Goal: Task Accomplishment & Management: Manage account settings

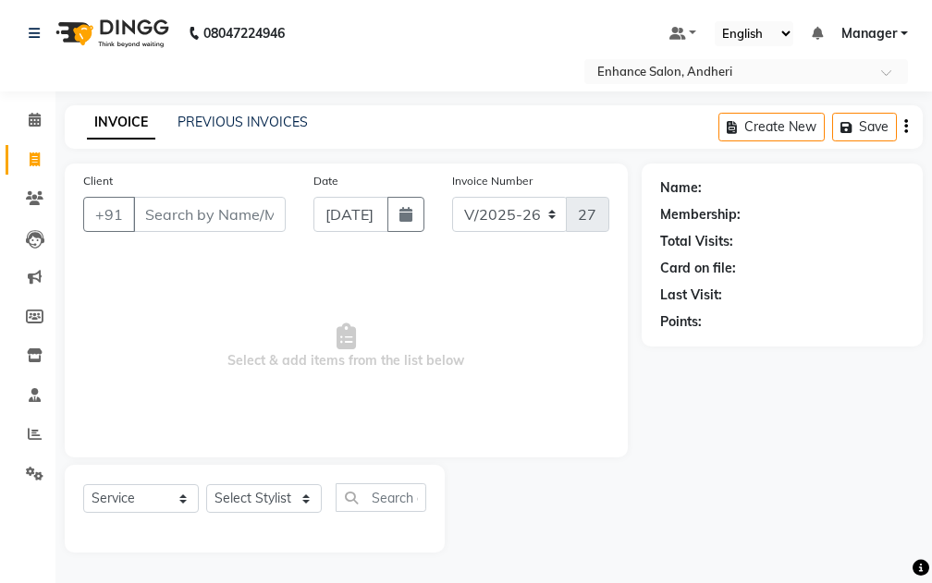
select select "7236"
select select "service"
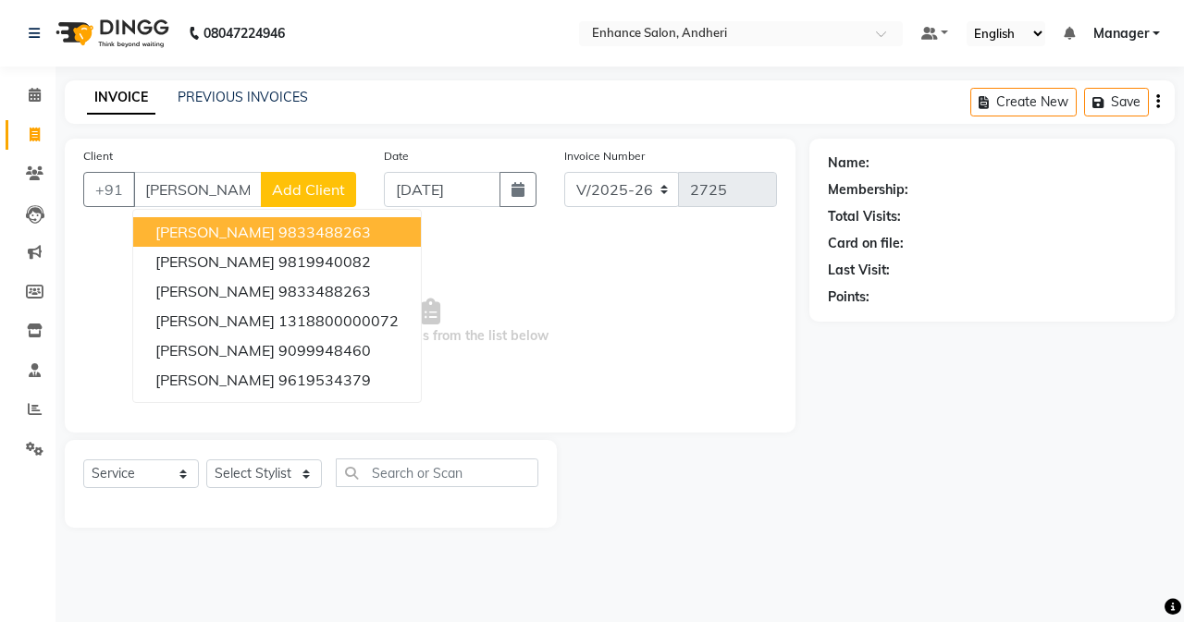
click at [278, 232] on ngb-highlight "9833488263" at bounding box center [324, 232] width 92 height 18
type input "9833488263"
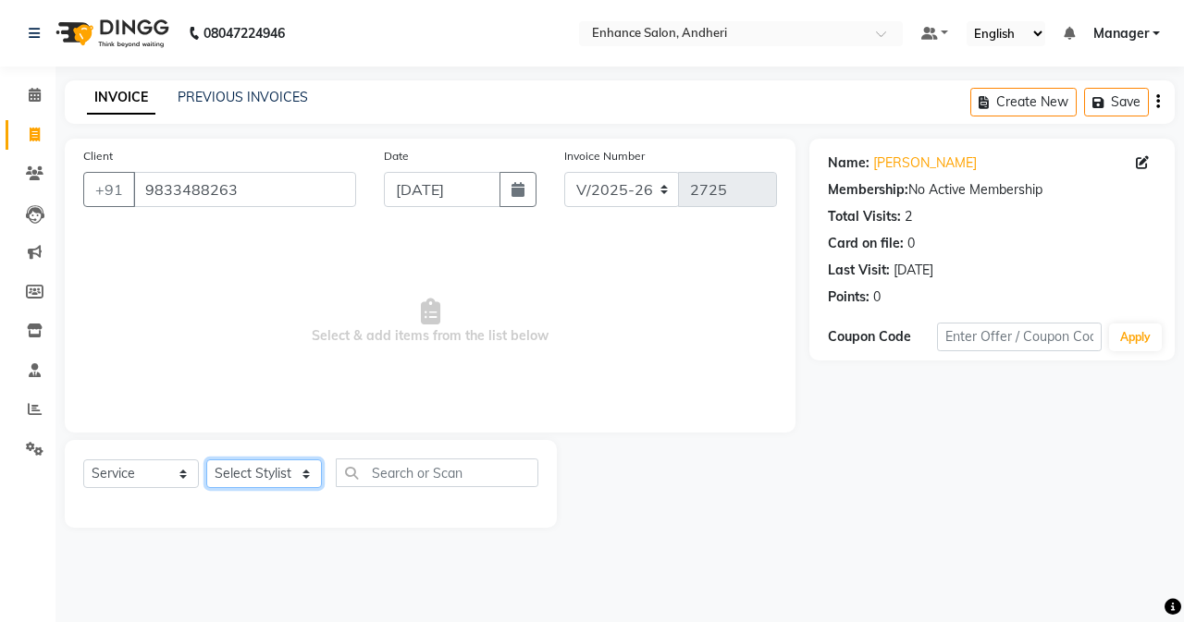
drag, startPoint x: 268, startPoint y: 487, endPoint x: 262, endPoint y: 463, distance: 24.9
click at [267, 483] on select "Select Stylist Admin [PERSON_NAME] [PERSON_NAME] [PERSON_NAME] Manager [PERSON_…" at bounding box center [264, 474] width 116 height 29
select select "79056"
click at [206, 460] on select "Select Stylist Admin [PERSON_NAME] [PERSON_NAME] [PERSON_NAME] Manager [PERSON_…" at bounding box center [264, 474] width 116 height 29
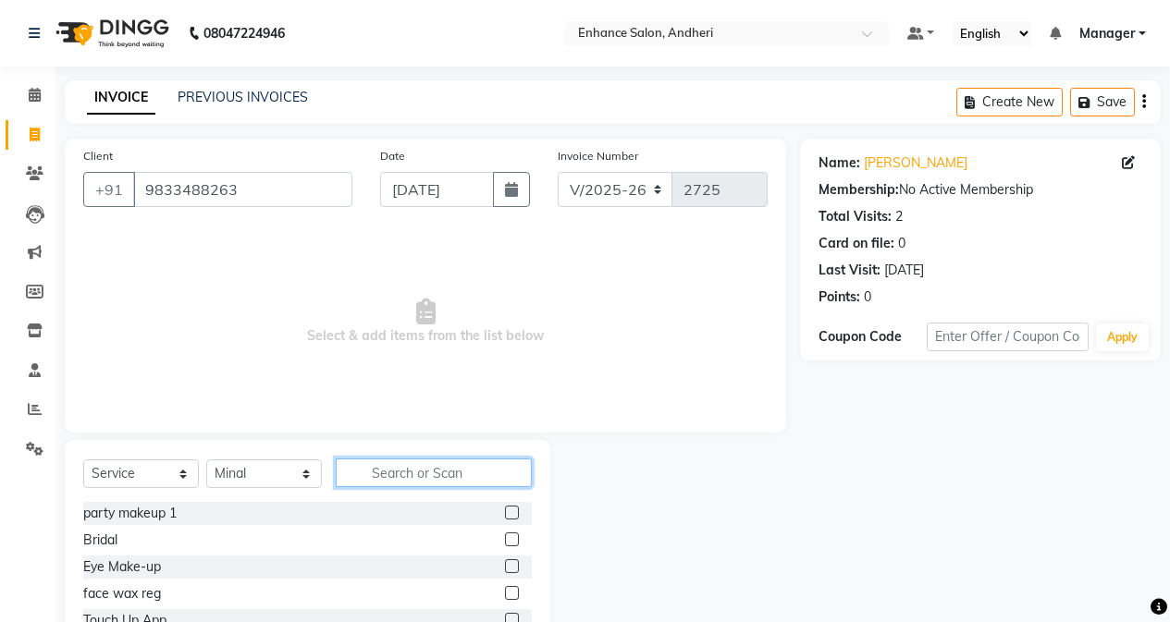
click at [363, 467] on input "text" at bounding box center [434, 473] width 196 height 29
type input "was"
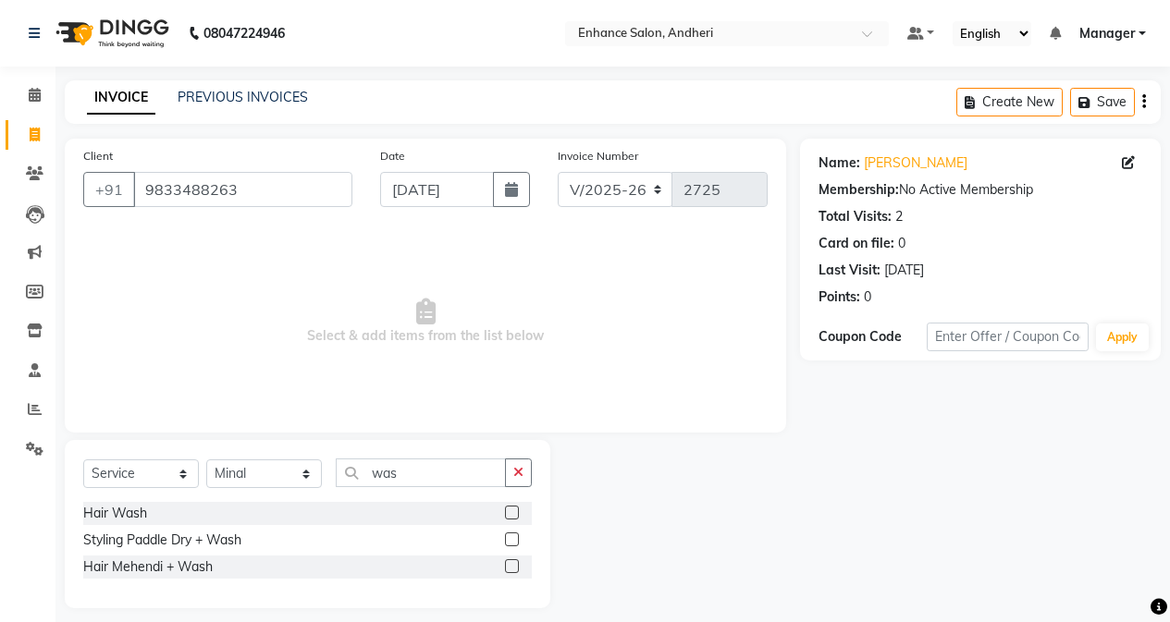
click at [509, 517] on label at bounding box center [512, 513] width 14 height 14
click at [509, 517] on input "checkbox" at bounding box center [511, 514] width 12 height 12
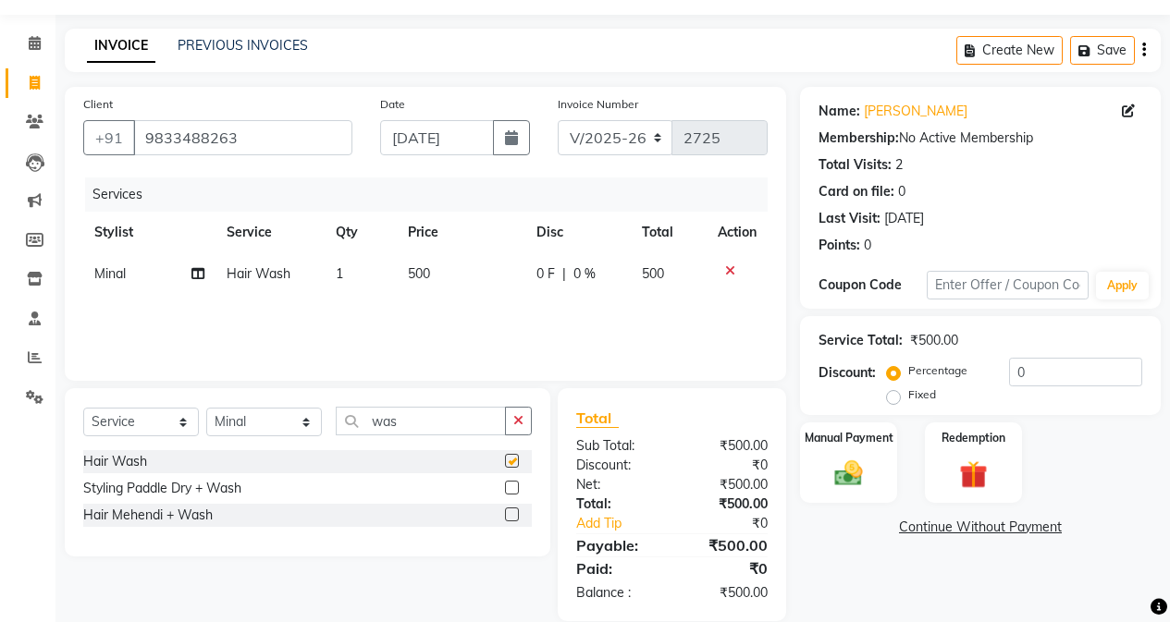
scroll to position [79, 0]
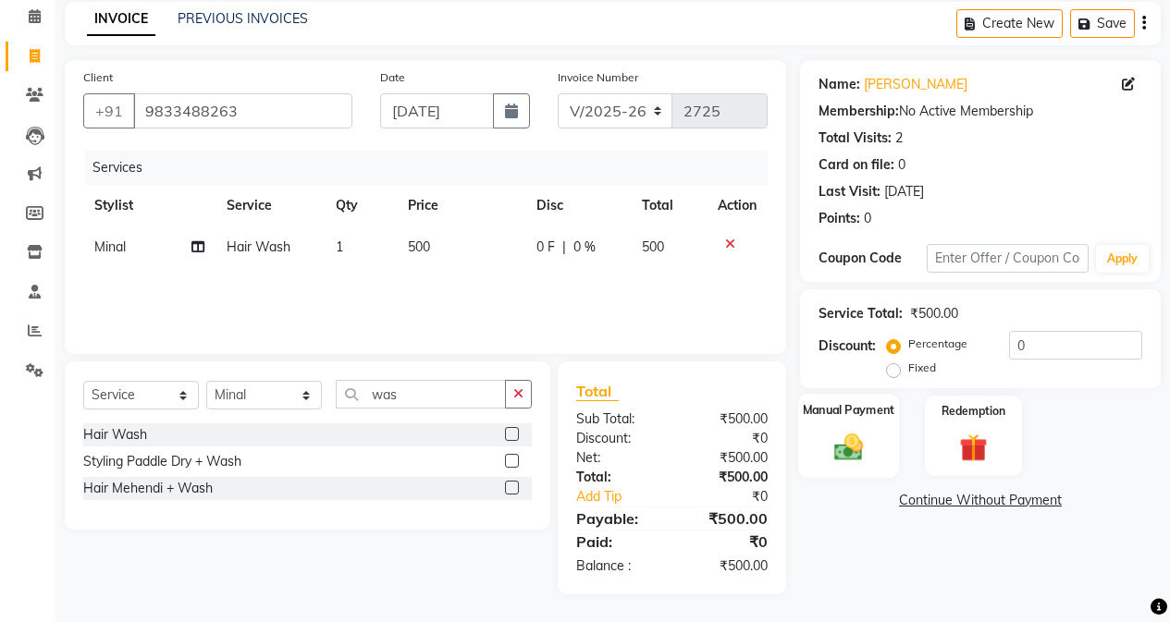
checkbox input "false"
click at [810, 438] on div "Manual Payment" at bounding box center [848, 436] width 101 height 84
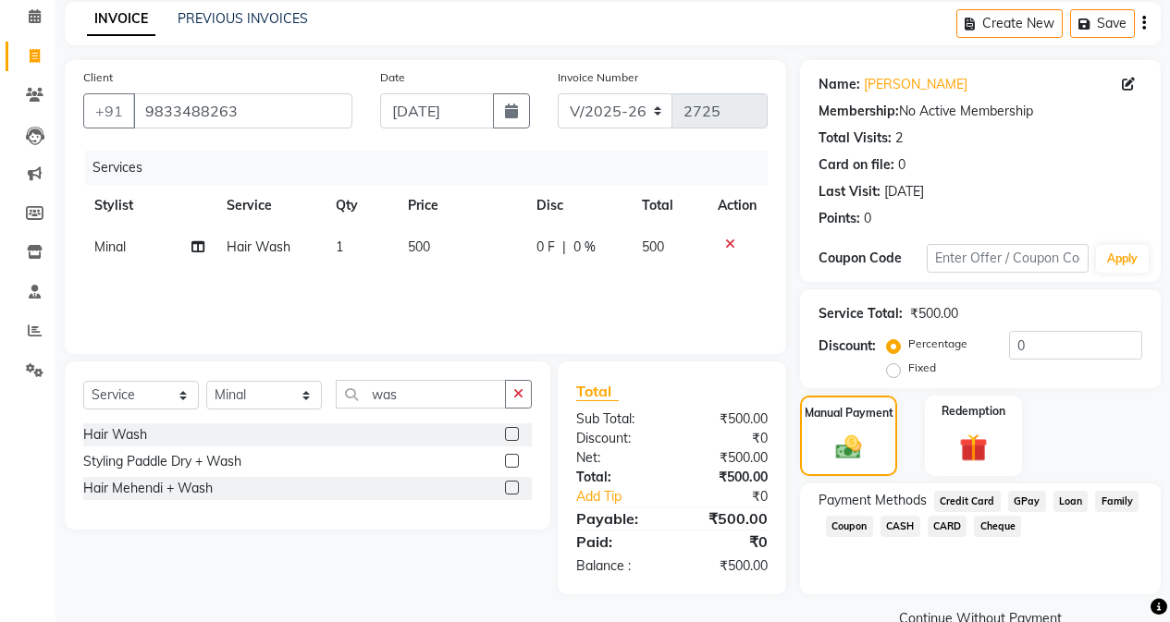
click at [931, 491] on span "GPay" at bounding box center [1027, 501] width 38 height 21
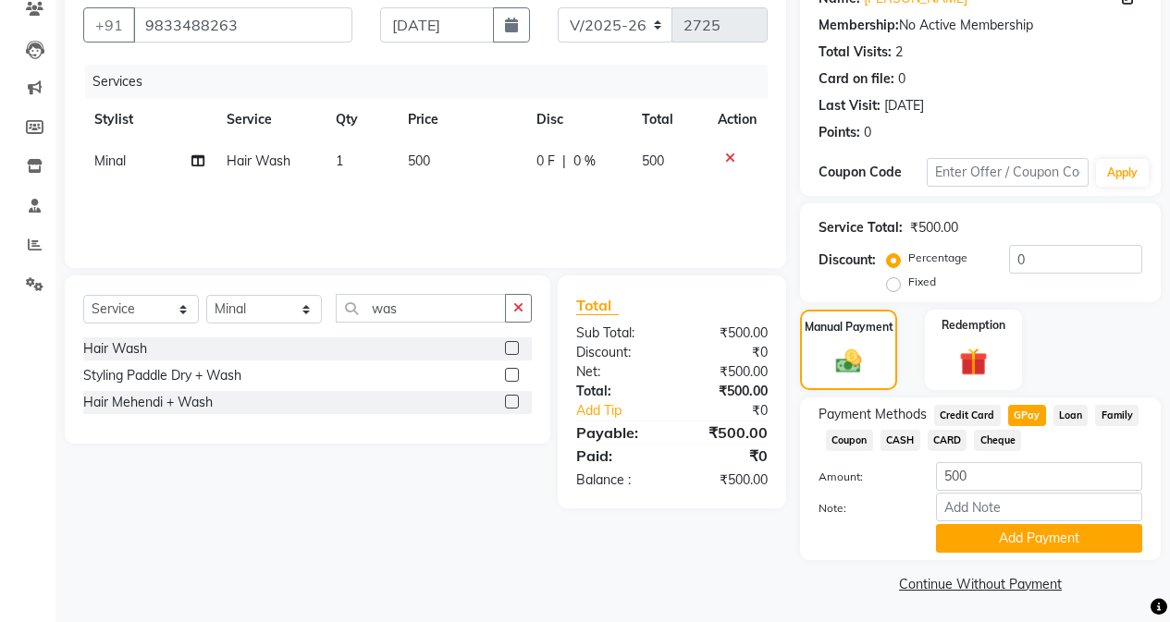
scroll to position [168, 0]
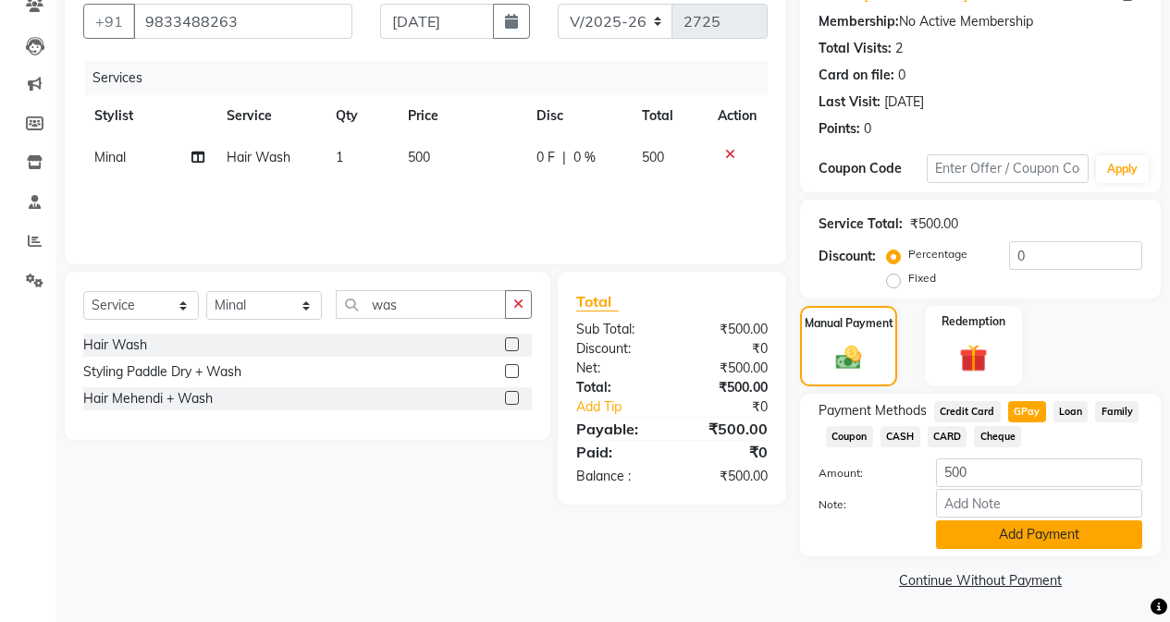
click at [931, 525] on button "Add Payment" at bounding box center [1039, 535] width 206 height 29
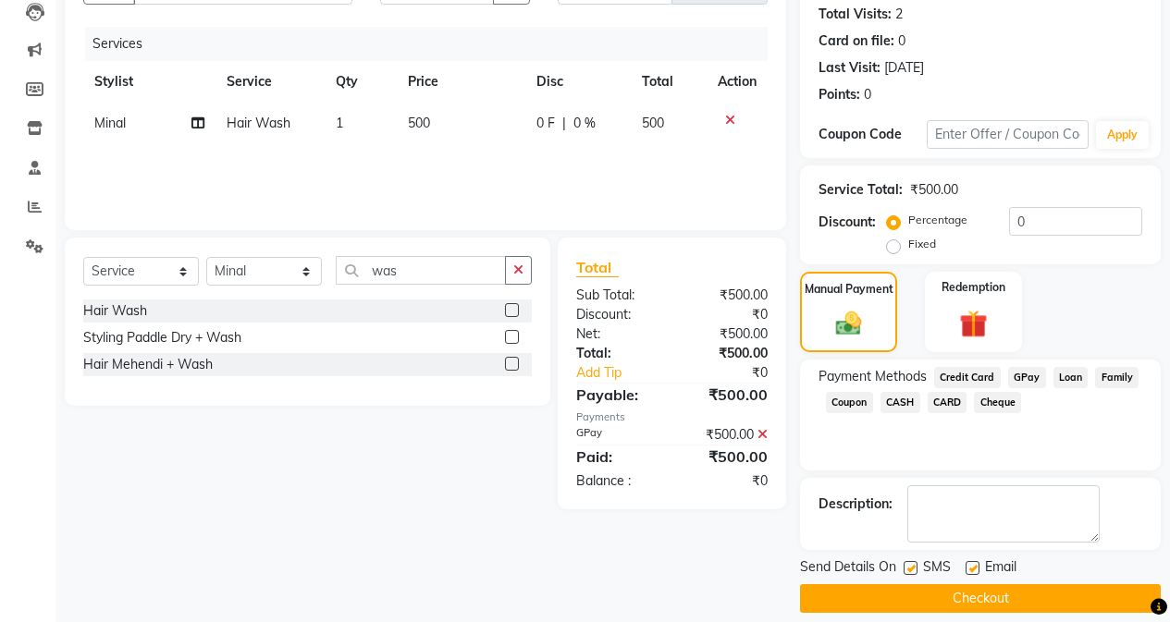
scroll to position [221, 0]
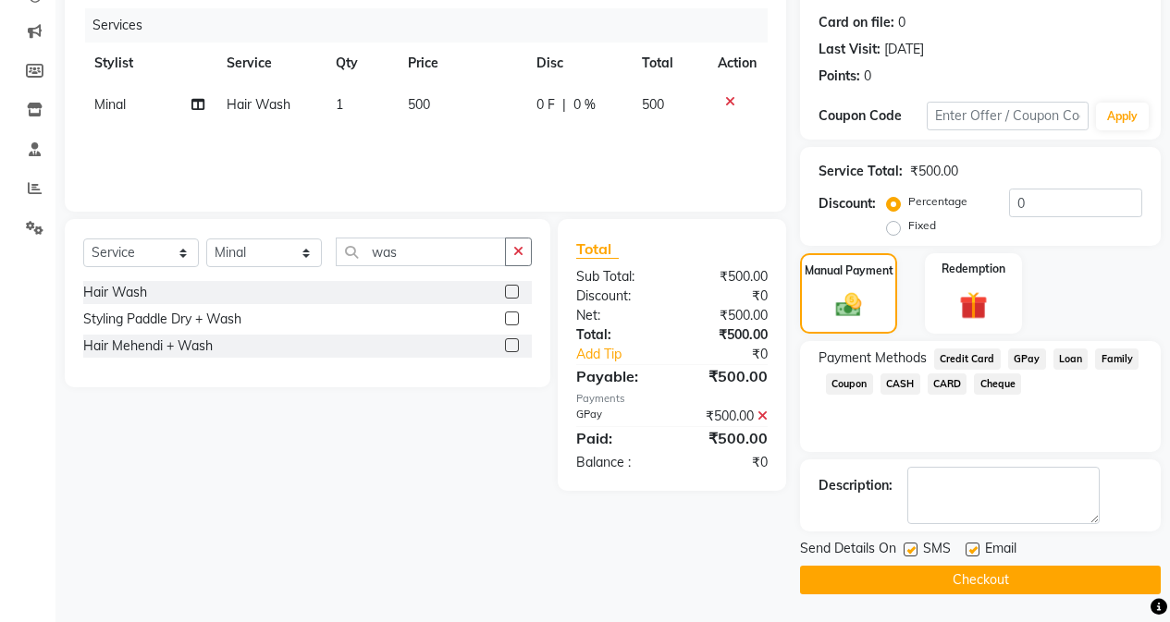
click at [918, 583] on button "Checkout" at bounding box center [980, 580] width 361 height 29
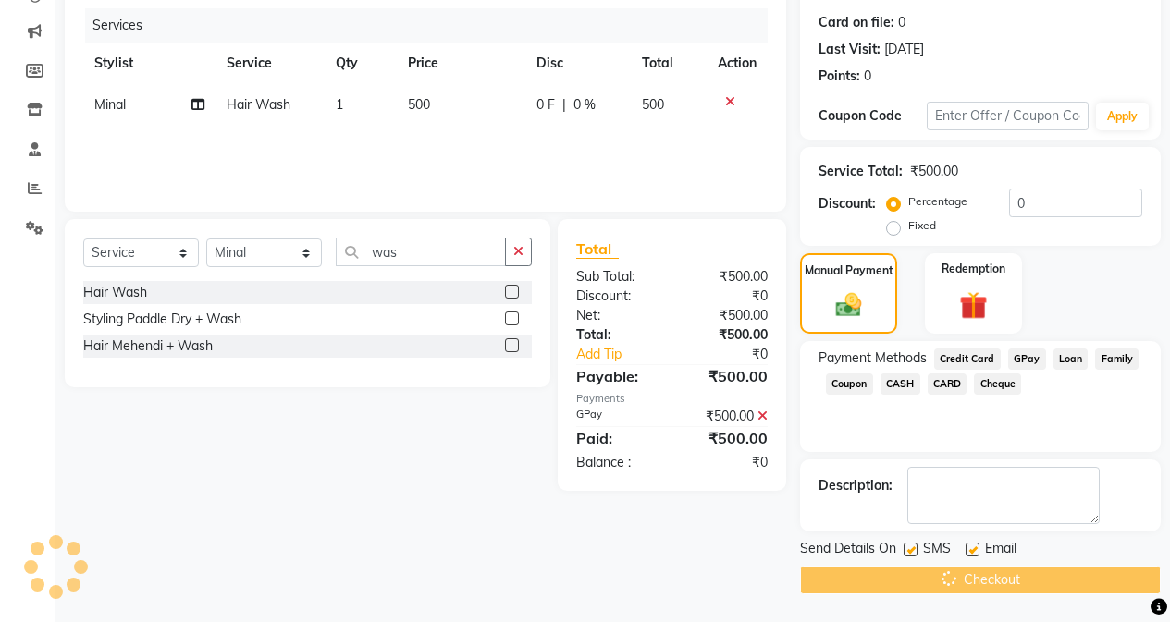
scroll to position [0, 0]
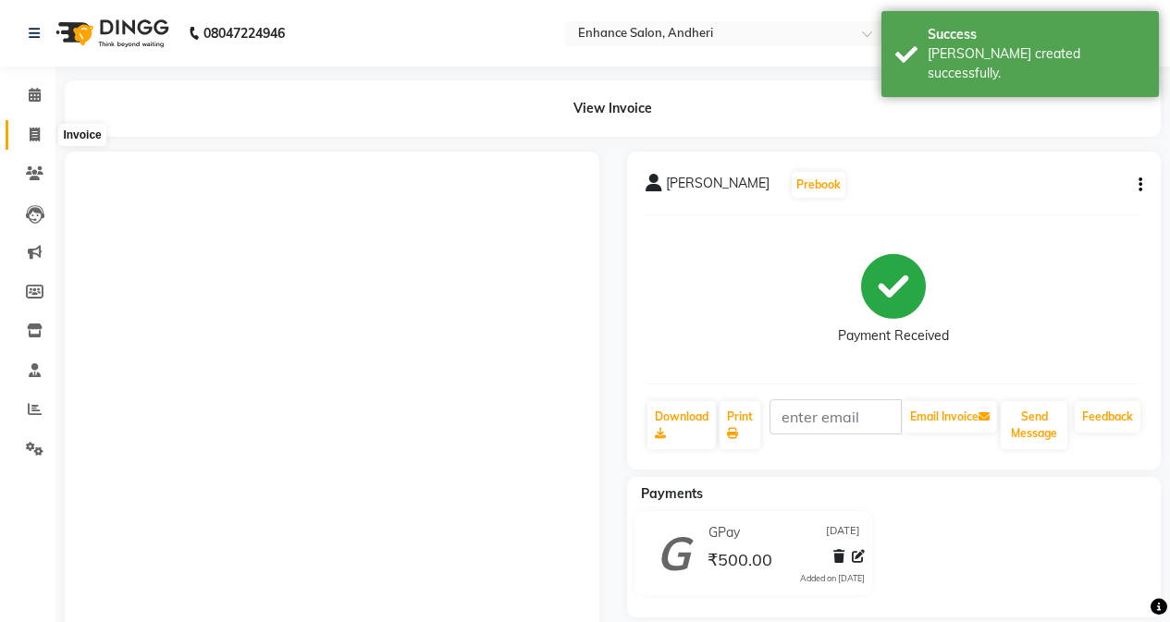
click at [31, 134] on icon at bounding box center [35, 135] width 10 height 14
select select "7236"
select select "service"
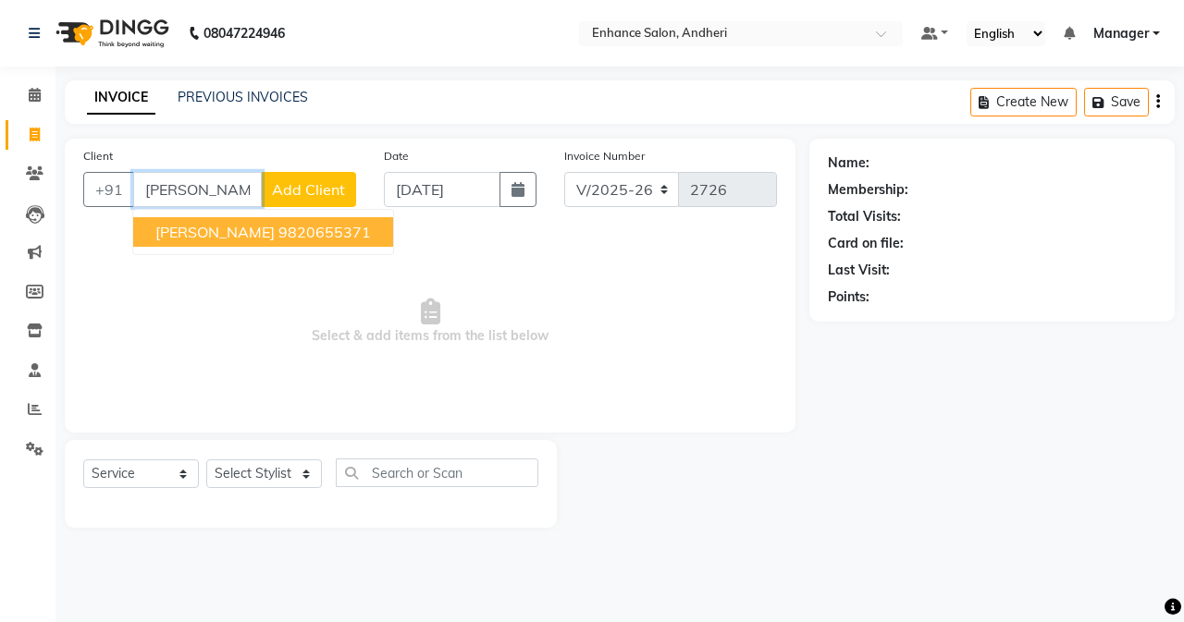
click at [193, 237] on span "[PERSON_NAME]" at bounding box center [214, 232] width 119 height 18
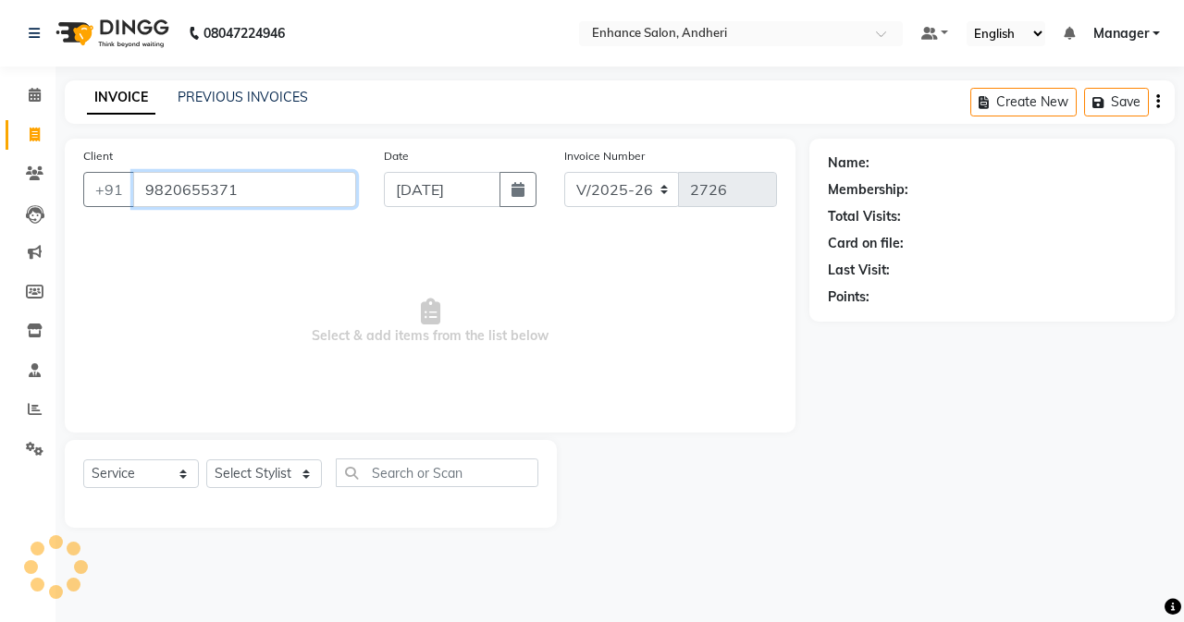
type input "9820655371"
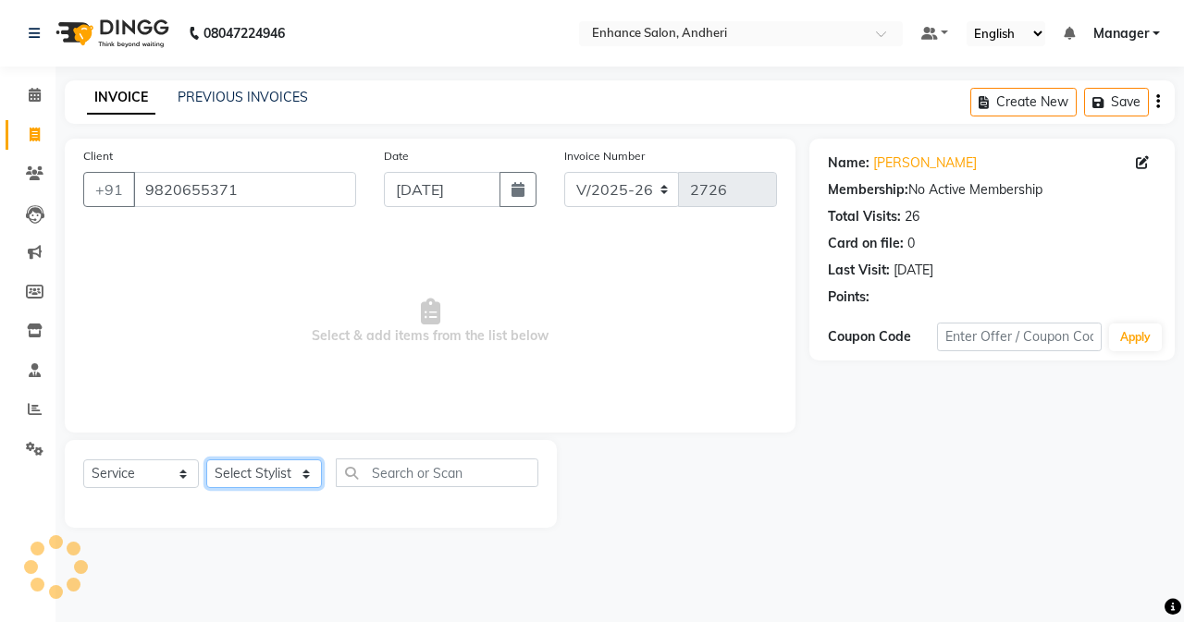
click at [239, 478] on select "Select Stylist Admin [PERSON_NAME] [PERSON_NAME] [PERSON_NAME] Manager [PERSON_…" at bounding box center [264, 474] width 116 height 29
select select "61731"
click at [206, 460] on select "Select Stylist Admin [PERSON_NAME] [PERSON_NAME] [PERSON_NAME] Manager [PERSON_…" at bounding box center [264, 474] width 116 height 29
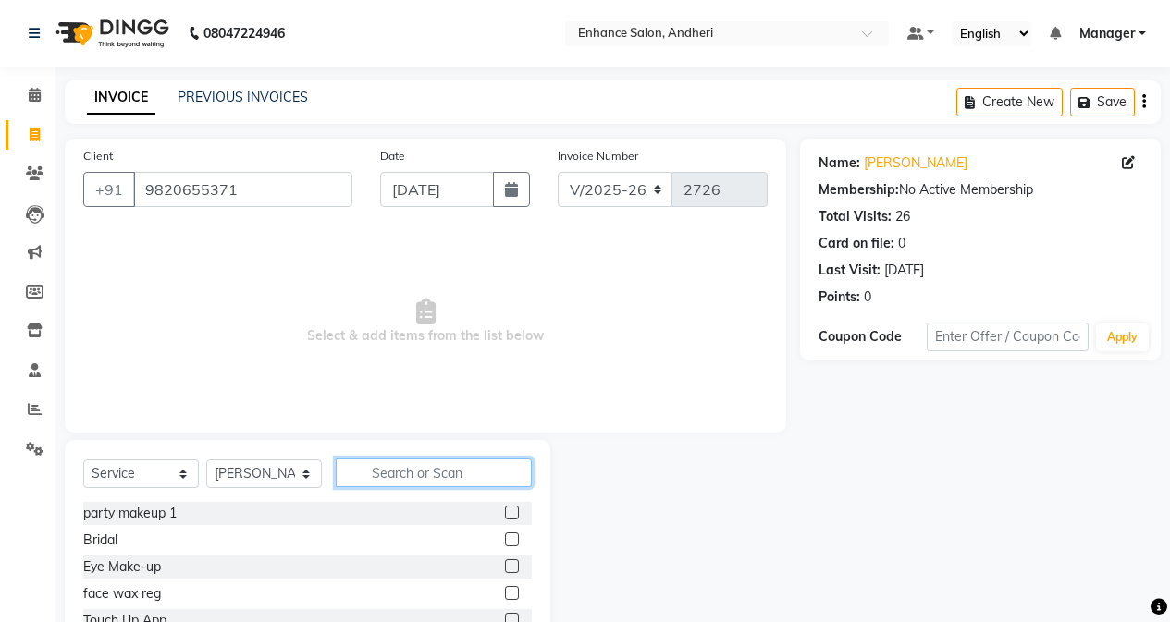
drag, startPoint x: 391, startPoint y: 473, endPoint x: 371, endPoint y: 428, distance: 49.7
click at [389, 470] on input "text" at bounding box center [434, 473] width 196 height 29
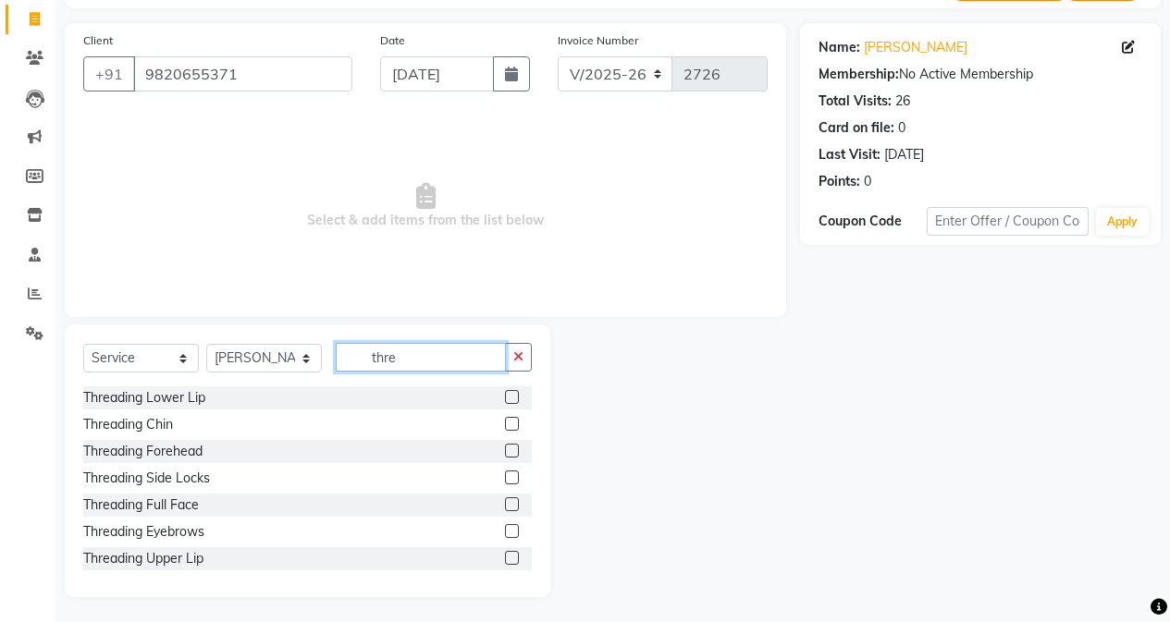
scroll to position [118, 0]
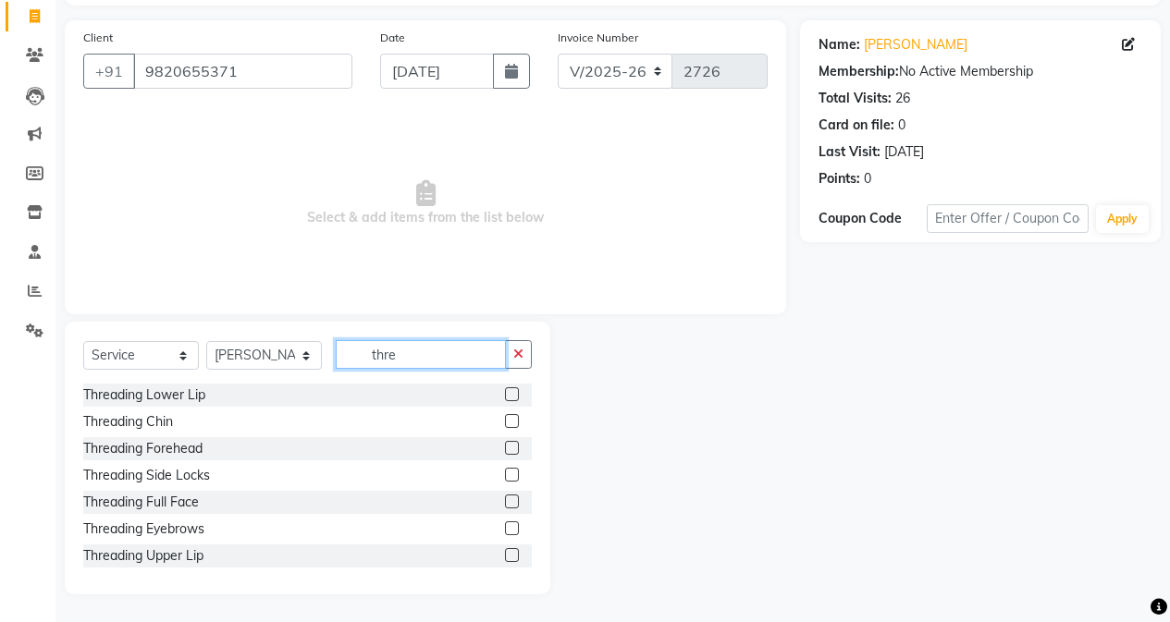
type input "thre"
click at [505, 523] on label at bounding box center [512, 529] width 14 height 14
click at [505, 523] on input "checkbox" at bounding box center [511, 529] width 12 height 12
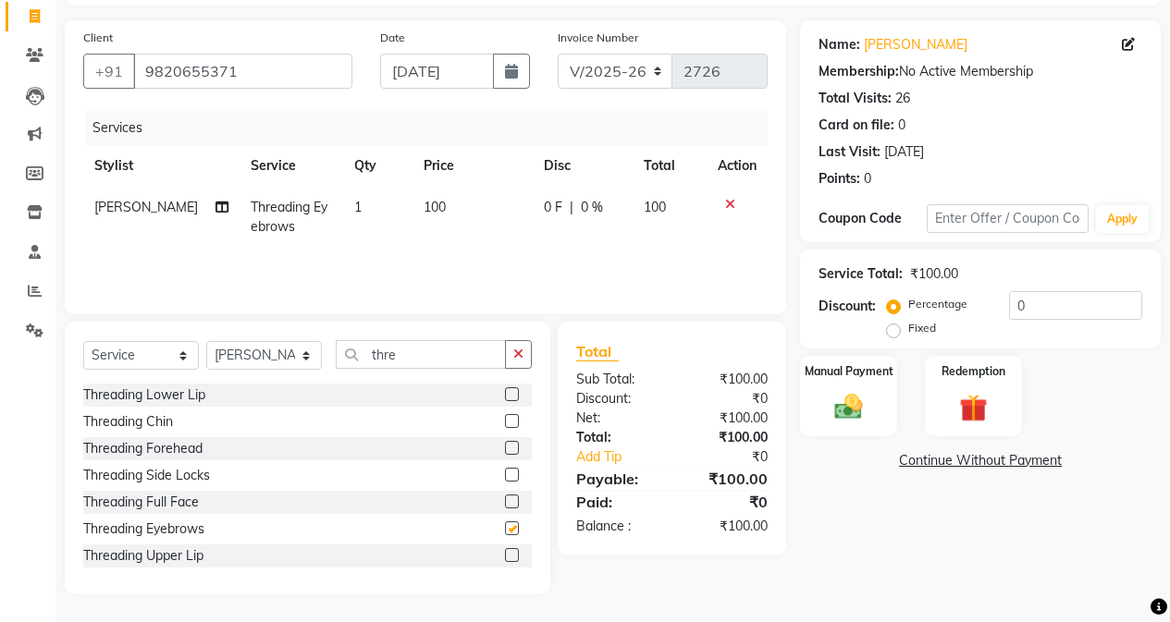
checkbox input "false"
drag, startPoint x: 498, startPoint y: 558, endPoint x: 473, endPoint y: 438, distance: 121.9
click at [495, 540] on div "Threading Lower Lip Threading Chin Threading Forehead Threading Side Locks Thre…" at bounding box center [307, 476] width 448 height 185
drag, startPoint x: 286, startPoint y: 363, endPoint x: 292, endPoint y: 350, distance: 14.5
click at [286, 363] on select "Select Stylist Admin [PERSON_NAME] [PERSON_NAME] [PERSON_NAME] Manager [PERSON_…" at bounding box center [264, 355] width 116 height 29
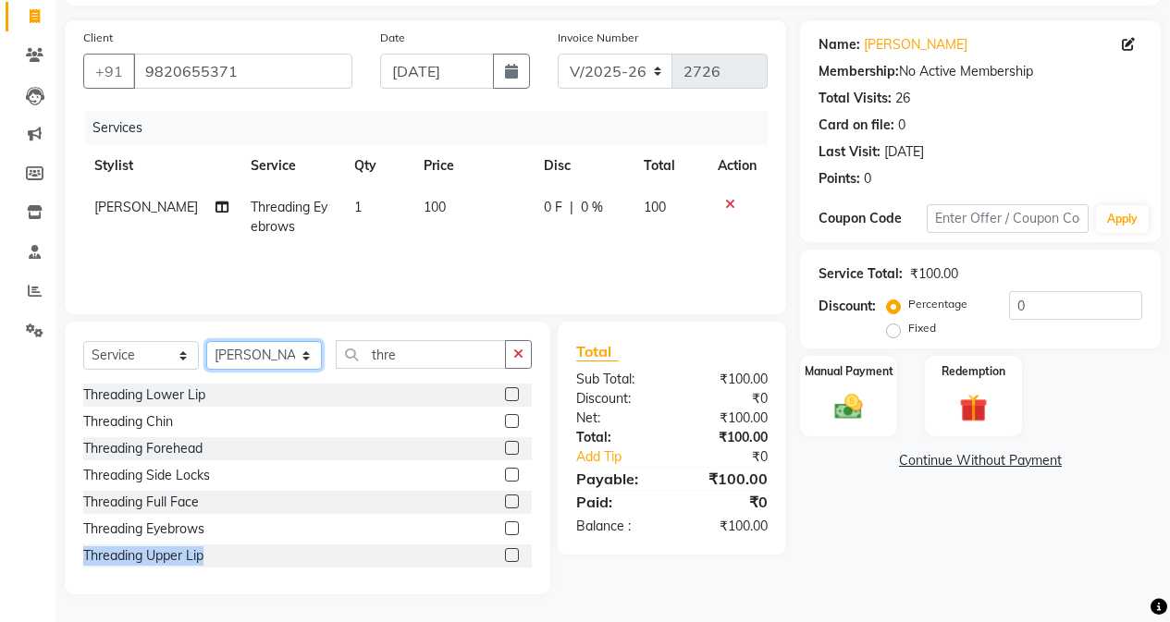
select select "61733"
click at [206, 341] on select "Select Stylist Admin [PERSON_NAME] [PERSON_NAME] [PERSON_NAME] Manager [PERSON_…" at bounding box center [264, 355] width 116 height 29
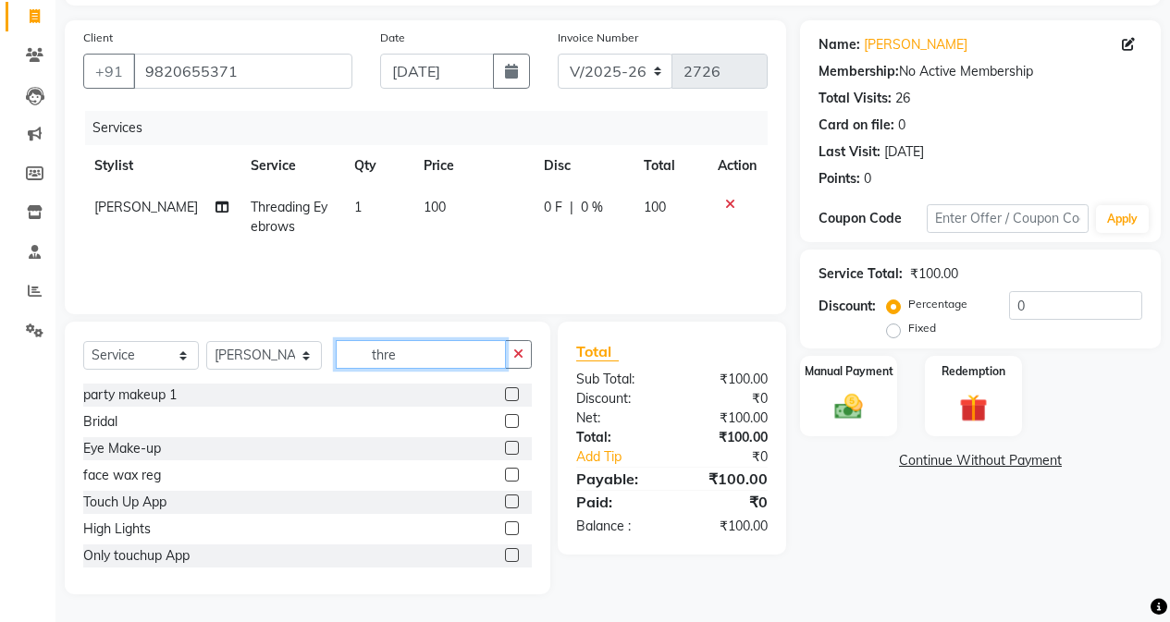
click at [431, 341] on input "thre" at bounding box center [421, 354] width 170 height 29
type input "t"
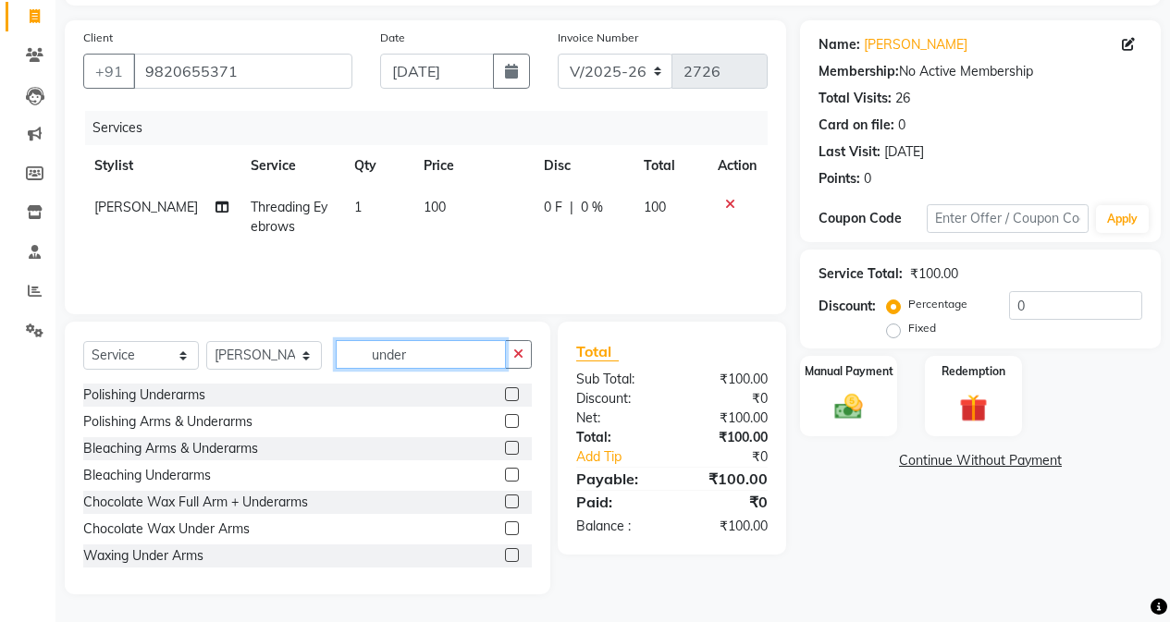
type input "under"
drag, startPoint x: 499, startPoint y: 560, endPoint x: 478, endPoint y: 514, distance: 50.9
click at [505, 558] on label at bounding box center [512, 555] width 14 height 14
click at [505, 558] on input "checkbox" at bounding box center [511, 556] width 12 height 12
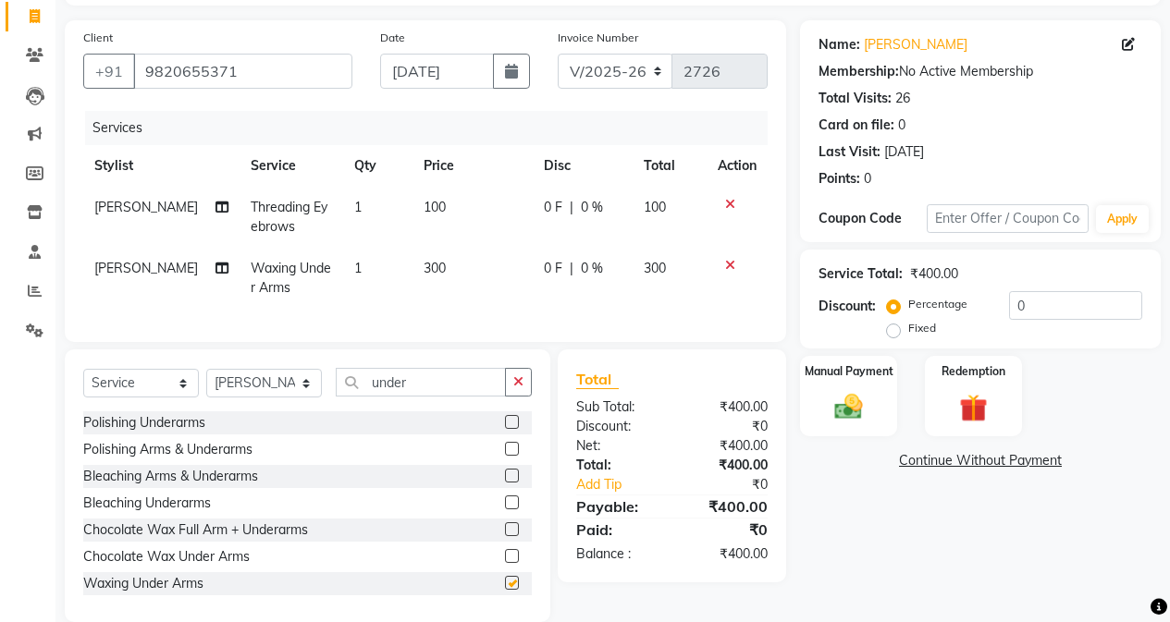
checkbox input "false"
click at [450, 299] on td "300" at bounding box center [472, 278] width 120 height 61
select select "61733"
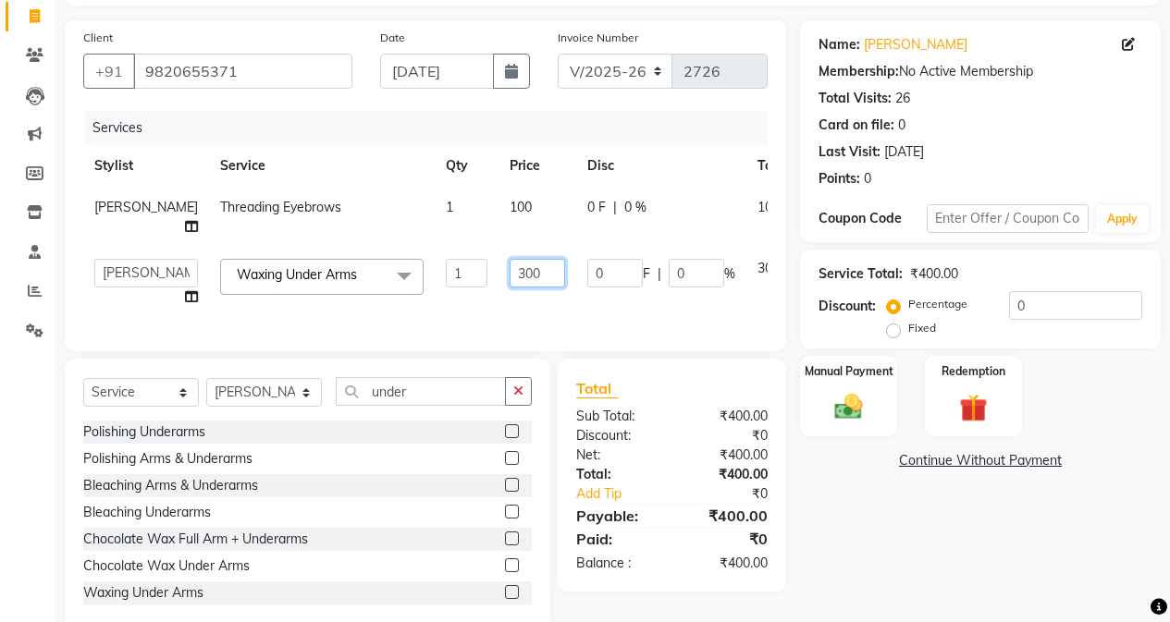
drag, startPoint x: 478, startPoint y: 289, endPoint x: 475, endPoint y: 306, distance: 16.9
click at [509, 288] on input "300" at bounding box center [536, 273] width 55 height 29
type input "200"
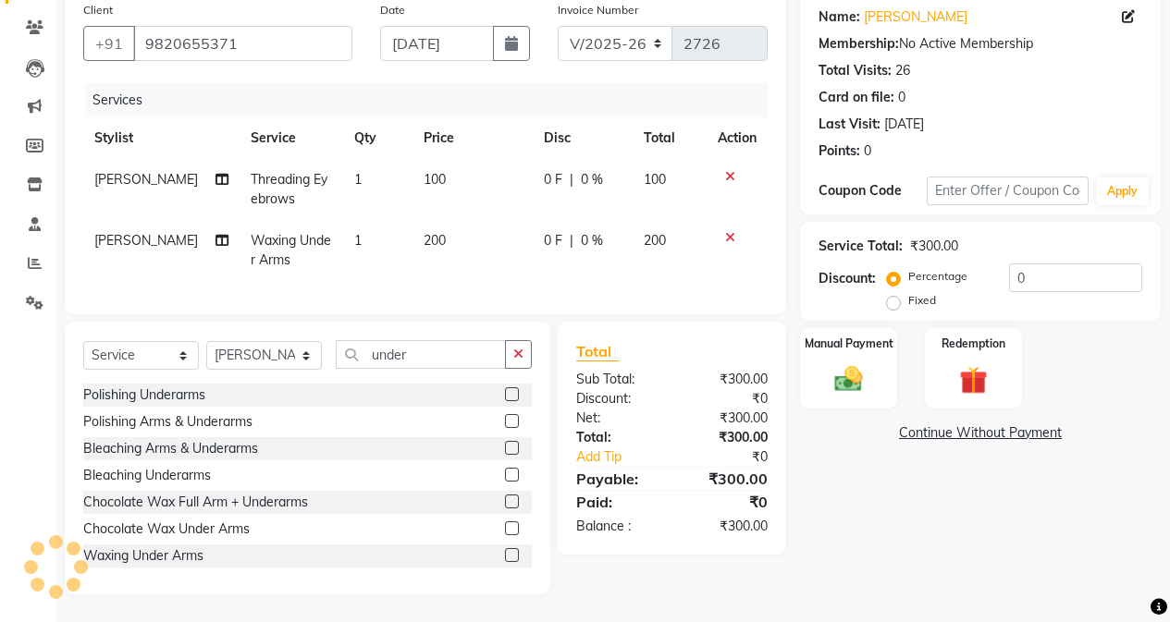
scroll to position [160, 0]
click at [797, 431] on div "Total Sub Total: ₹300.00 Discount: ₹0 Net: ₹300.00 Total: ₹300.00 Add Tip ₹0 Pa…" at bounding box center [675, 458] width 250 height 273
click at [438, 356] on input "under" at bounding box center [421, 354] width 170 height 29
click at [414, 246] on td "200" at bounding box center [472, 250] width 120 height 61
select select "61733"
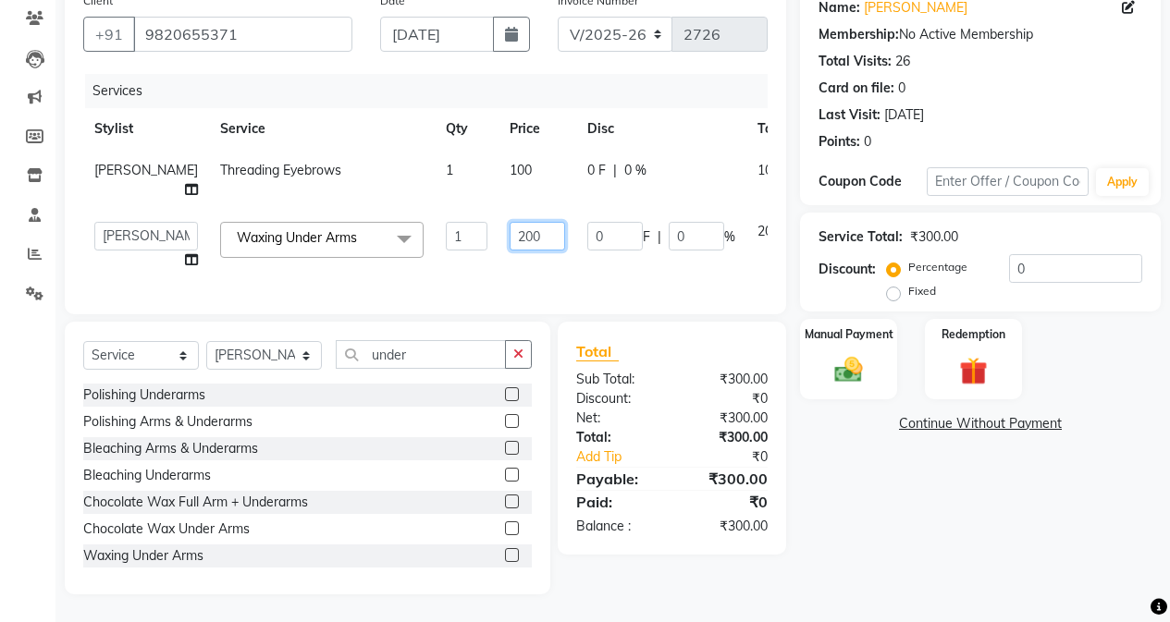
click at [509, 240] on input "200" at bounding box center [536, 236] width 55 height 29
click at [509, 248] on input "200" at bounding box center [536, 236] width 55 height 29
type input "300"
drag, startPoint x: 409, startPoint y: 387, endPoint x: 410, endPoint y: 375, distance: 11.1
click at [408, 386] on div "Select Service Product Membership Package Voucher Prepaid Gift Card Select Styl…" at bounding box center [307, 458] width 485 height 273
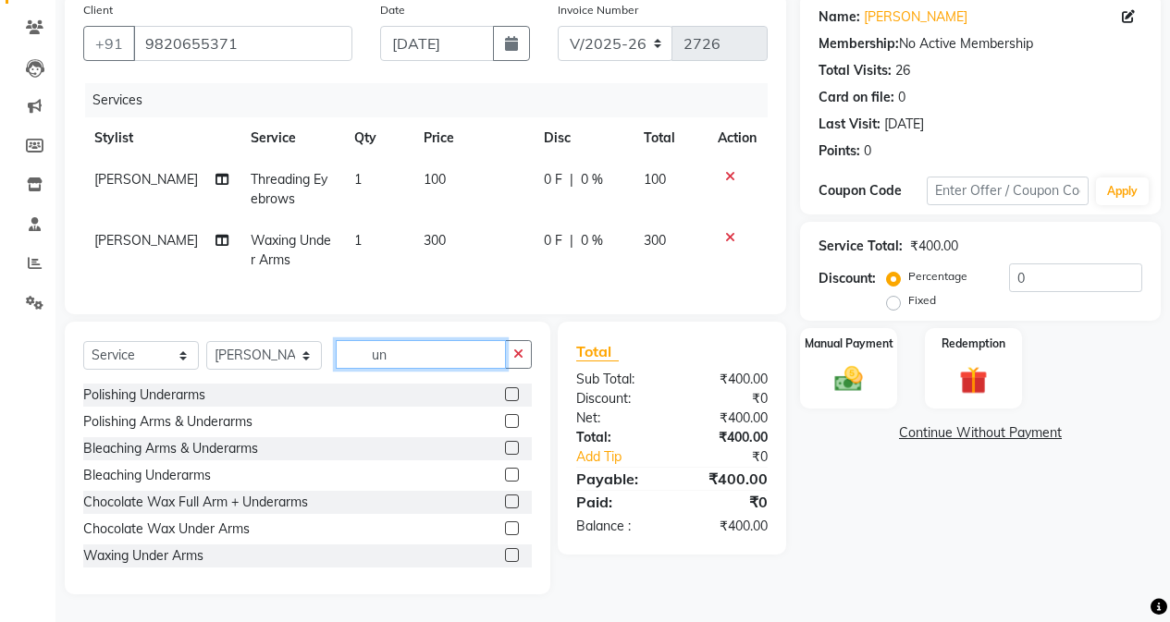
type input "u"
type input "ser"
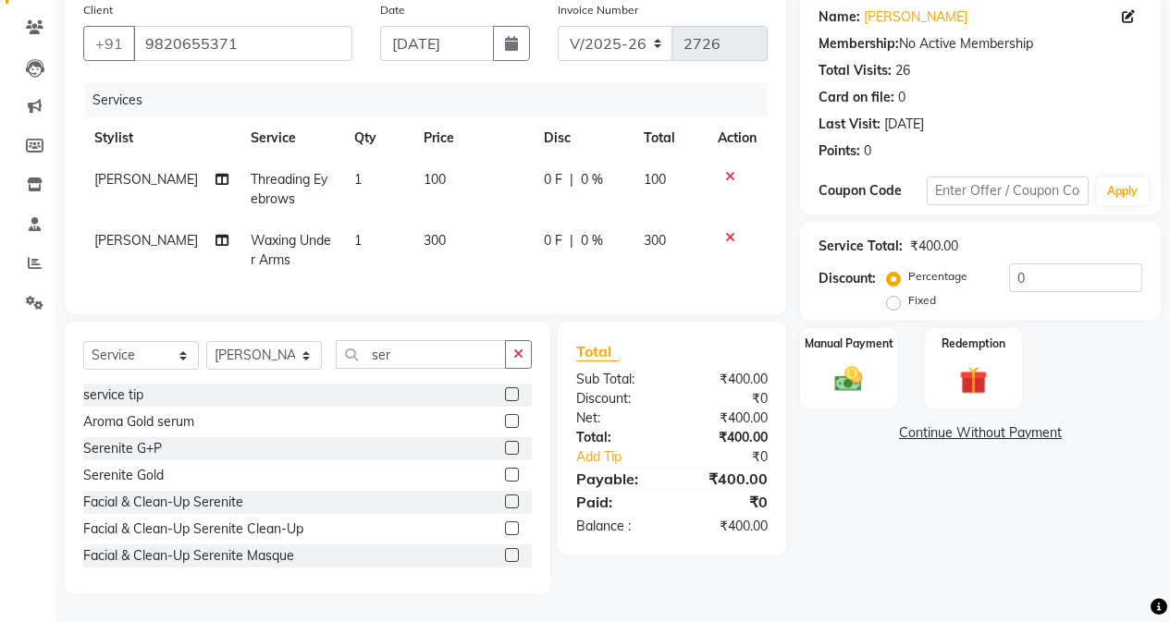
click at [505, 395] on label at bounding box center [512, 394] width 14 height 14
click at [505, 395] on input "checkbox" at bounding box center [511, 395] width 12 height 12
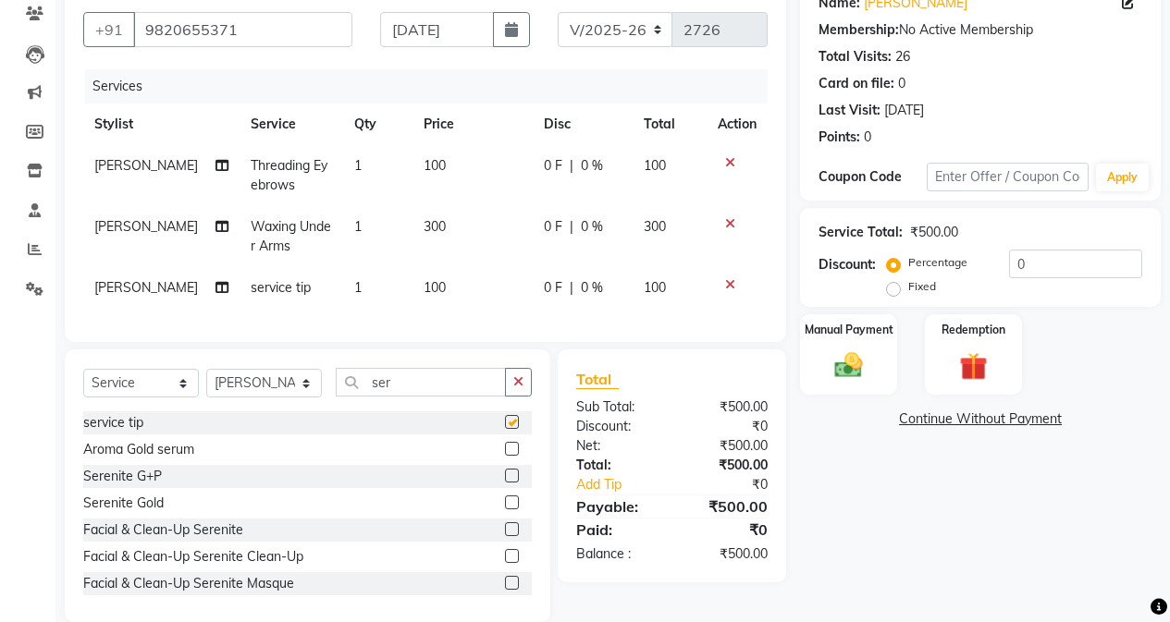
checkbox input "false"
drag, startPoint x: 460, startPoint y: 313, endPoint x: 473, endPoint y: 312, distance: 13.1
click at [460, 313] on div "Services Stylist Service Qty Price Disc Total Action [PERSON_NAME] Threading Ey…" at bounding box center [425, 196] width 684 height 254
click at [476, 302] on td "100" at bounding box center [472, 288] width 120 height 42
select select "61733"
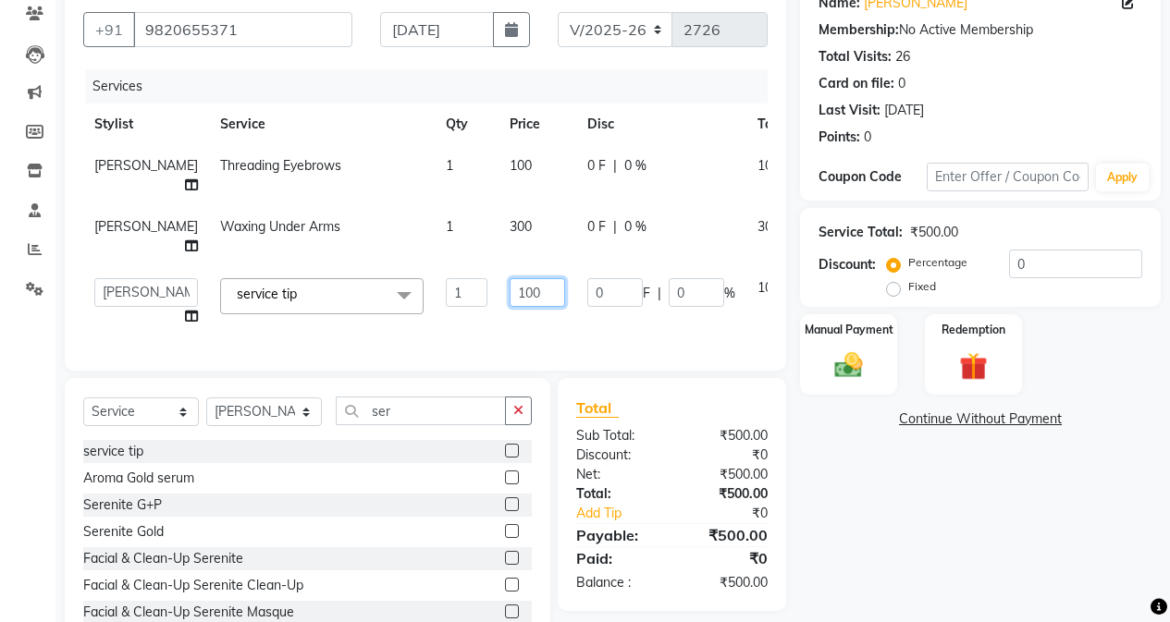
click at [509, 307] on input "100" at bounding box center [536, 292] width 55 height 29
type input "150"
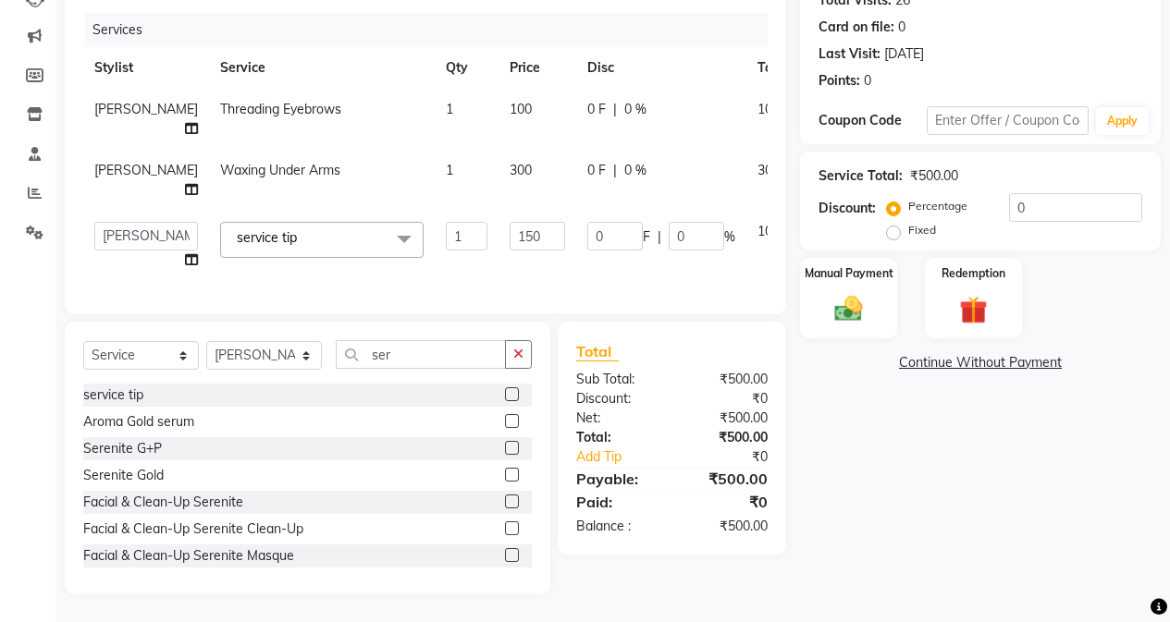
scroll to position [202, 0]
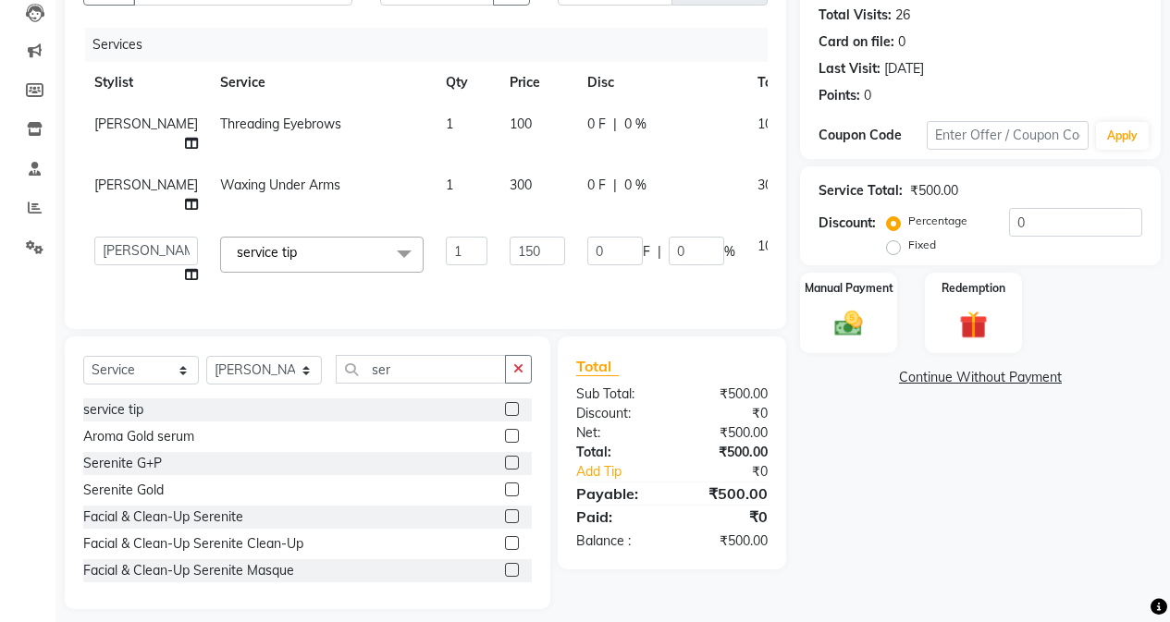
click at [856, 439] on div "Name: [PERSON_NAME] Membership: No Active Membership Total Visits: 26 Card on f…" at bounding box center [987, 273] width 374 height 672
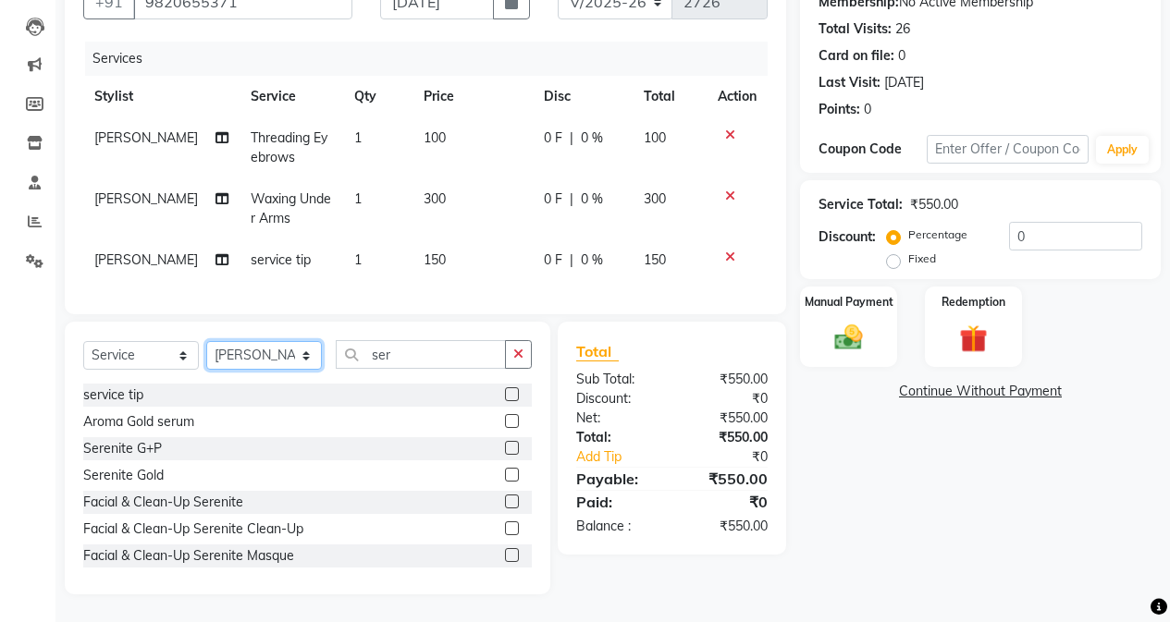
drag, startPoint x: 301, startPoint y: 350, endPoint x: 301, endPoint y: 341, distance: 9.3
click at [301, 347] on select "Select Stylist Admin [PERSON_NAME] [PERSON_NAME] [PERSON_NAME] Manager [PERSON_…" at bounding box center [264, 355] width 116 height 29
select select "61731"
click at [206, 341] on select "Select Stylist Admin [PERSON_NAME] [PERSON_NAME] [PERSON_NAME] Manager [PERSON_…" at bounding box center [264, 355] width 116 height 29
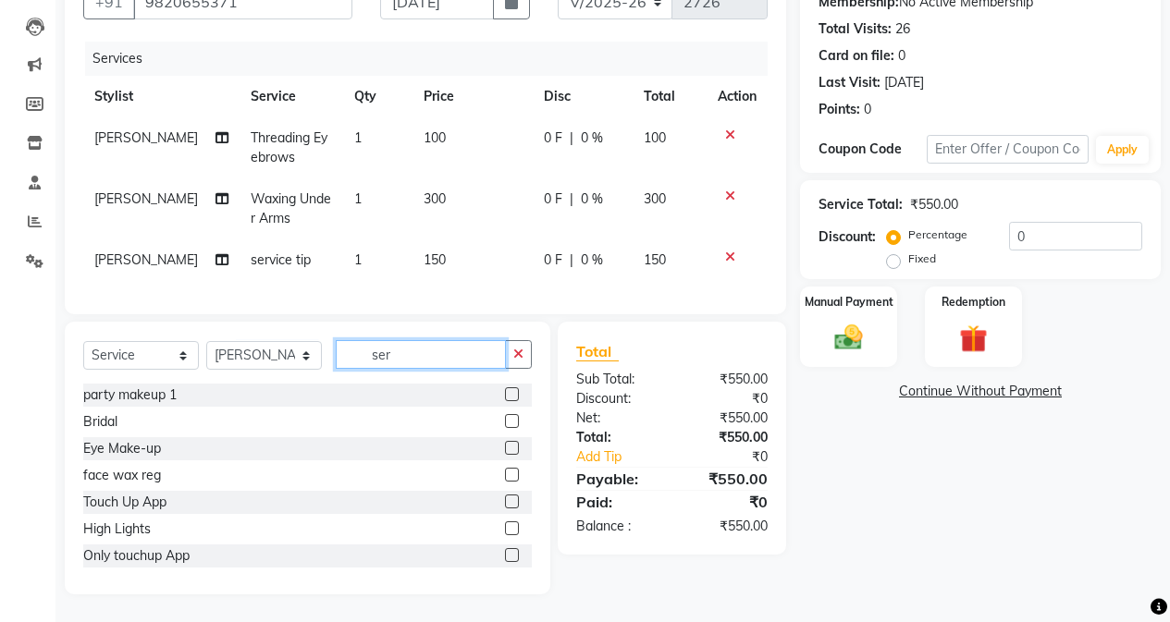
click at [439, 360] on input "ser" at bounding box center [421, 354] width 170 height 29
type input "s"
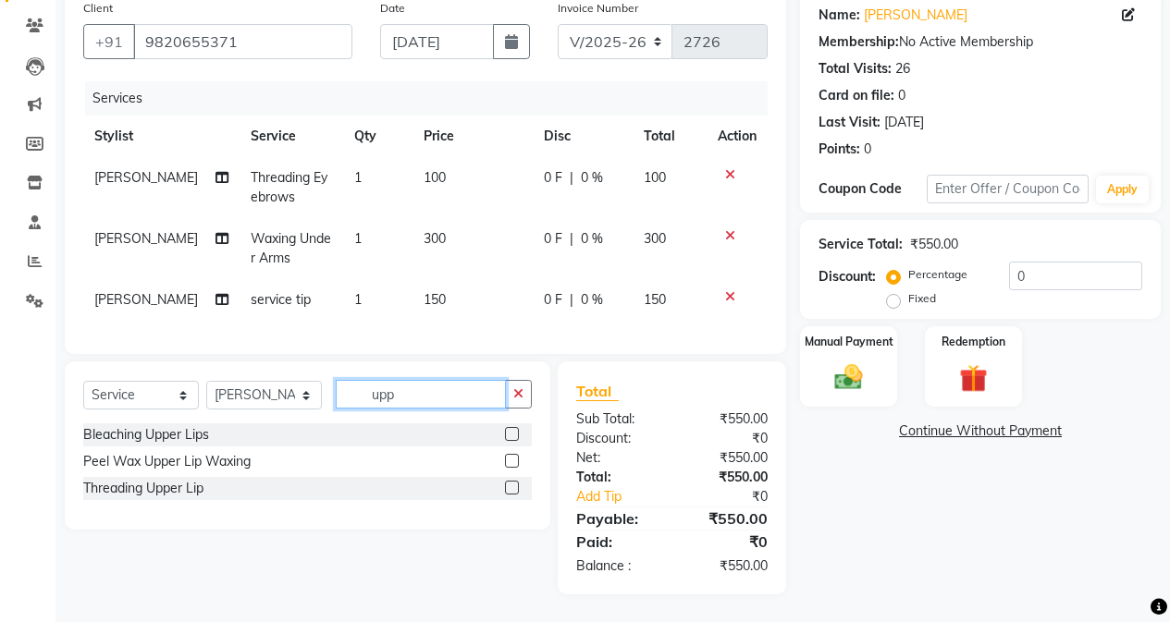
scroll to position [162, 0]
type input "upp"
click at [510, 485] on label at bounding box center [512, 488] width 14 height 14
click at [510, 485] on input "checkbox" at bounding box center [511, 489] width 12 height 12
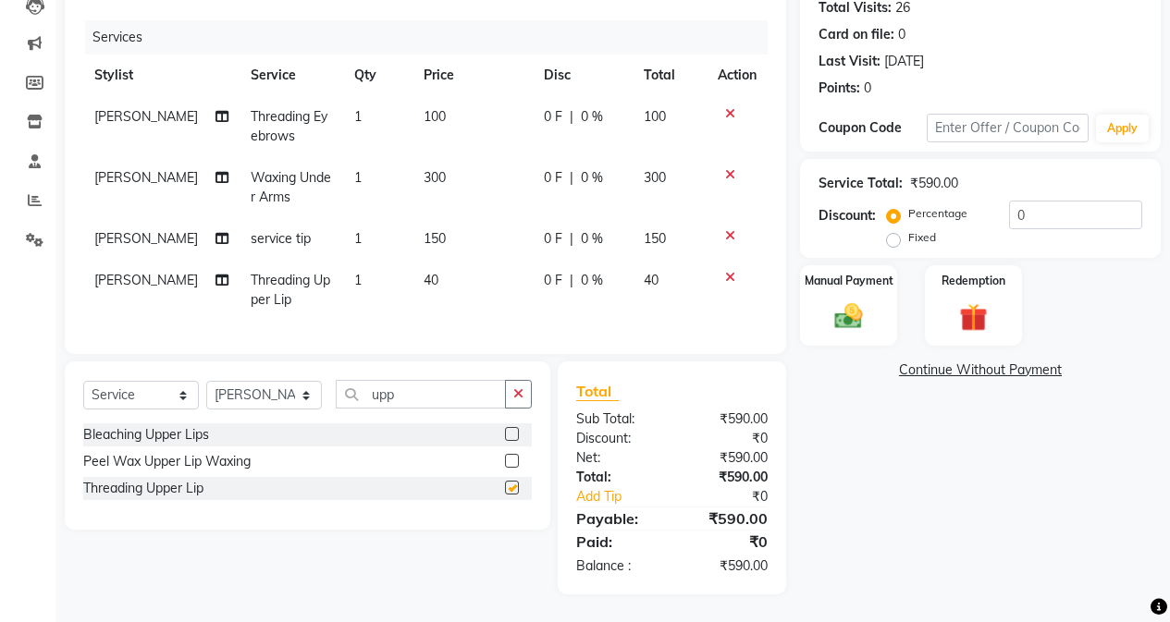
scroll to position [223, 0]
checkbox input "false"
click at [746, 405] on div "Total Sub Total: ₹590.00 Discount: ₹0 Net: ₹590.00 Total: ₹590.00 Add Tip ₹0 Pa…" at bounding box center [671, 478] width 191 height 196
click at [891, 300] on div "Manual Payment" at bounding box center [848, 306] width 101 height 84
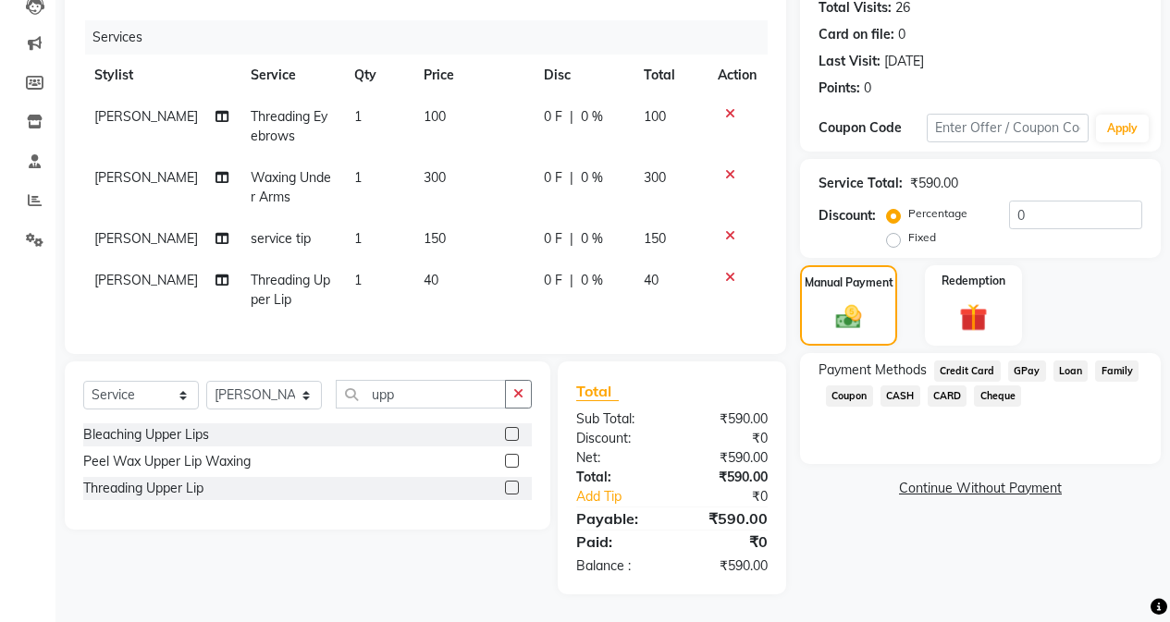
click at [931, 386] on span "CARD" at bounding box center [947, 396] width 40 height 21
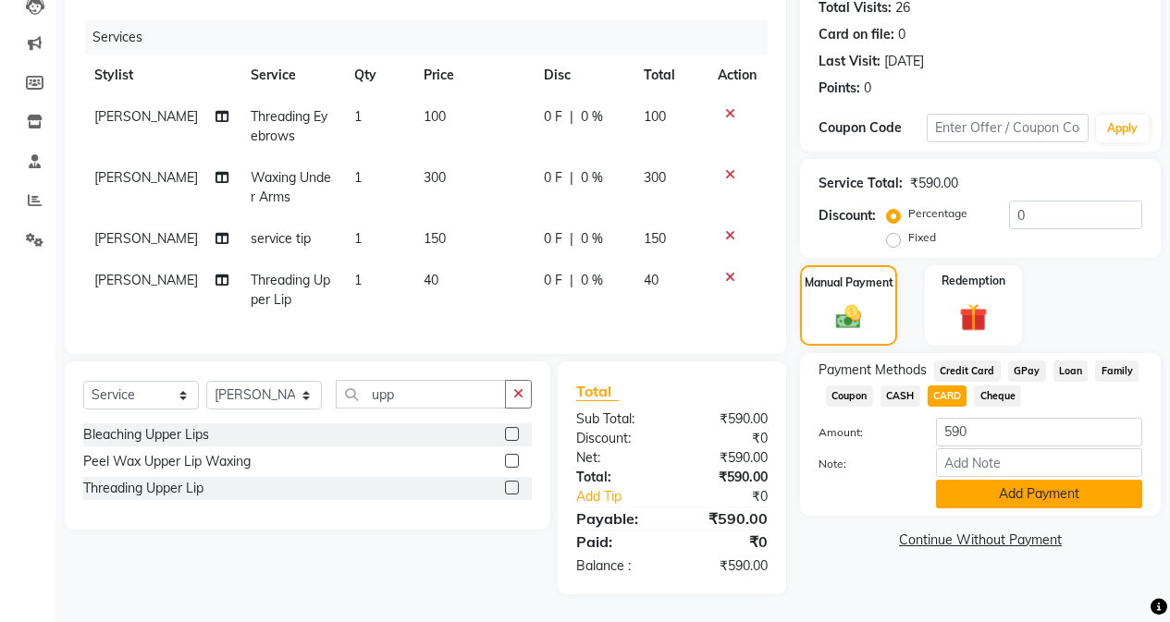
click at [931, 480] on button "Add Payment" at bounding box center [1039, 494] width 206 height 29
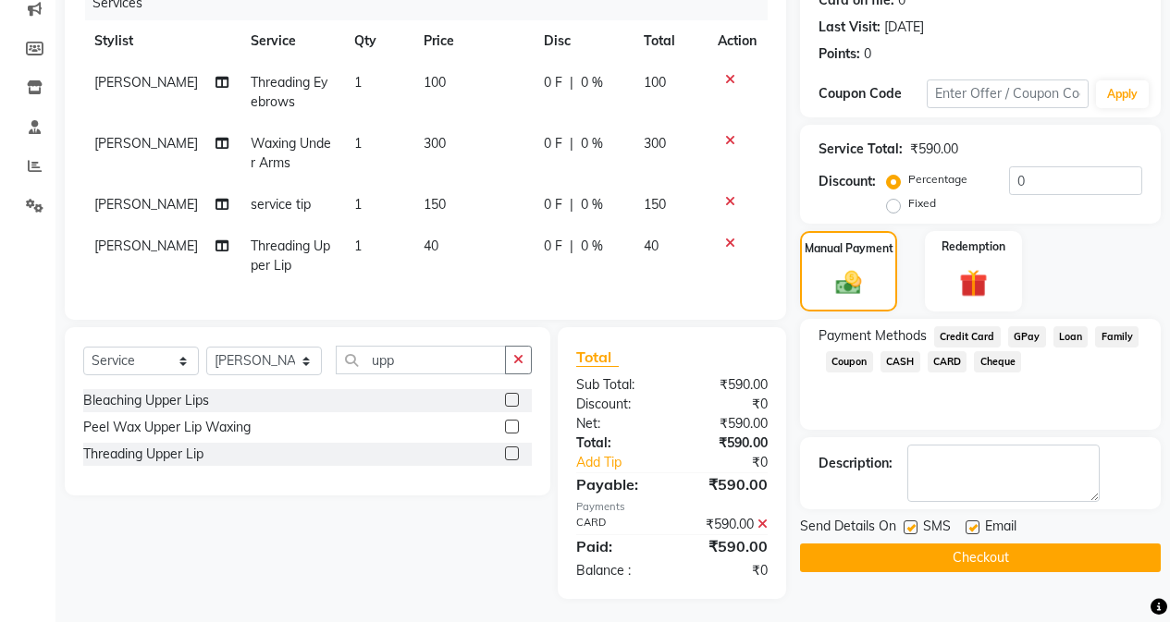
scroll to position [262, 0]
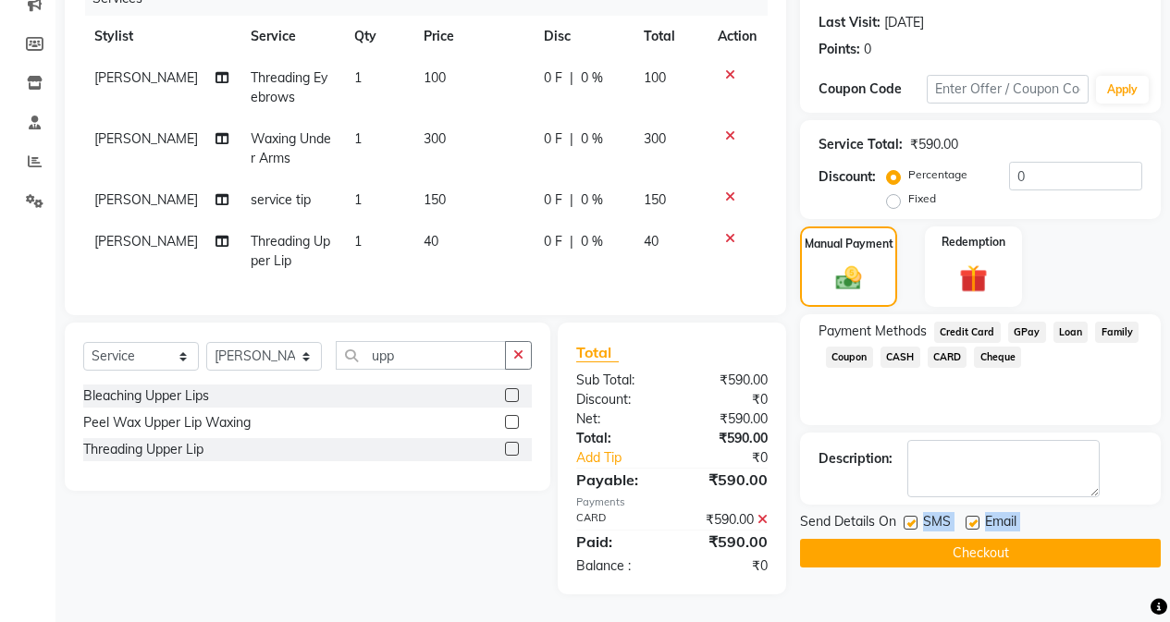
click at [903, 524] on div "Send Details On SMS Email Checkout" at bounding box center [980, 539] width 361 height 55
click at [905, 550] on button "Checkout" at bounding box center [980, 553] width 361 height 29
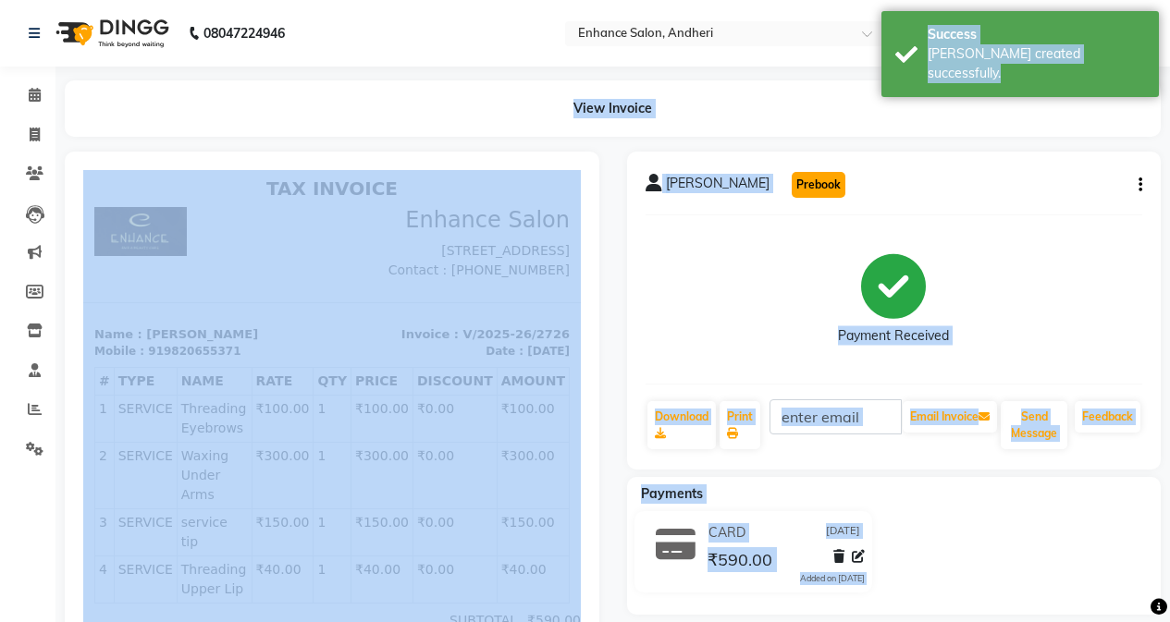
click at [792, 185] on button "Prebook" at bounding box center [819, 185] width 54 height 26
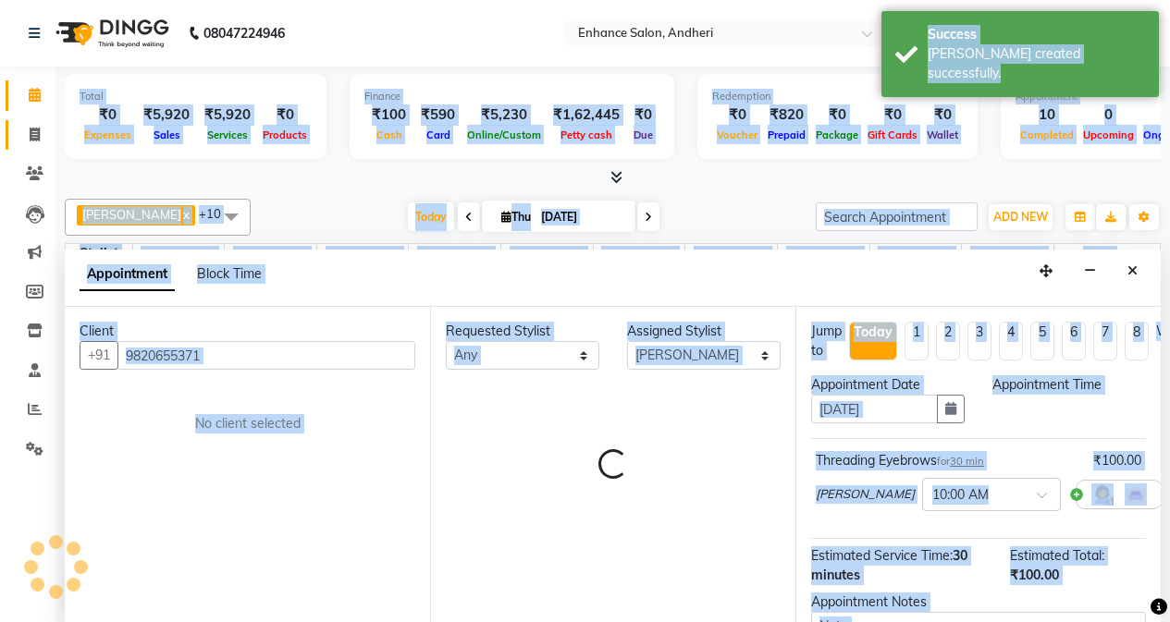
click at [33, 144] on link "Invoice" at bounding box center [28, 135] width 44 height 31
select select "service"
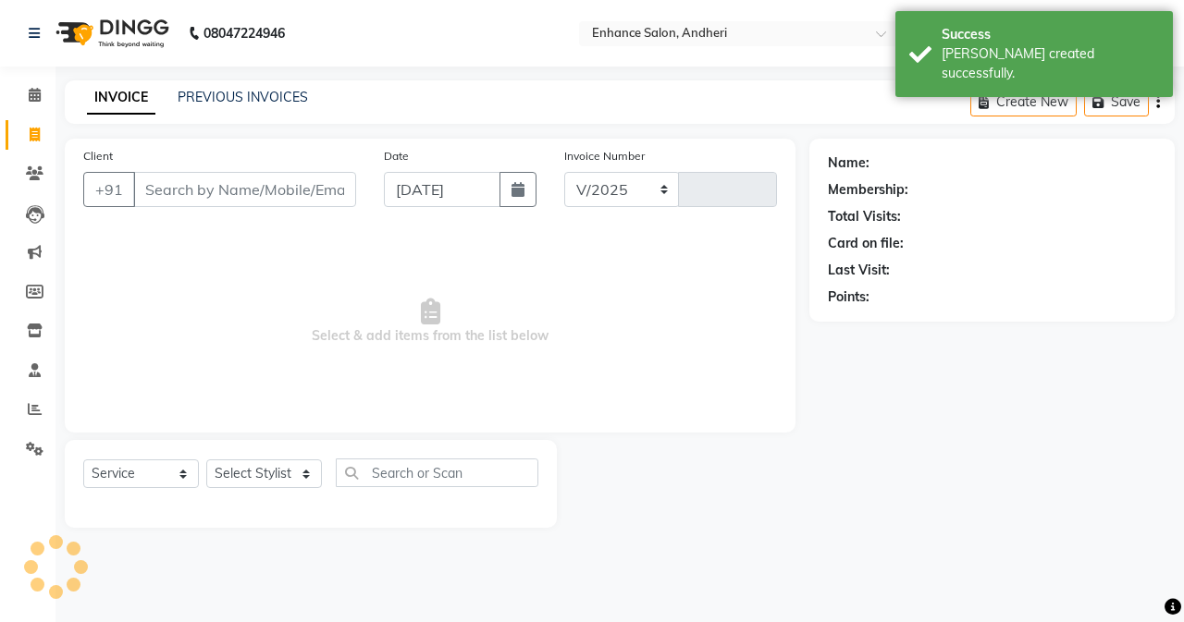
select select "7236"
type input "2727"
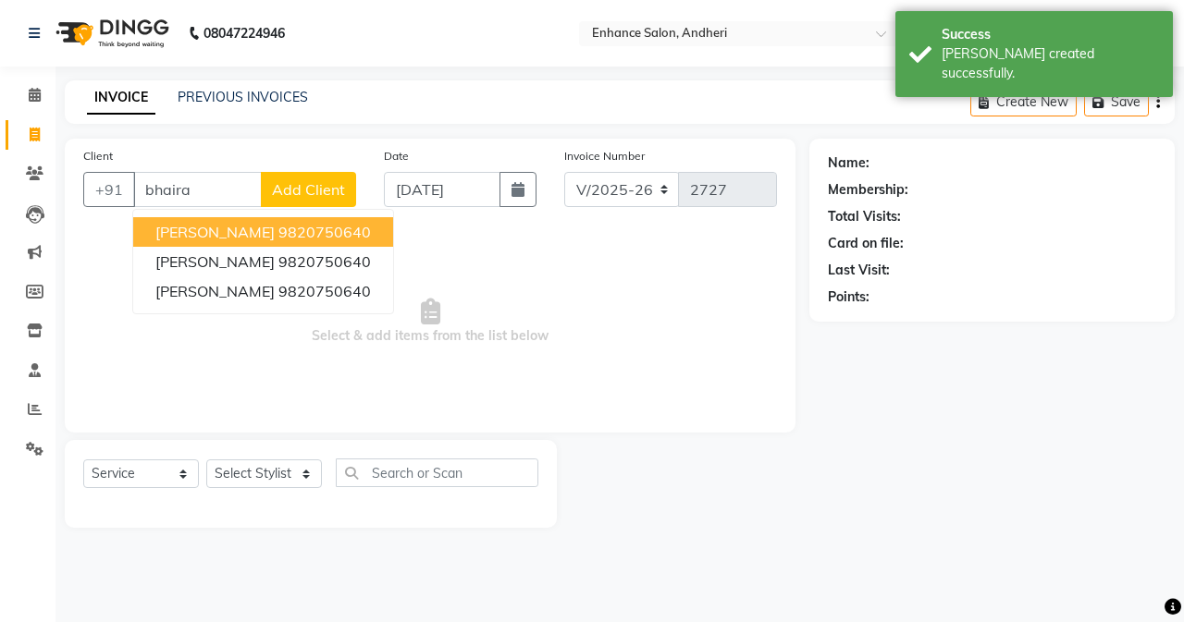
click at [207, 235] on span "[PERSON_NAME]" at bounding box center [214, 232] width 119 height 18
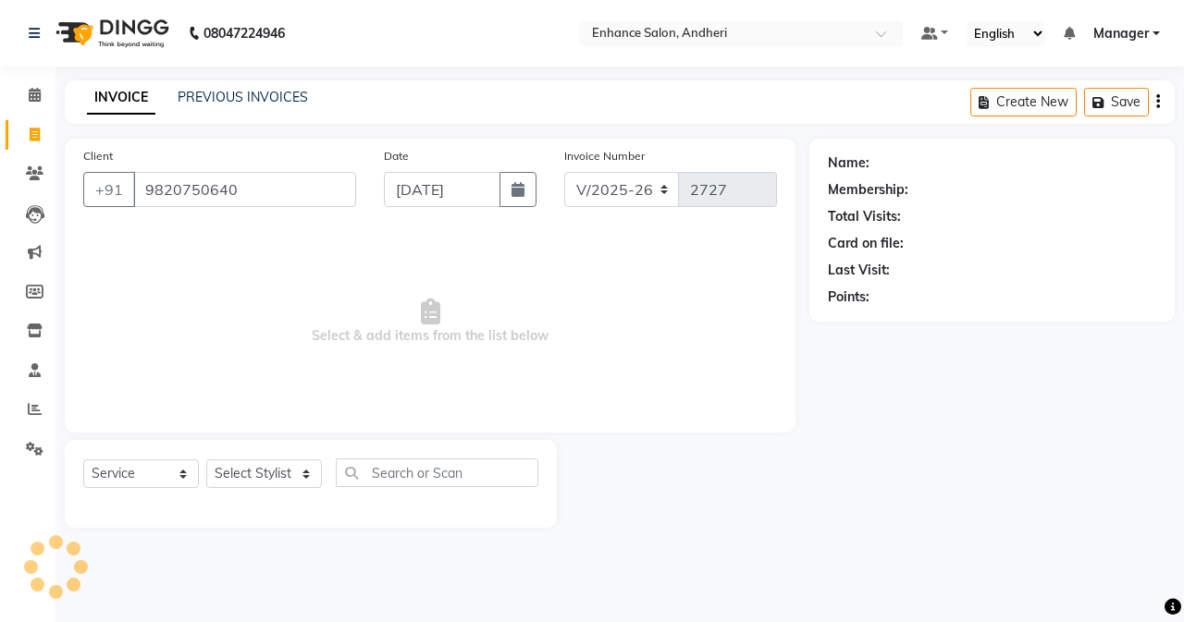
type input "9820750640"
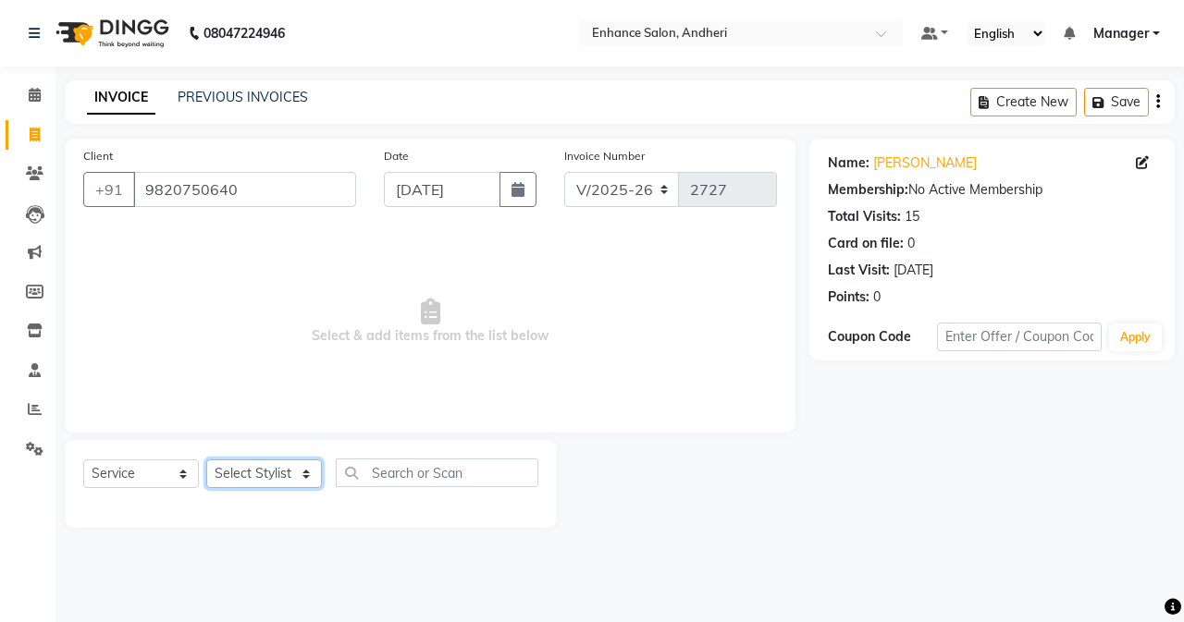
click at [227, 460] on select "Select Stylist Admin [PERSON_NAME] [PERSON_NAME] [PERSON_NAME] Manager [PERSON_…" at bounding box center [264, 474] width 116 height 29
select select "61736"
click at [206, 460] on select "Select Stylist Admin [PERSON_NAME] [PERSON_NAME] [PERSON_NAME] Manager [PERSON_…" at bounding box center [264, 474] width 116 height 29
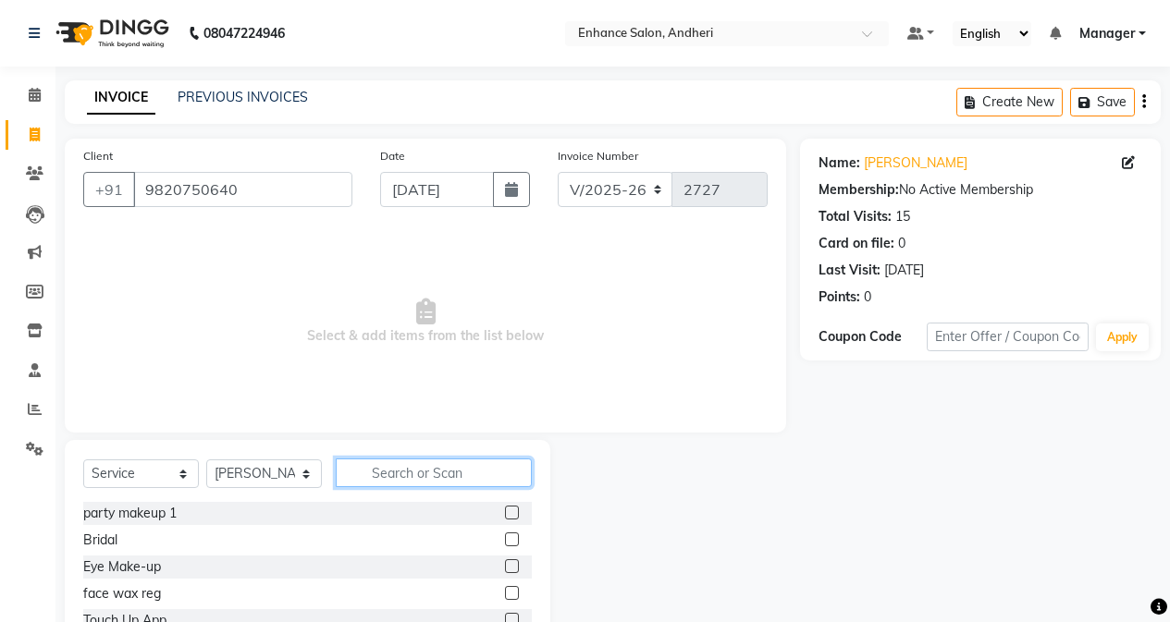
click at [435, 485] on input "text" at bounding box center [434, 473] width 196 height 29
type input "ri"
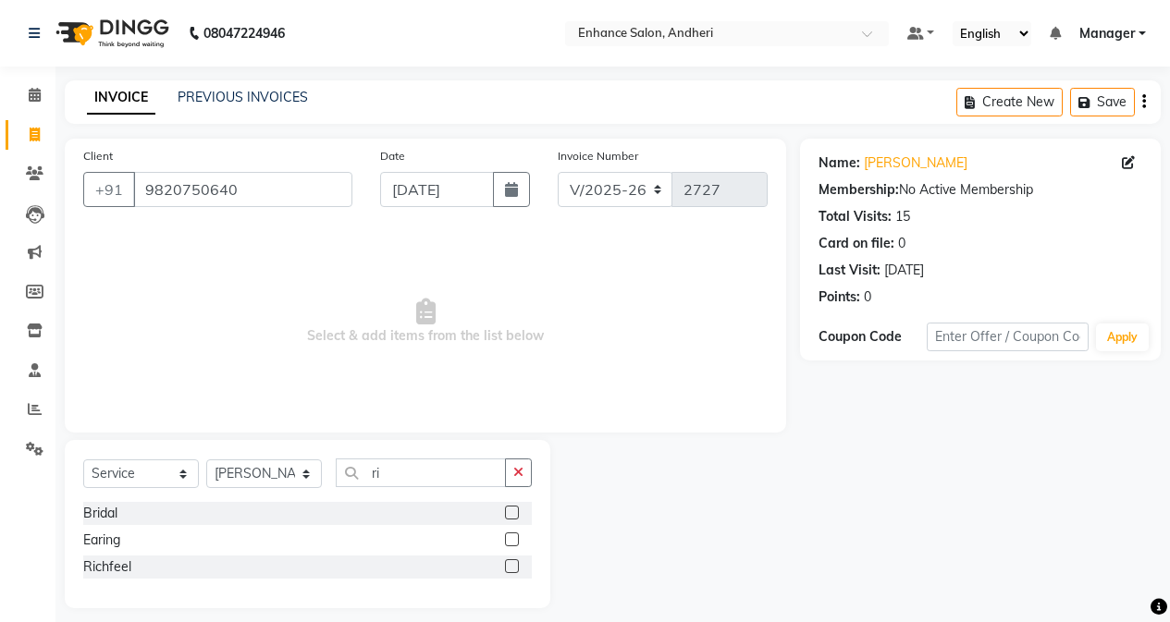
drag, startPoint x: 514, startPoint y: 567, endPoint x: 468, endPoint y: 484, distance: 95.2
click at [514, 566] on label at bounding box center [512, 566] width 14 height 14
click at [514, 566] on input "checkbox" at bounding box center [511, 567] width 12 height 12
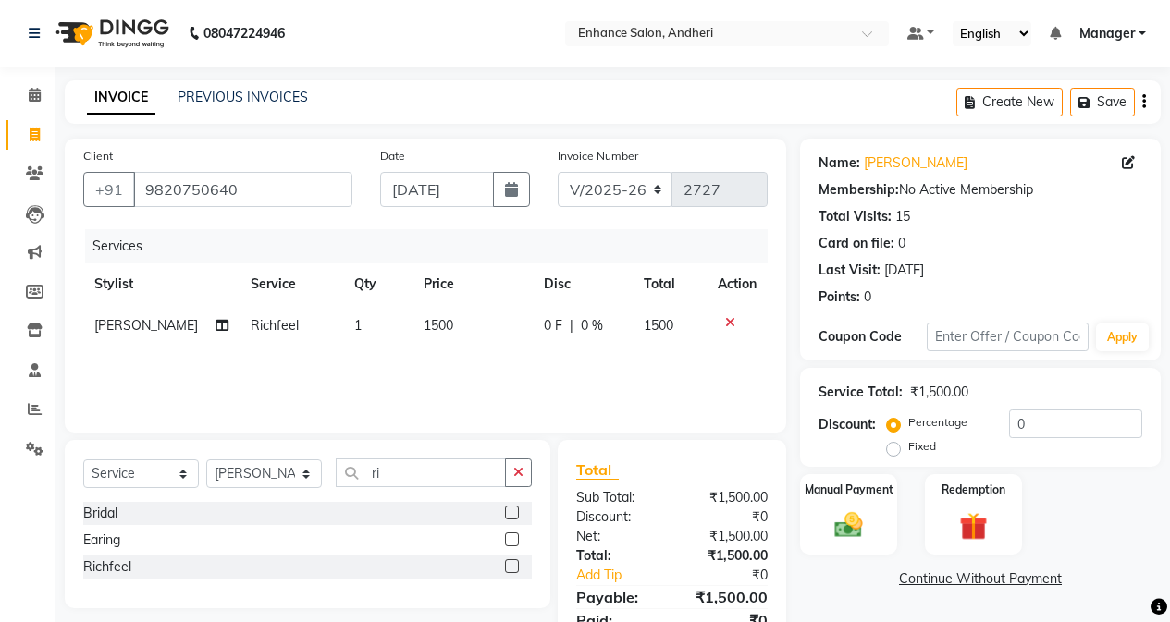
checkbox input "false"
click at [432, 349] on div "Services Stylist Service Qty Price Disc Total Action [PERSON_NAME] Richfeel 1 1…" at bounding box center [425, 321] width 684 height 185
click at [437, 325] on span "1500" at bounding box center [438, 325] width 30 height 17
select select "61736"
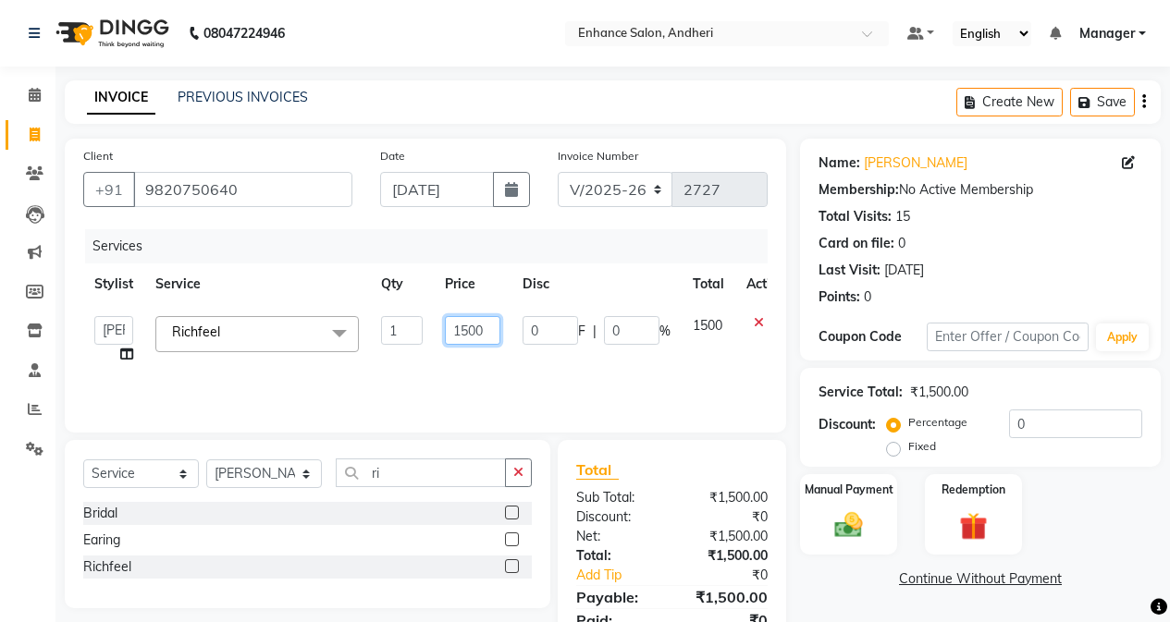
click at [497, 327] on input "1500" at bounding box center [472, 330] width 55 height 29
type input "1"
type input "8500"
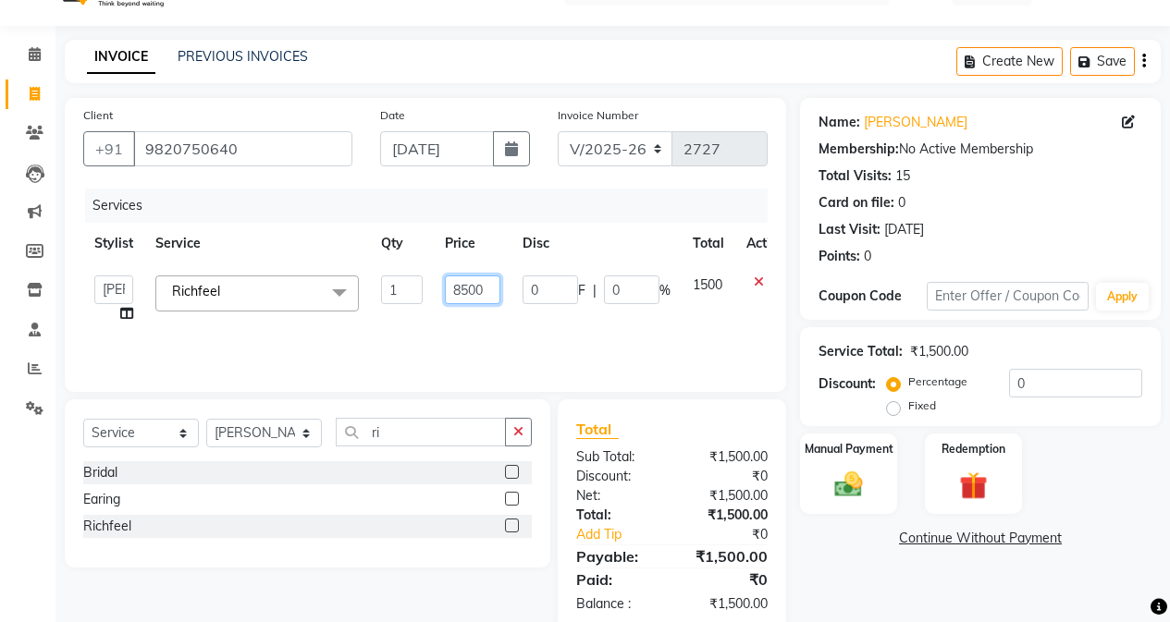
scroll to position [79, 0]
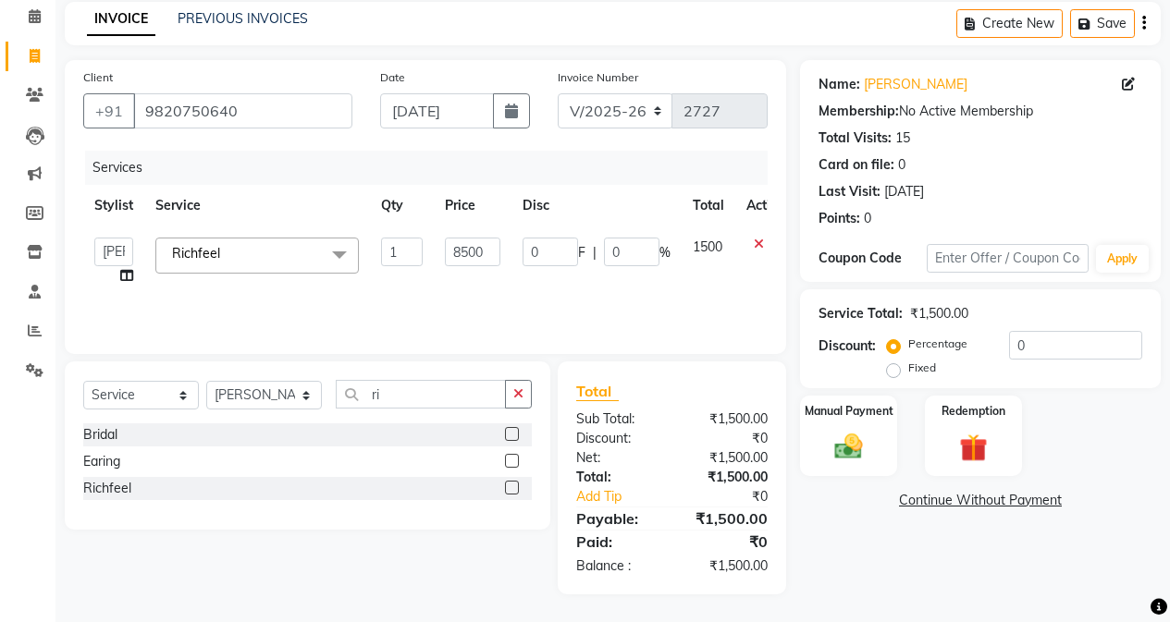
drag, startPoint x: 789, startPoint y: 513, endPoint x: 798, endPoint y: 504, distance: 13.1
click at [790, 513] on div "Total Sub Total: ₹1,500.00 Discount: ₹0 Net: ₹1,500.00 Total: ₹1,500.00 Add Tip…" at bounding box center [675, 478] width 250 height 233
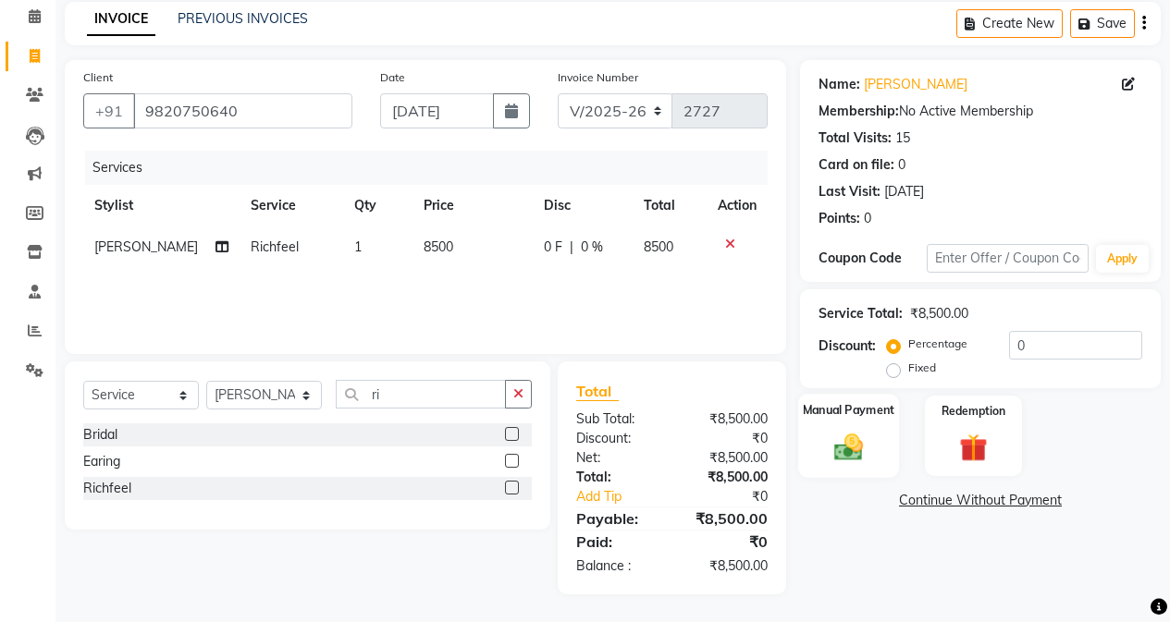
click at [815, 473] on div "Manual Payment" at bounding box center [848, 436] width 101 height 84
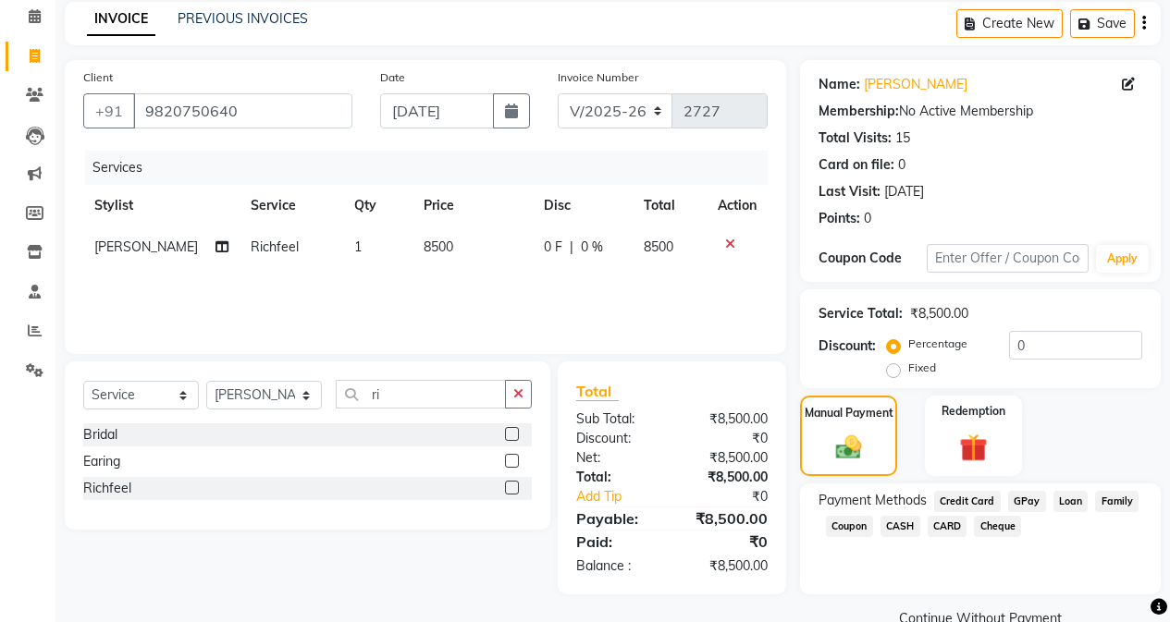
click at [893, 523] on span "CASH" at bounding box center [900, 526] width 40 height 21
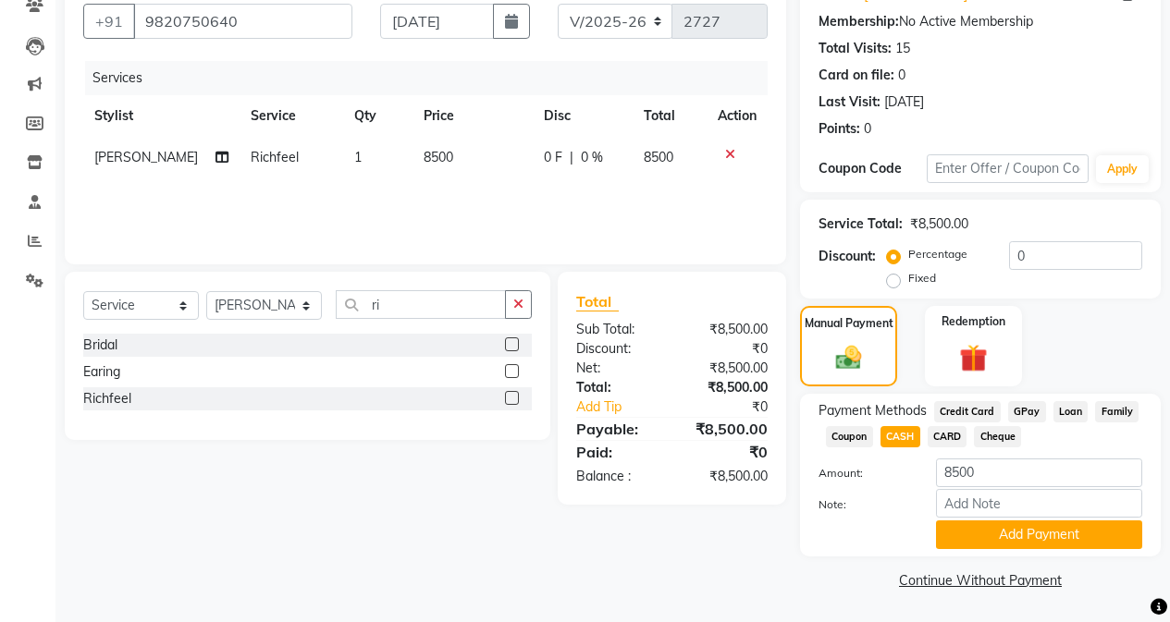
click at [931, 551] on div "Payment Methods Credit Card GPay Loan Family Coupon CASH CARD Cheque Amount: 85…" at bounding box center [980, 475] width 361 height 163
click at [931, 545] on button "Add Payment" at bounding box center [1039, 535] width 206 height 29
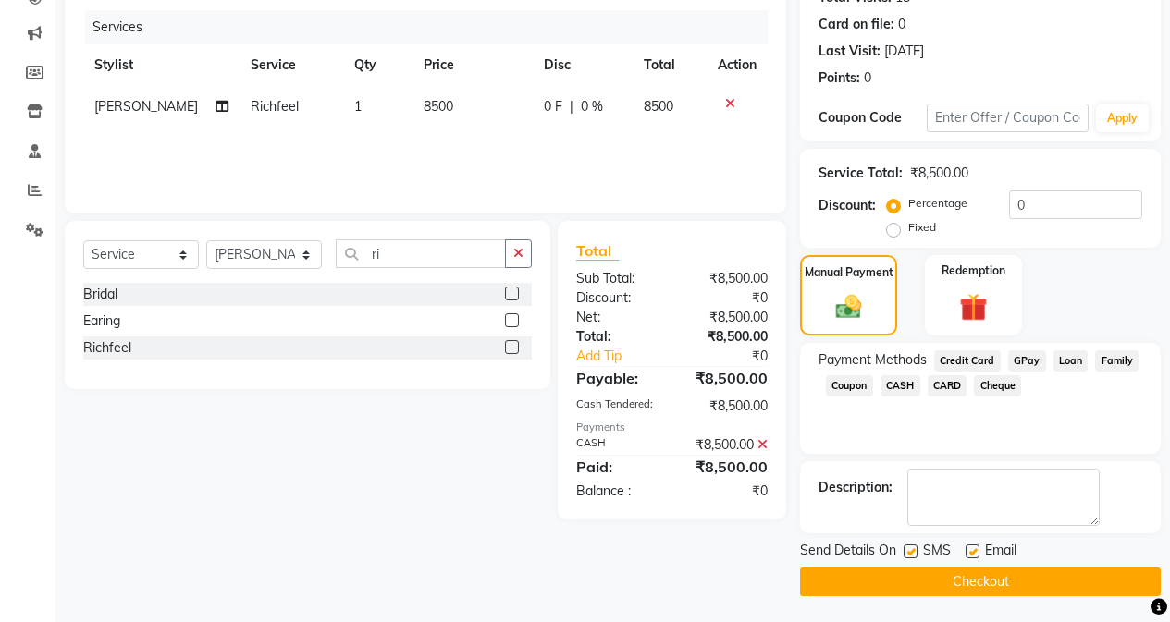
scroll to position [221, 0]
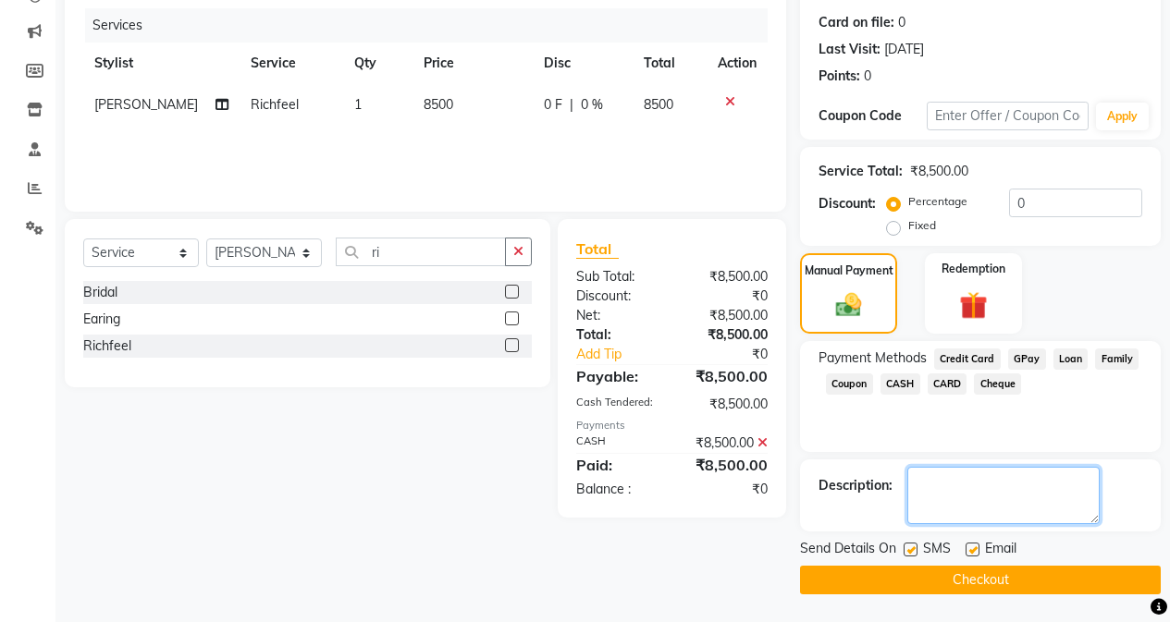
click at [931, 499] on textarea at bounding box center [1003, 495] width 192 height 57
type textarea "Rich feel package"
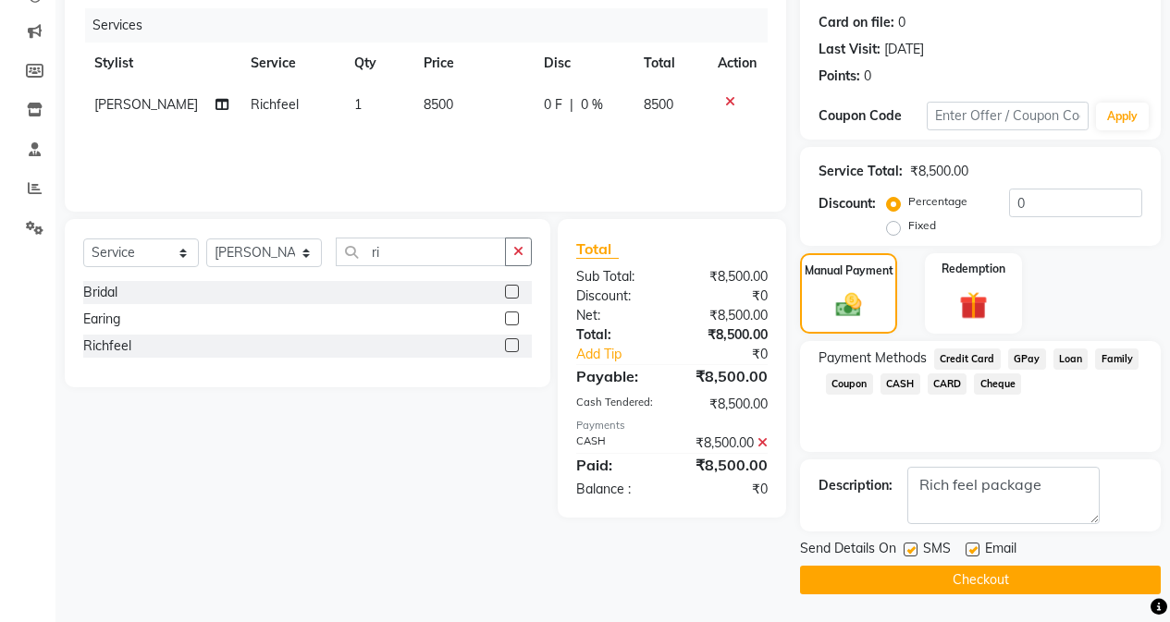
click at [927, 558] on span "SMS" at bounding box center [937, 550] width 28 height 23
click at [891, 567] on button "Checkout" at bounding box center [980, 580] width 361 height 29
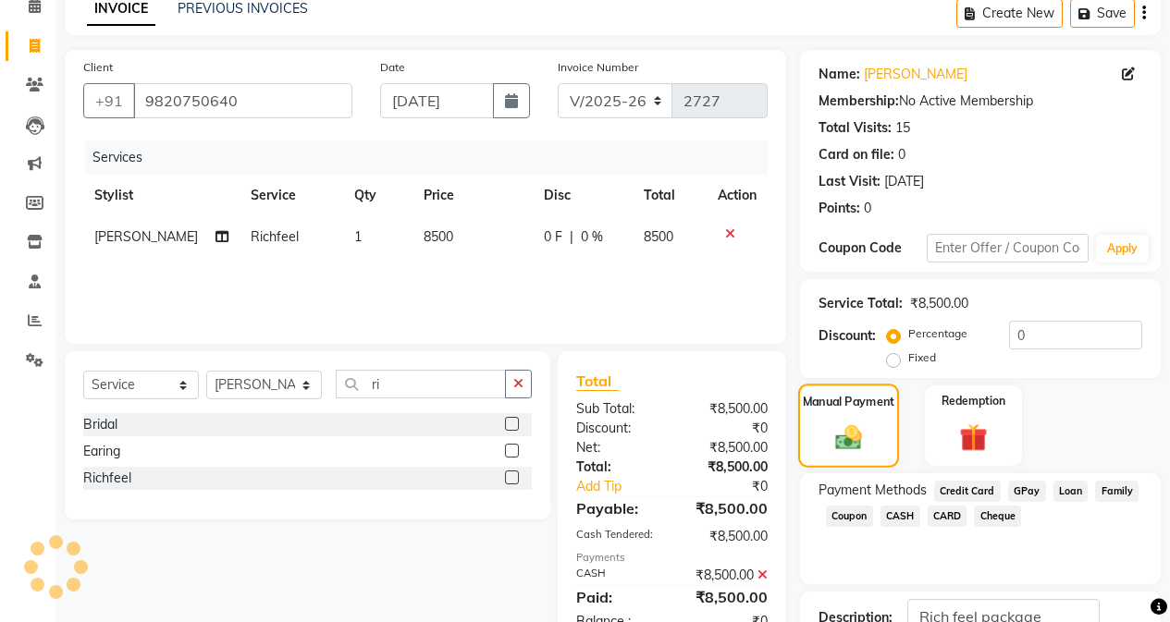
scroll to position [0, 0]
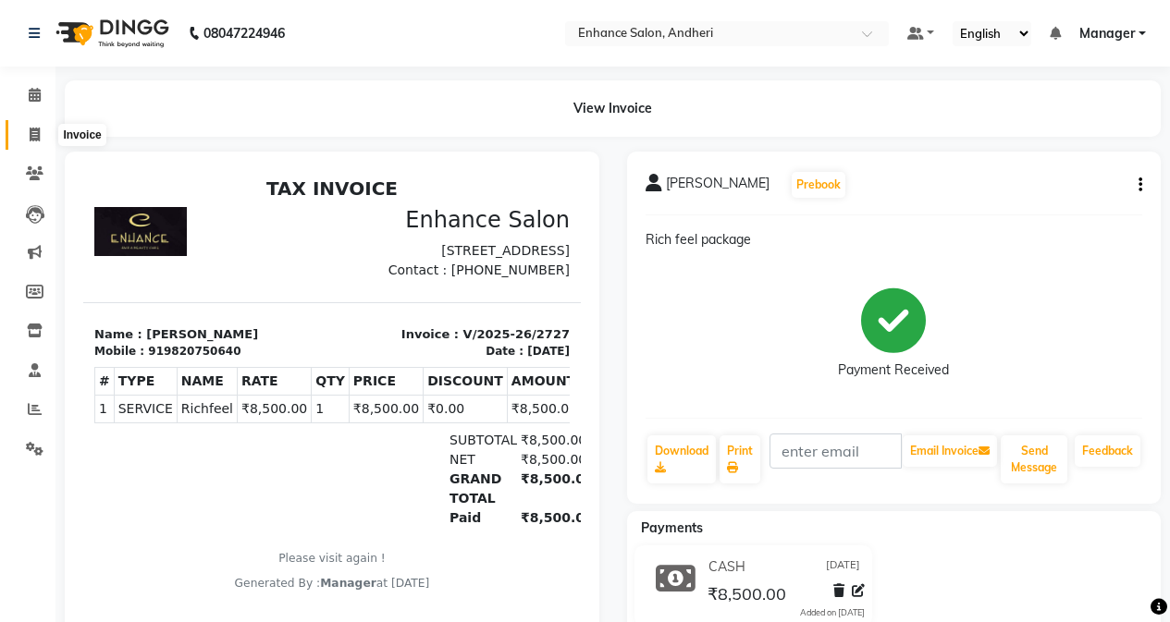
drag, startPoint x: 27, startPoint y: 135, endPoint x: 36, endPoint y: 117, distance: 19.9
click at [27, 133] on span at bounding box center [34, 135] width 32 height 21
select select "service"
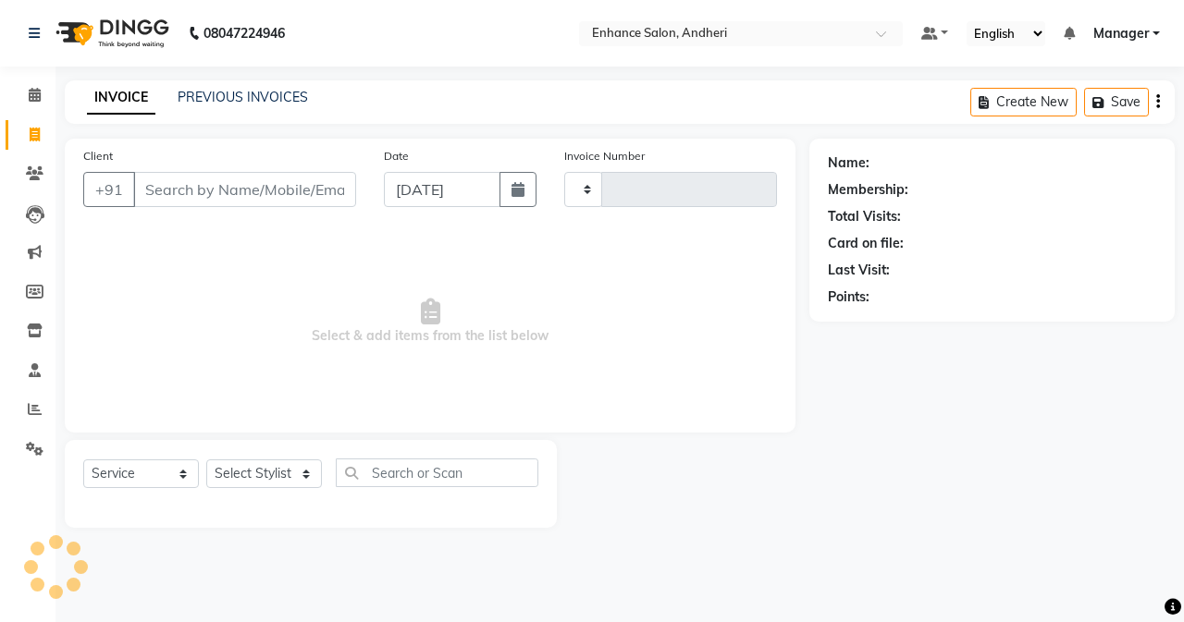
type input "2728"
select select "7236"
click at [193, 90] on link "PREVIOUS INVOICES" at bounding box center [243, 97] width 130 height 17
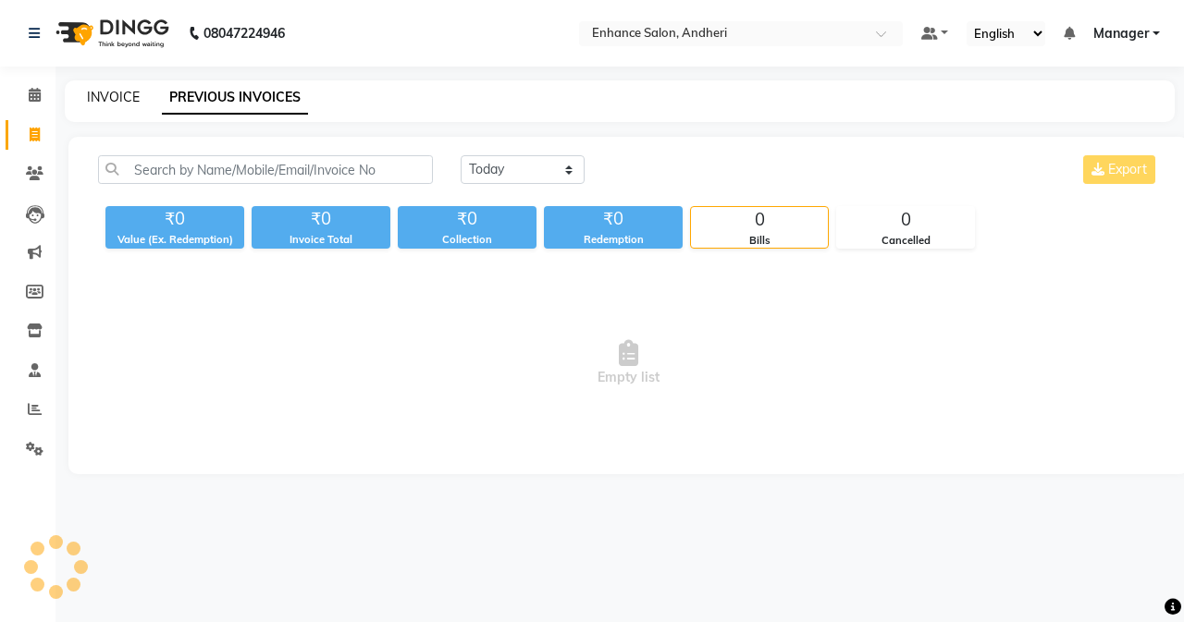
click at [122, 97] on link "INVOICE" at bounding box center [113, 97] width 53 height 17
select select "service"
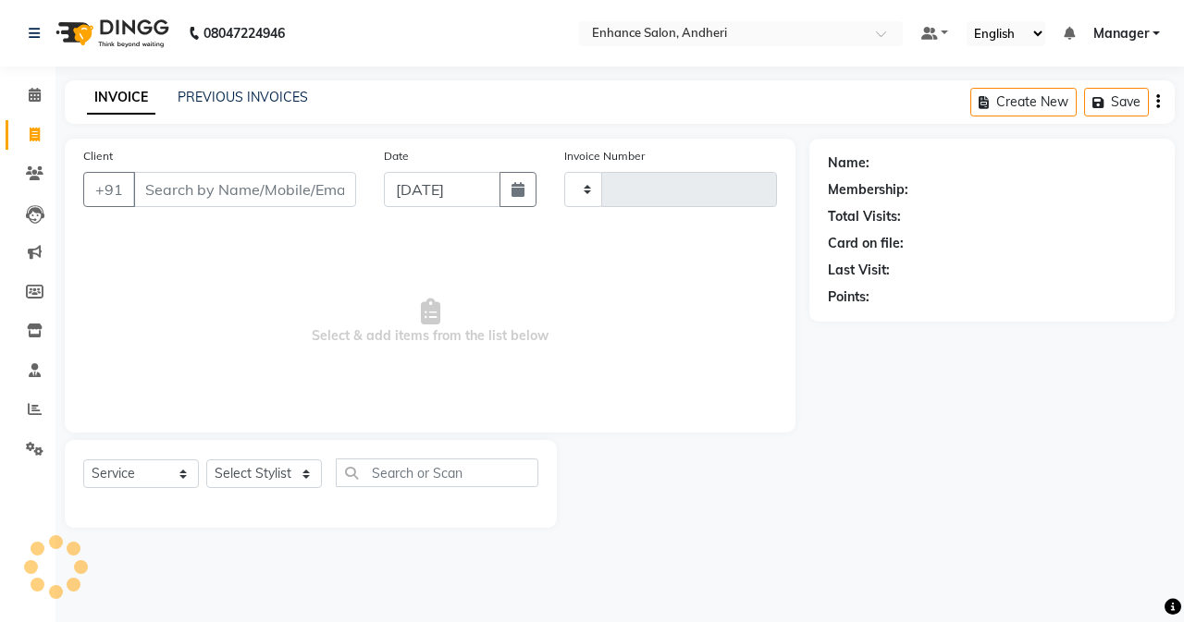
type input "2728"
select select "7236"
click at [21, 449] on span at bounding box center [34, 449] width 32 height 21
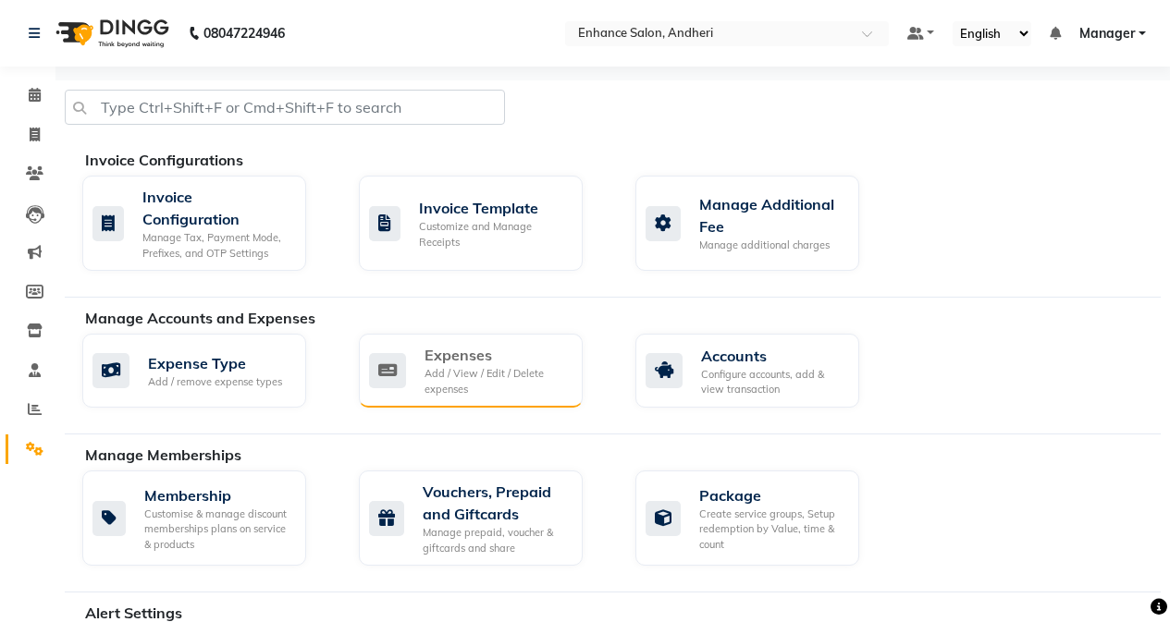
click at [376, 369] on icon at bounding box center [387, 370] width 37 height 35
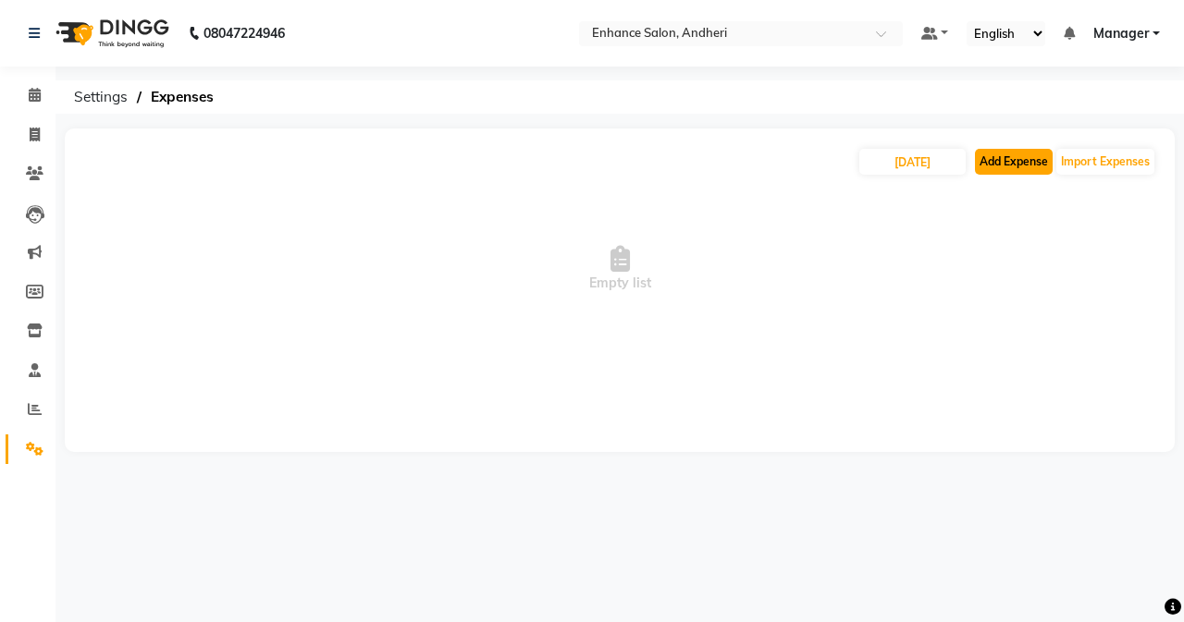
click at [931, 163] on button "Add Expense" at bounding box center [1014, 162] width 78 height 26
select select "1"
select select "6324"
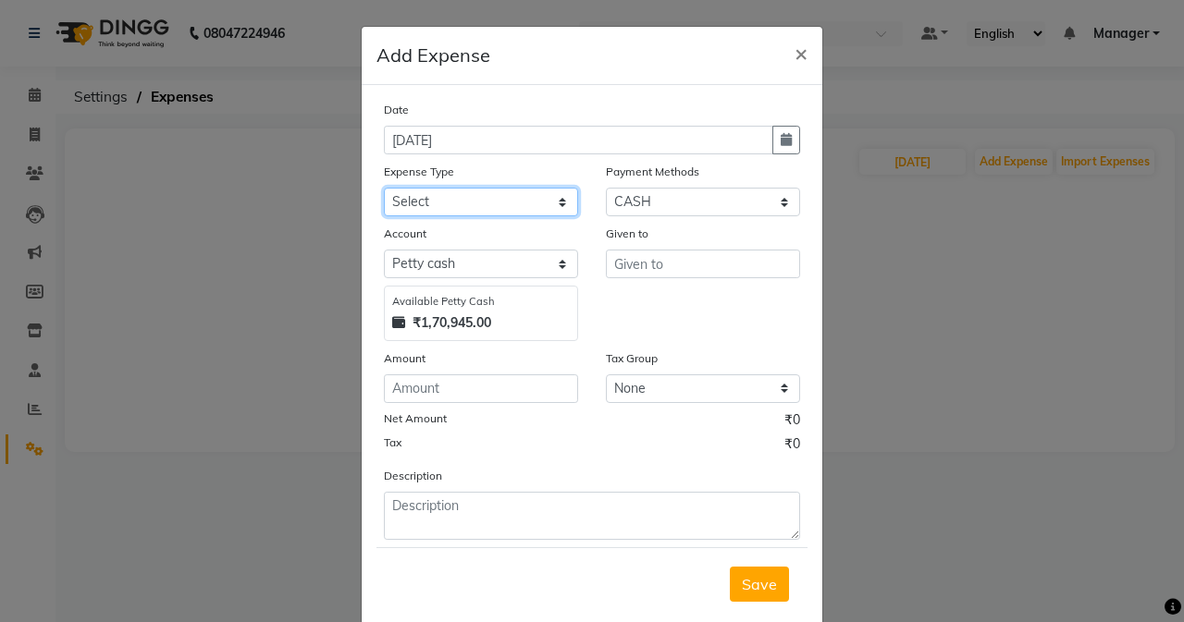
click at [486, 209] on select "Select Advance Salary Air Condition [PERSON_NAME] Aroma auto money Beauty Bazaa…" at bounding box center [481, 202] width 194 height 29
select select "18689"
click at [384, 188] on select "Select Advance Salary Air Condition [PERSON_NAME] Aroma auto money Beauty Bazaa…" at bounding box center [481, 202] width 194 height 29
click at [623, 279] on div "Given to" at bounding box center [703, 282] width 222 height 117
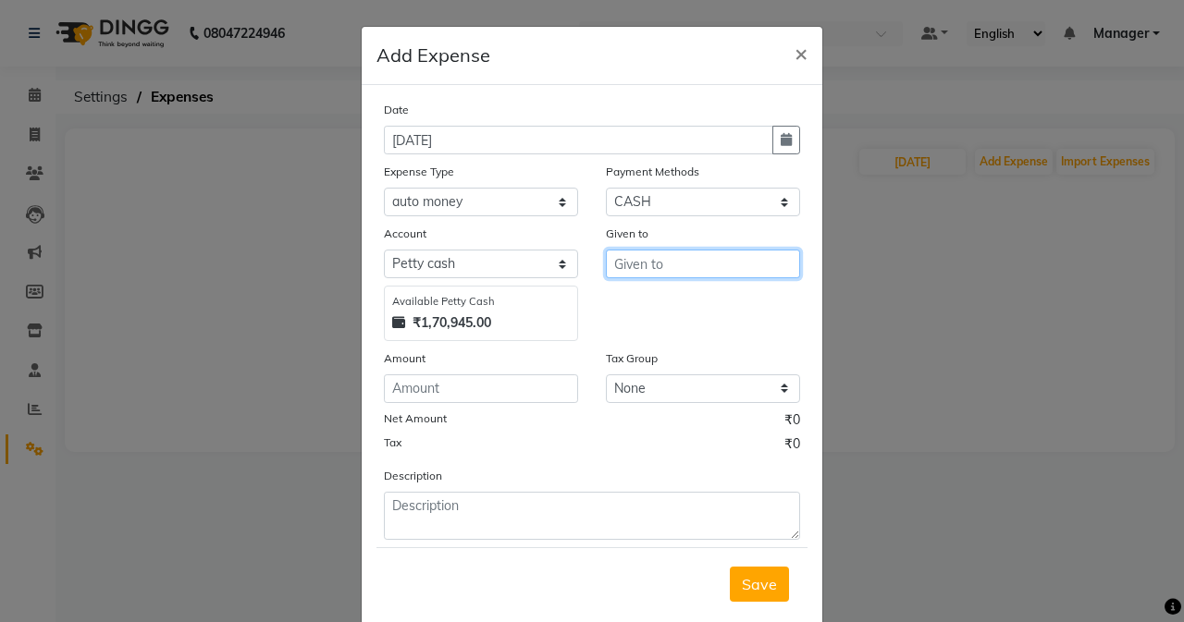
click at [628, 273] on input "text" at bounding box center [703, 264] width 194 height 29
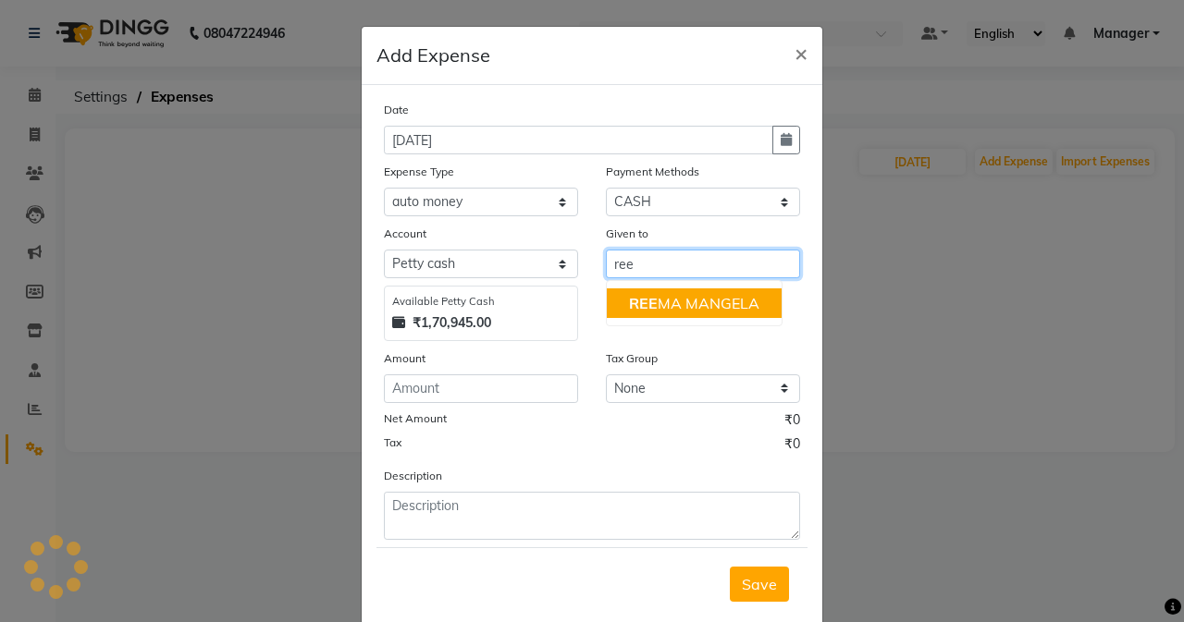
click at [648, 306] on ngb-highlight "REE MA MANGELA" at bounding box center [694, 303] width 130 height 18
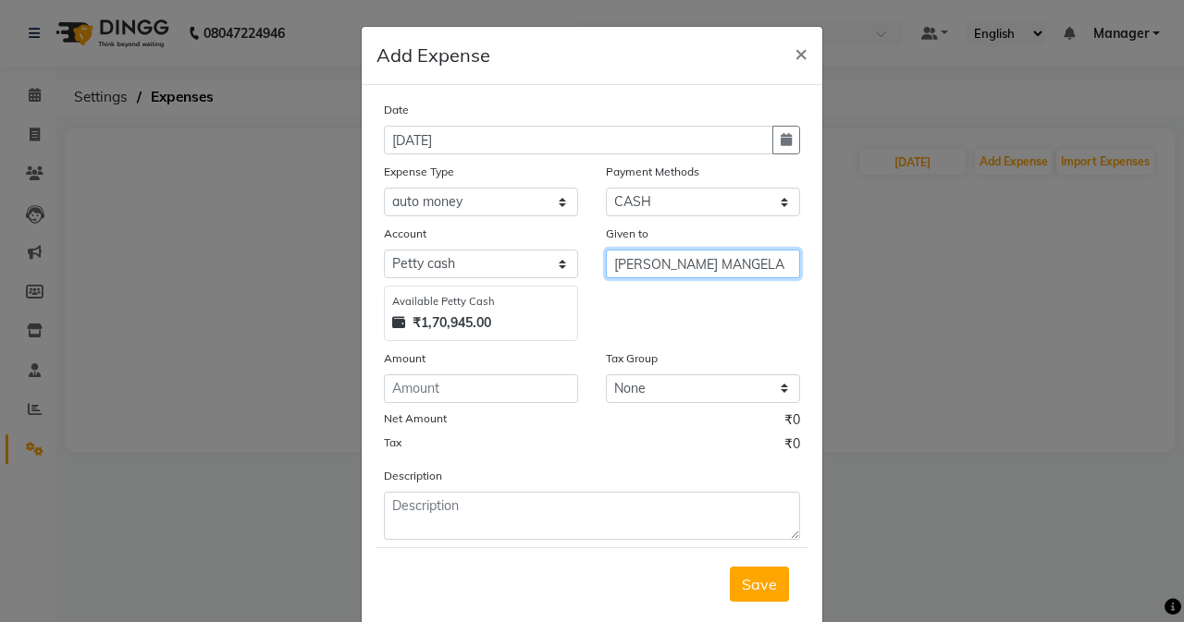
type input "[PERSON_NAME] MANGELA"
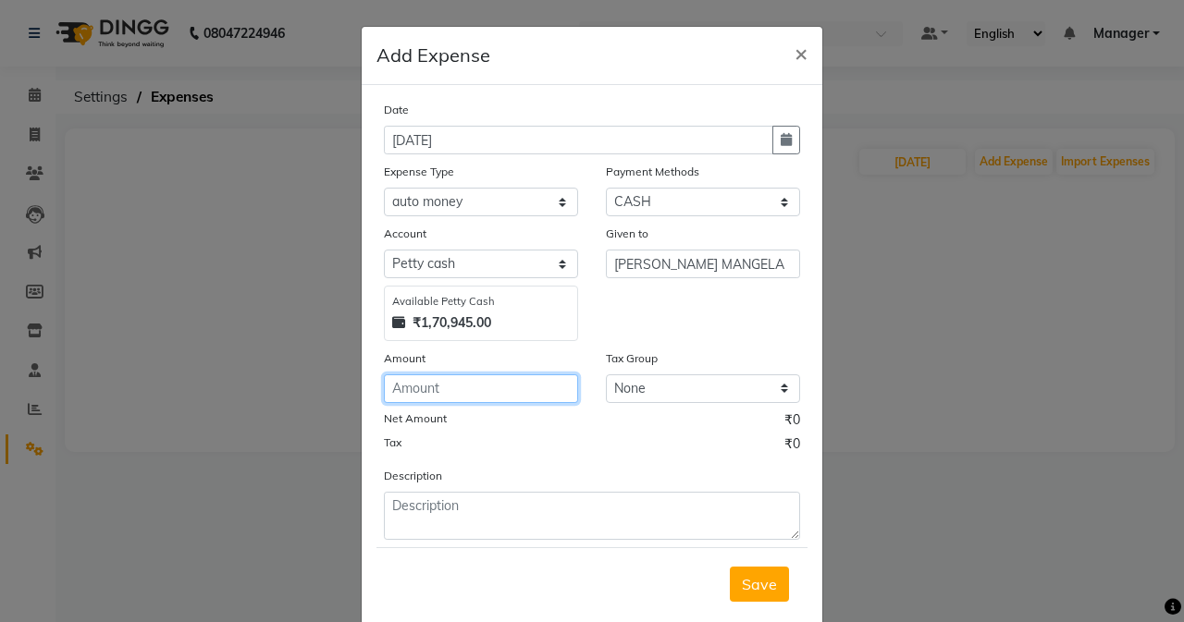
click at [490, 379] on input "number" at bounding box center [481, 388] width 194 height 29
type input "100"
click at [745, 578] on span "Save" at bounding box center [759, 584] width 35 height 18
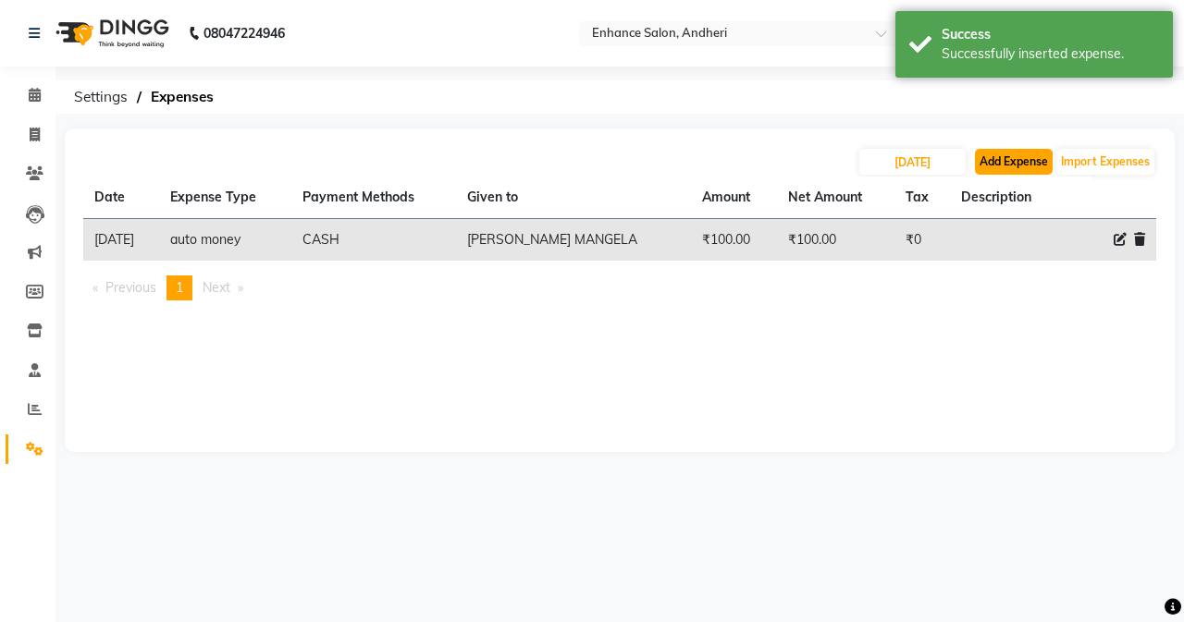
click at [931, 151] on button "Add Expense" at bounding box center [1014, 162] width 78 height 26
select select "1"
select select "6324"
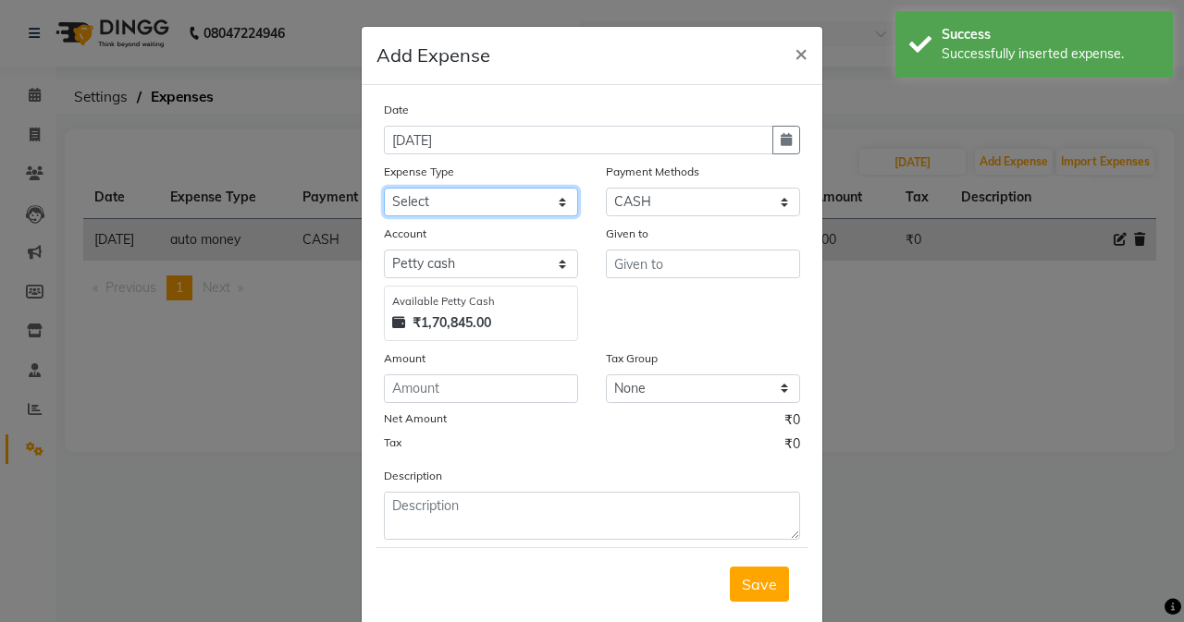
click at [439, 204] on select "Select Advance Salary Air Condition [PERSON_NAME] Aroma auto money Beauty Bazaa…" at bounding box center [481, 202] width 194 height 29
select select "18669"
click at [384, 188] on select "Select Advance Salary Air Condition [PERSON_NAME] Aroma auto money Beauty Bazaa…" at bounding box center [481, 202] width 194 height 29
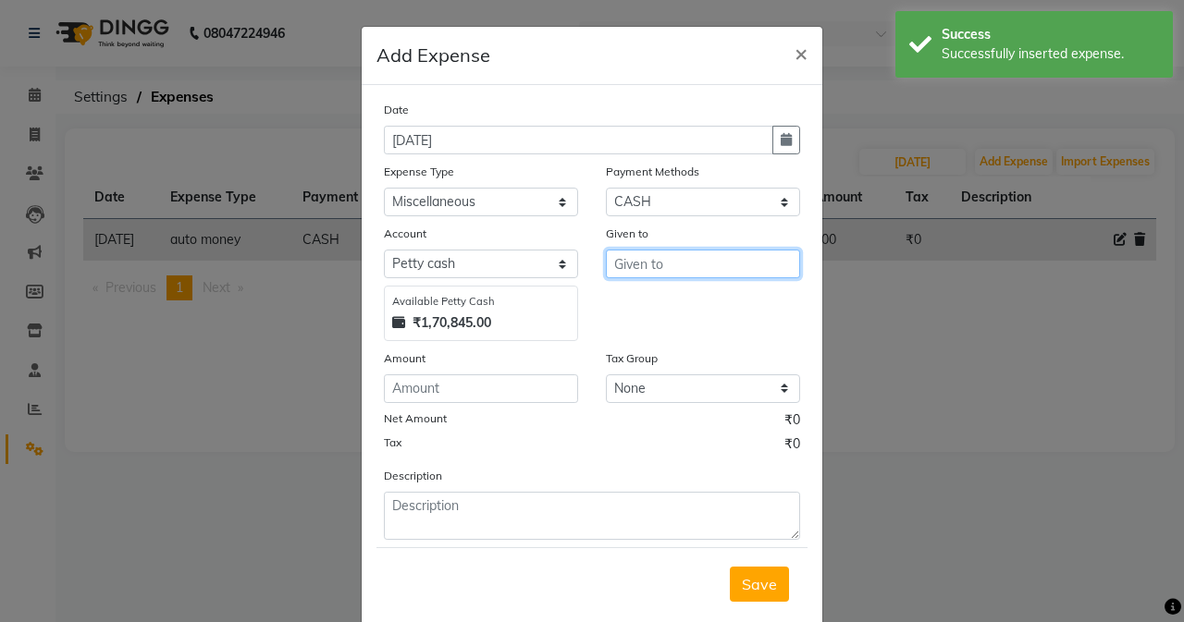
click at [606, 262] on input "text" at bounding box center [703, 264] width 194 height 29
type input "shop"
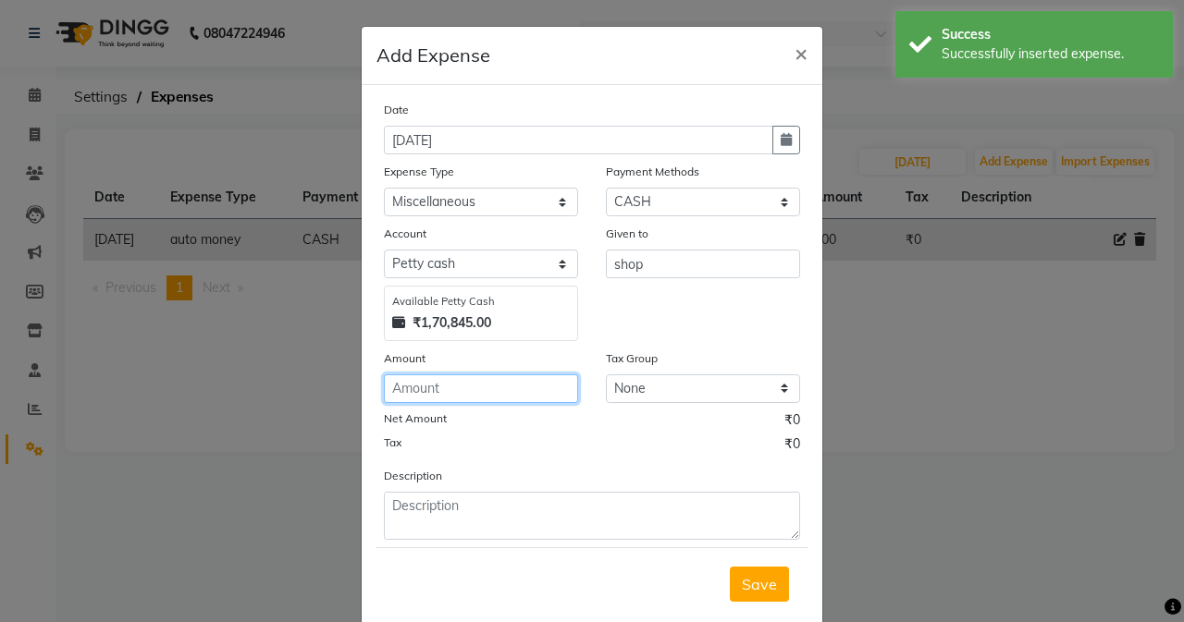
click at [478, 396] on input "number" at bounding box center [481, 388] width 194 height 29
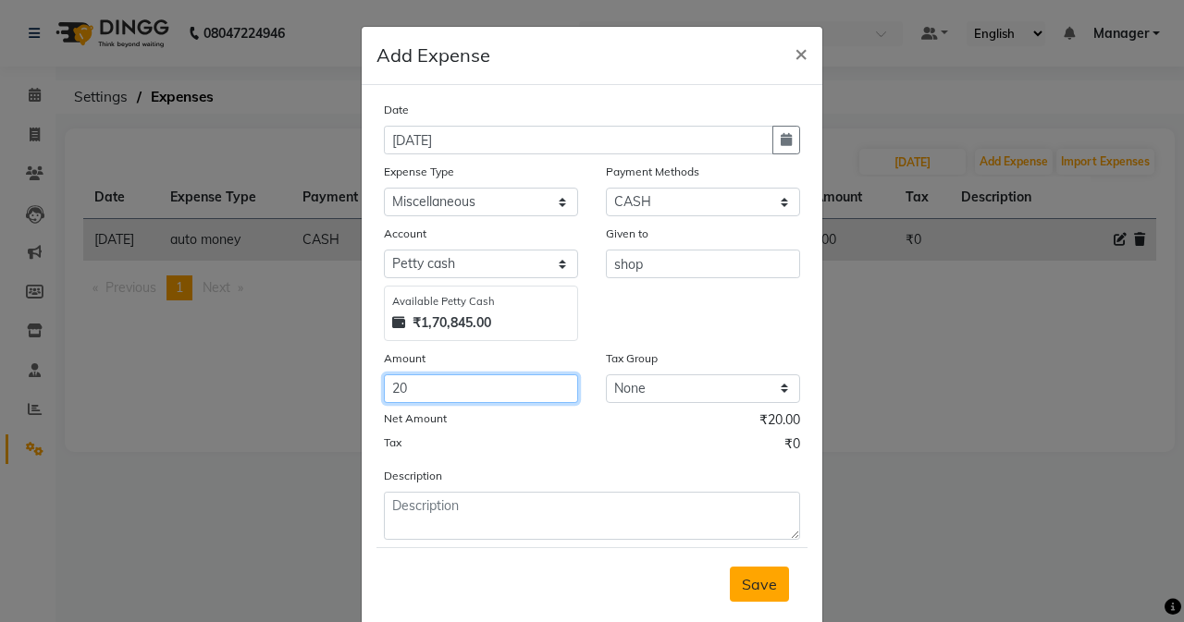
type input "20"
click at [749, 567] on button "Save" at bounding box center [759, 584] width 59 height 35
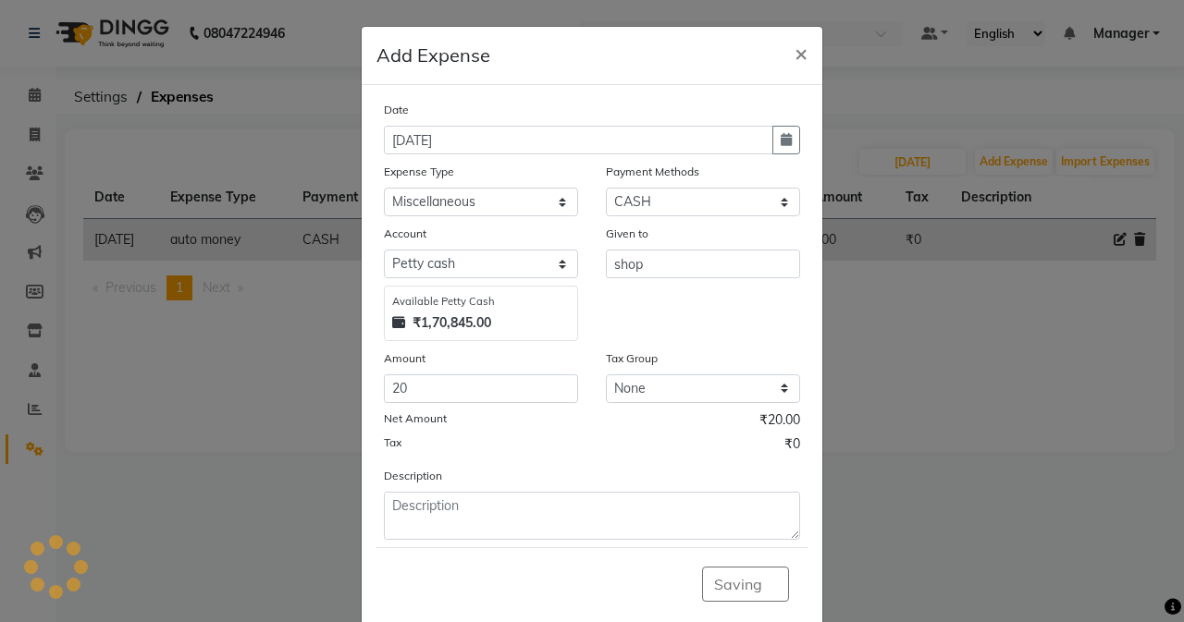
click at [931, 160] on ngb-modal-window "Add Expense × Date [DATE] Expense Type Select Advance Salary Air Condition [PER…" at bounding box center [592, 311] width 1184 height 622
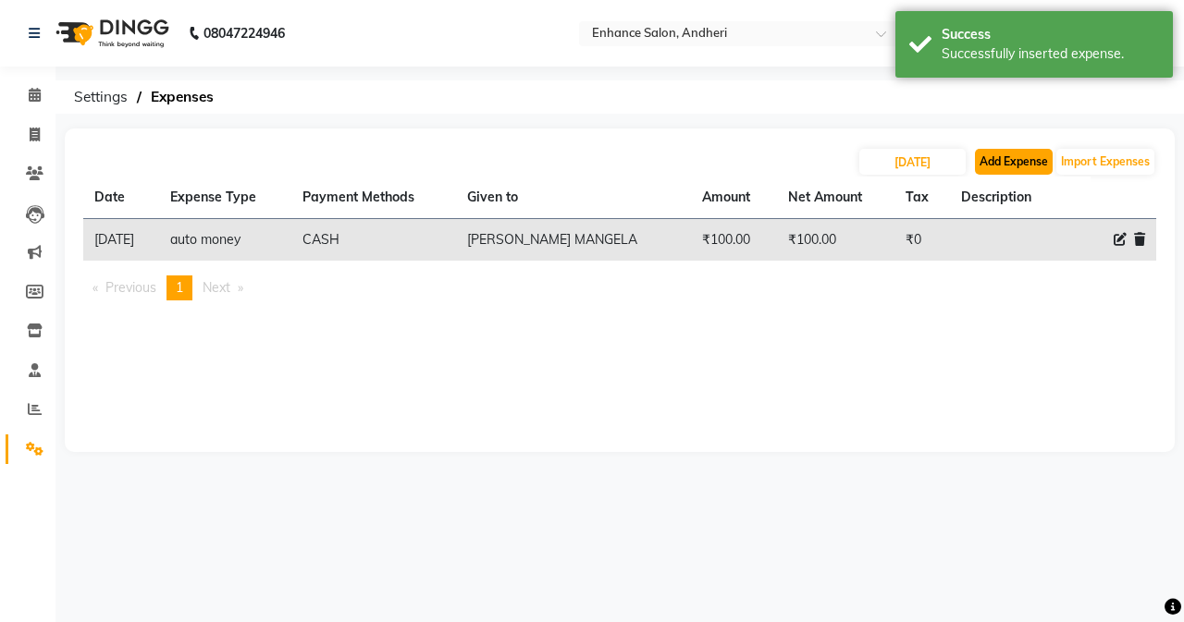
click at [931, 171] on button "Add Expense" at bounding box center [1014, 162] width 78 height 26
select select "1"
select select "6324"
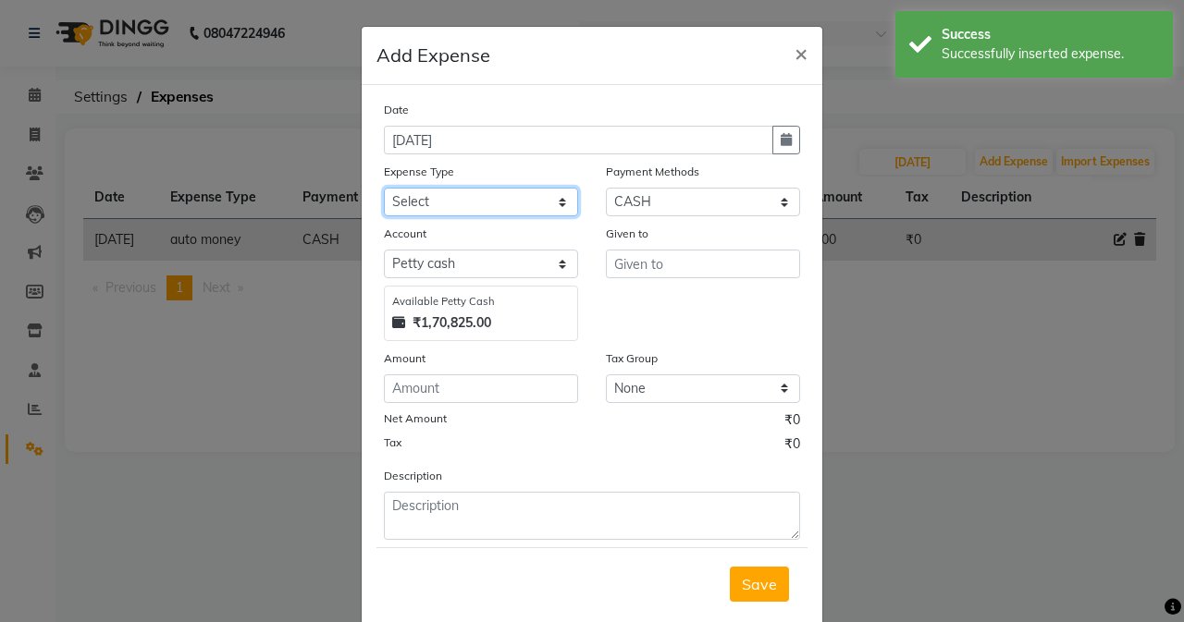
click at [525, 200] on select "Select Advance Salary Air Condition [PERSON_NAME] Aroma auto money Beauty Bazaa…" at bounding box center [481, 202] width 194 height 29
select select "18688"
click at [384, 188] on select "Select Advance Salary Air Condition [PERSON_NAME] Aroma auto money Beauty Bazaa…" at bounding box center [481, 202] width 194 height 29
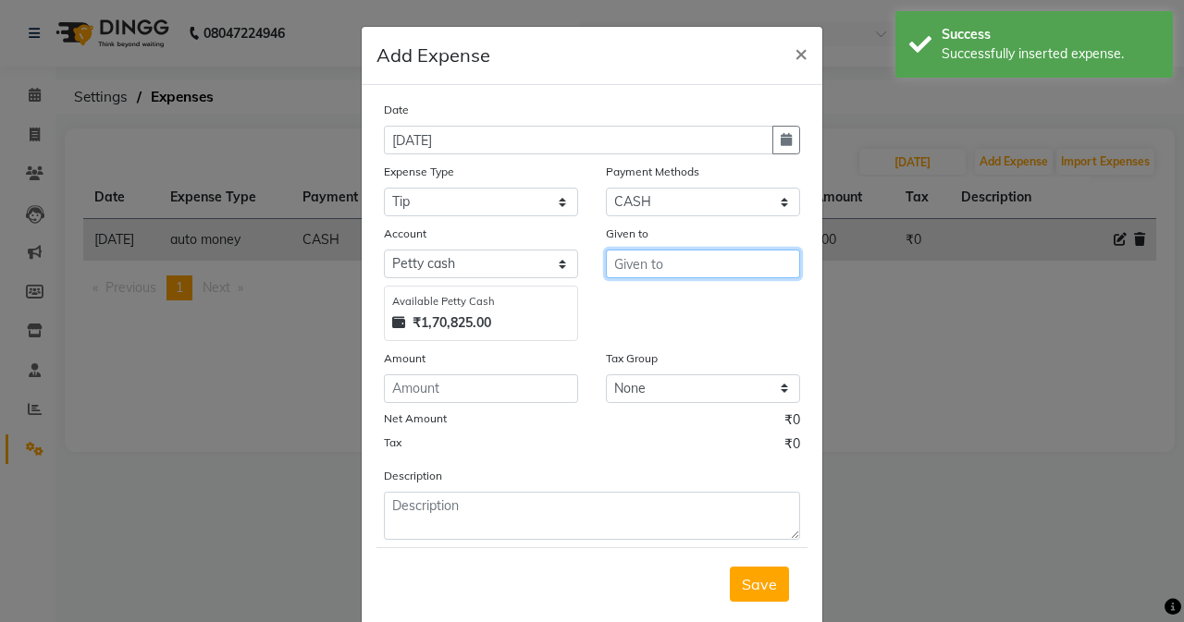
click at [644, 259] on input "text" at bounding box center [703, 264] width 194 height 29
type input "P+P"
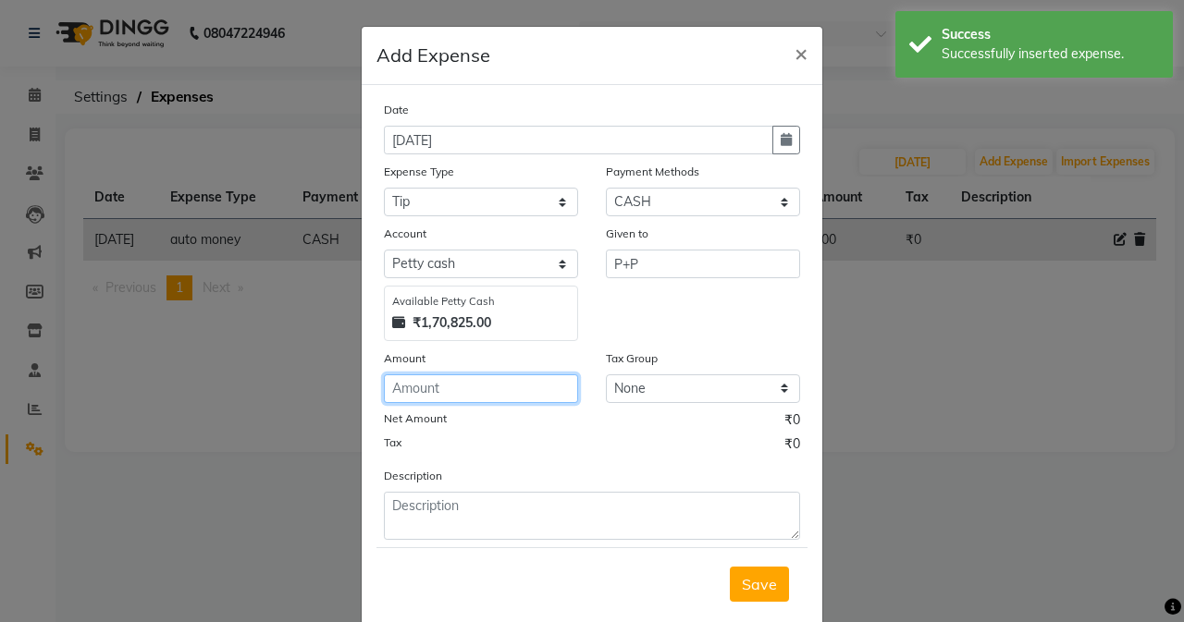
click at [445, 400] on input "number" at bounding box center [481, 388] width 194 height 29
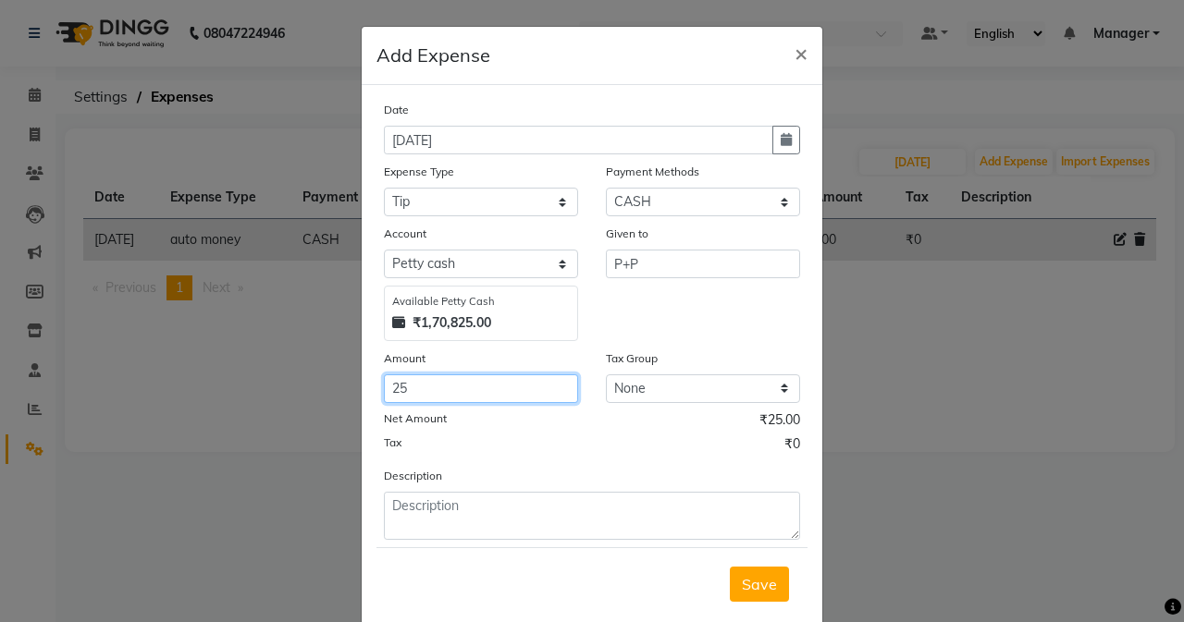
type input "2"
type input "150"
click at [755, 583] on span "Save" at bounding box center [759, 584] width 35 height 18
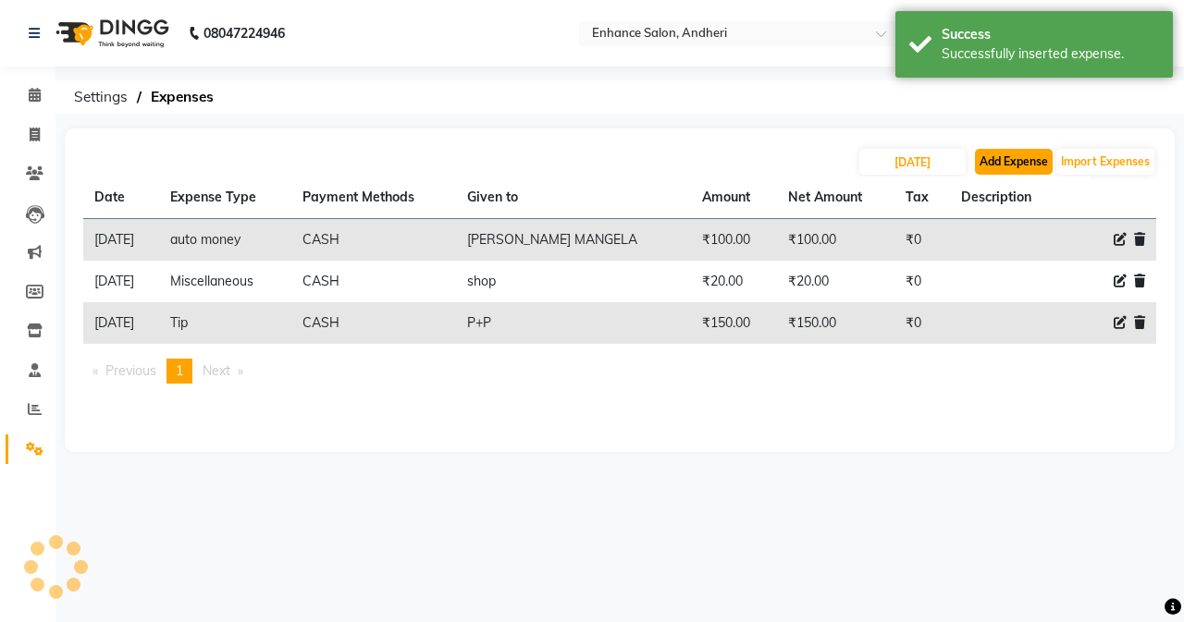
click at [931, 162] on button "Add Expense" at bounding box center [1014, 162] width 78 height 26
select select "1"
select select "6324"
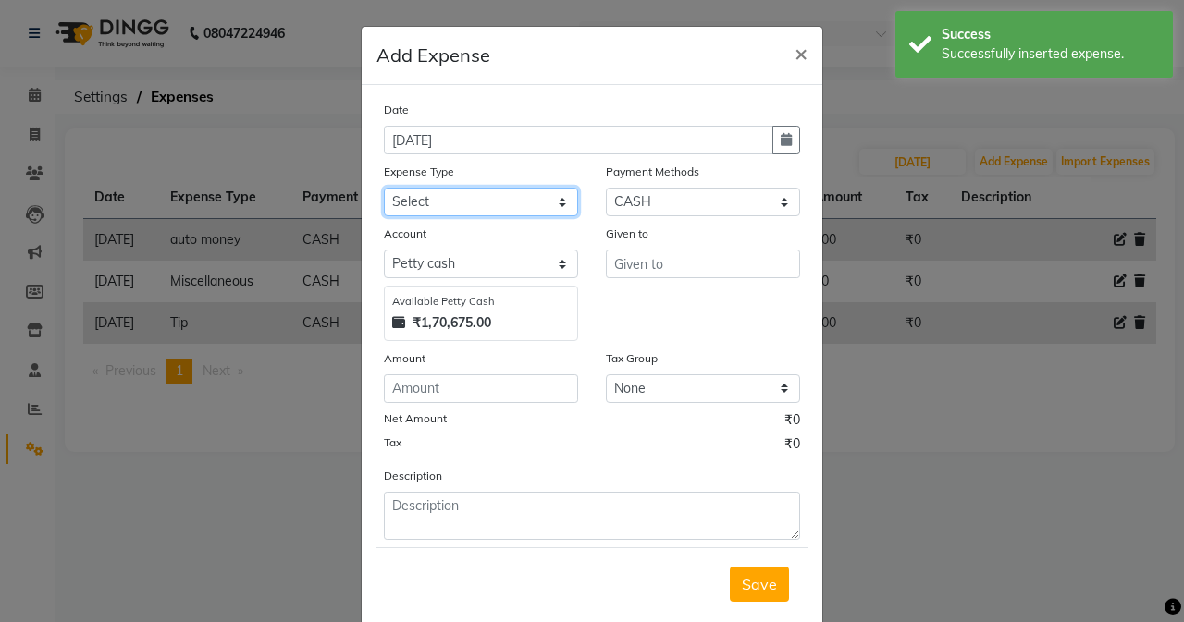
click at [534, 195] on select "Select Advance Salary Air Condition [PERSON_NAME] Aroma auto money Beauty Bazaa…" at bounding box center [481, 202] width 194 height 29
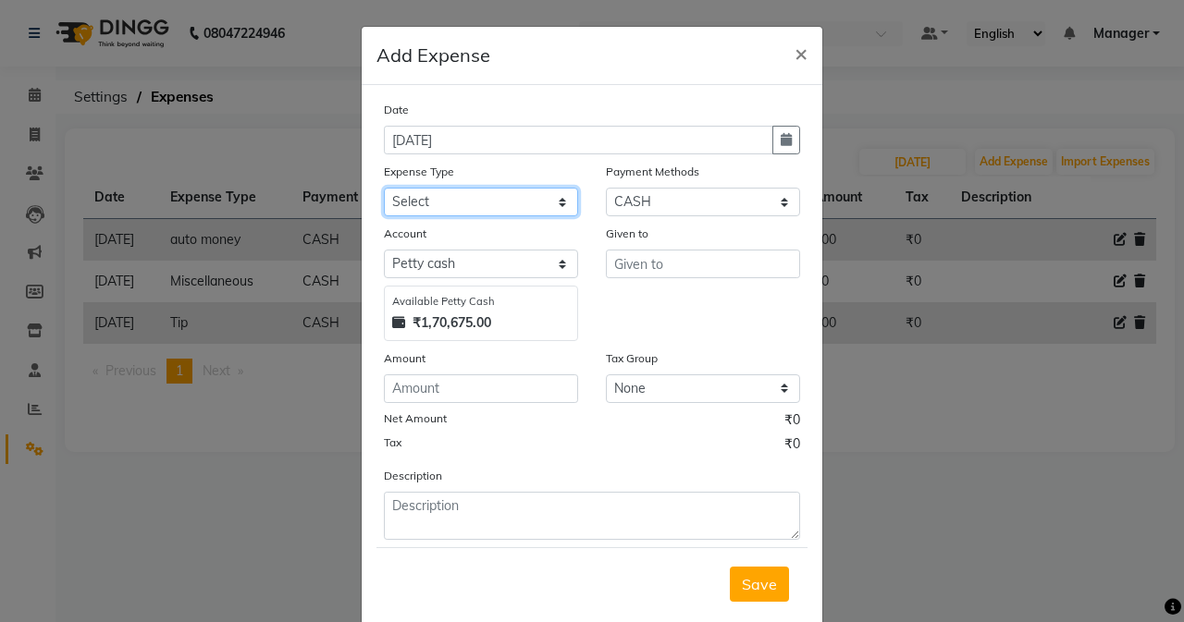
select select "22750"
click at [384, 188] on select "Select Advance Salary Air Condition [PERSON_NAME] Aroma auto money Beauty Bazaa…" at bounding box center [481, 202] width 194 height 29
click at [628, 280] on div "Given to" at bounding box center [703, 282] width 222 height 117
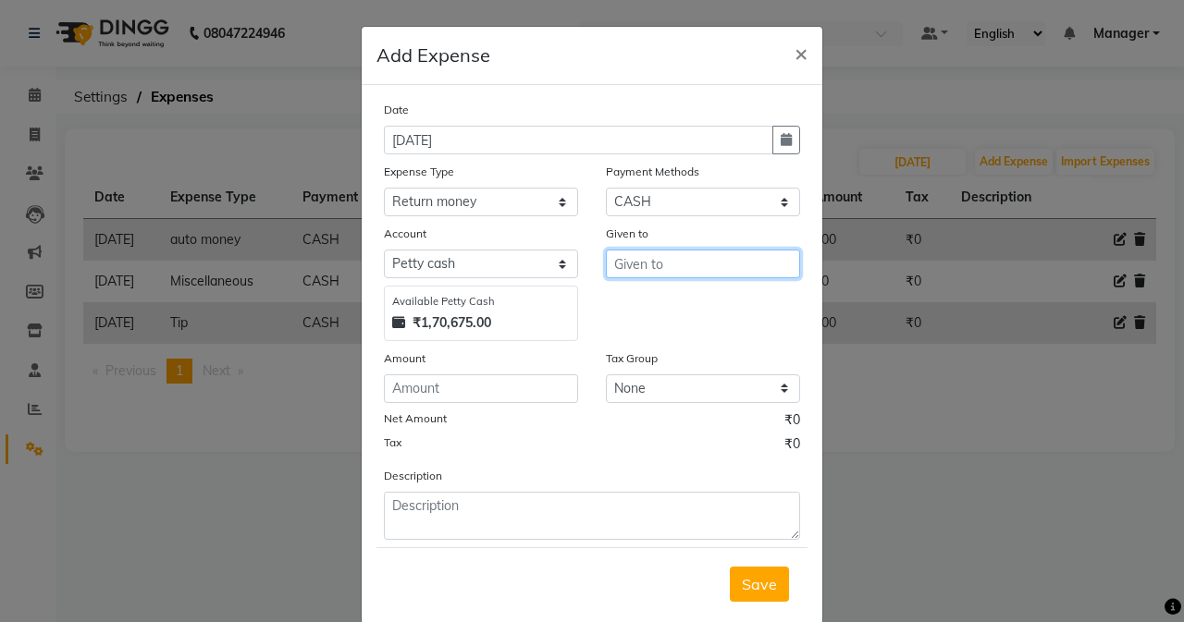
click at [643, 253] on input "text" at bounding box center [703, 264] width 194 height 29
type input "[PERSON_NAME]"
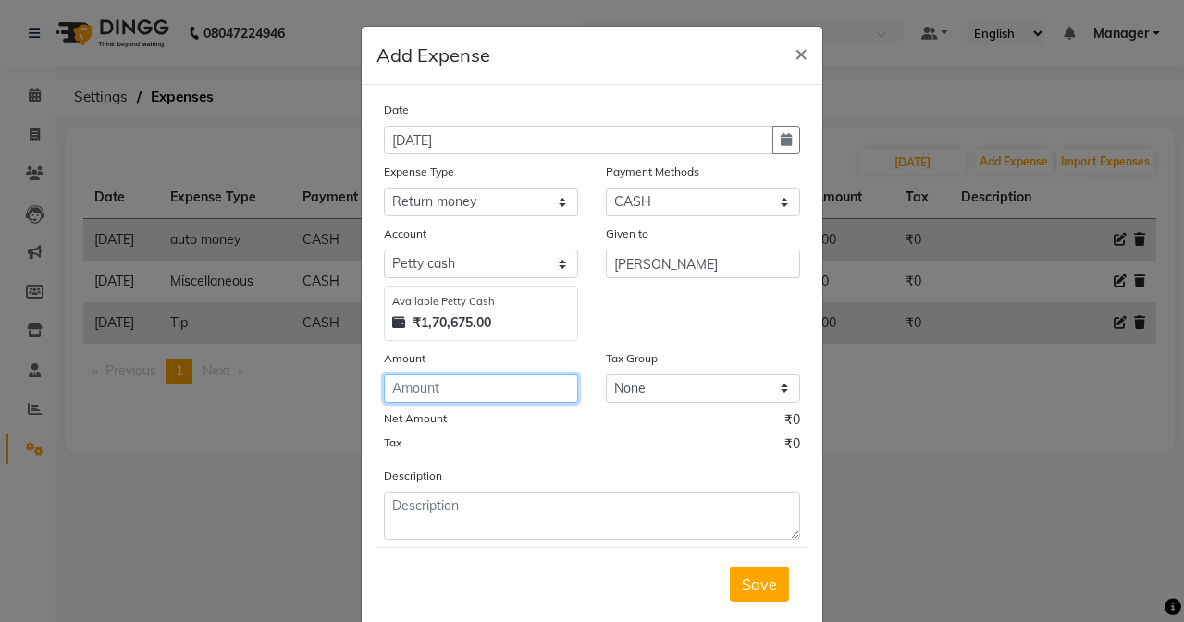
click at [534, 390] on input "number" at bounding box center [481, 388] width 194 height 29
type input "100"
click at [740, 567] on button "Save" at bounding box center [759, 584] width 59 height 35
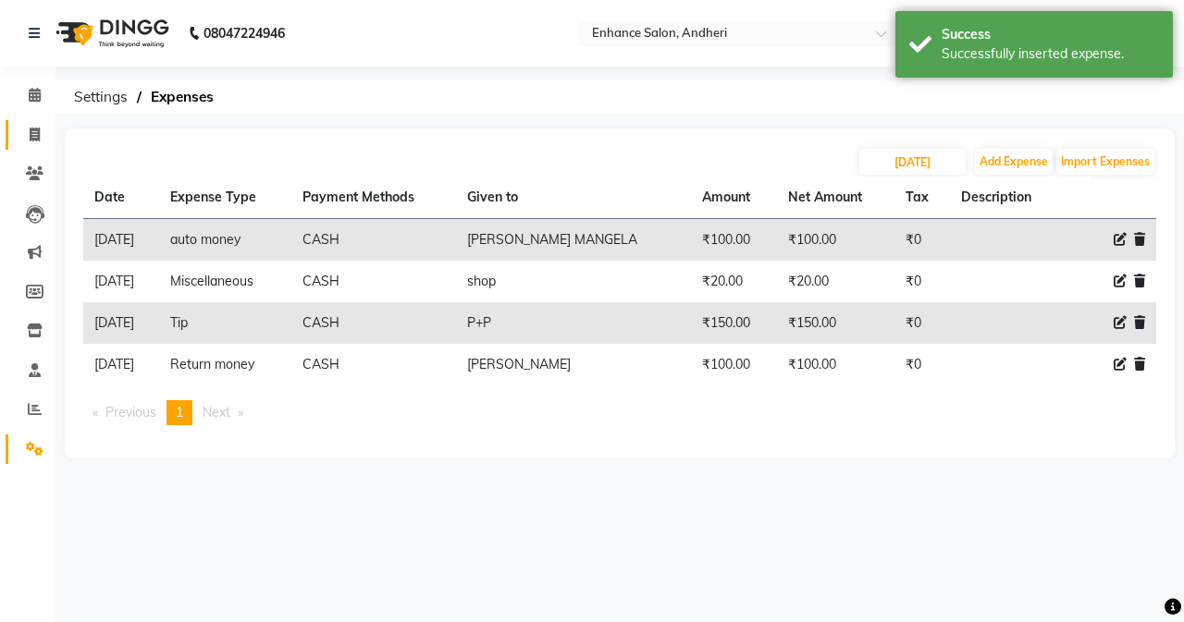
drag, startPoint x: 26, startPoint y: 120, endPoint x: 34, endPoint y: 133, distance: 15.4
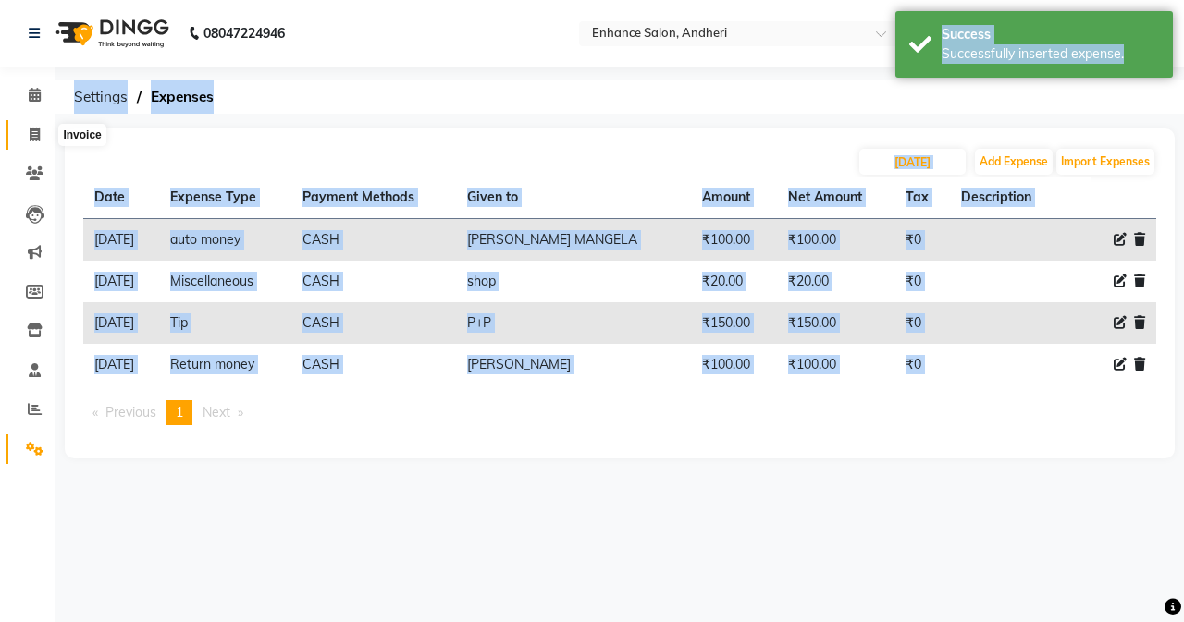
click at [49, 133] on span at bounding box center [34, 135] width 32 height 21
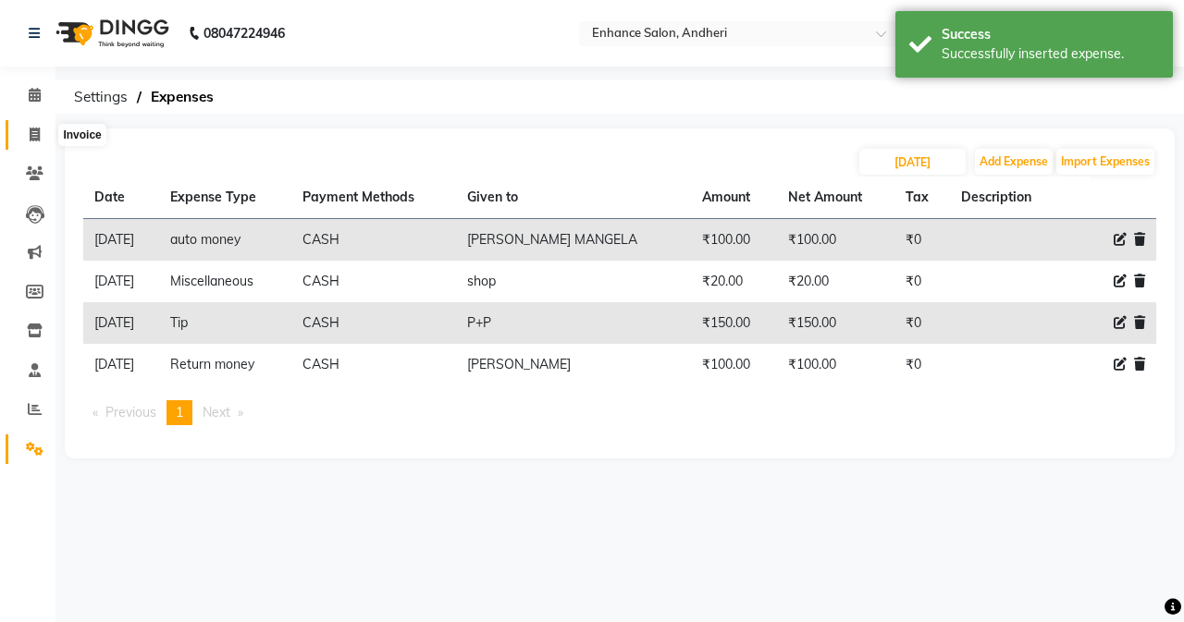
select select "service"
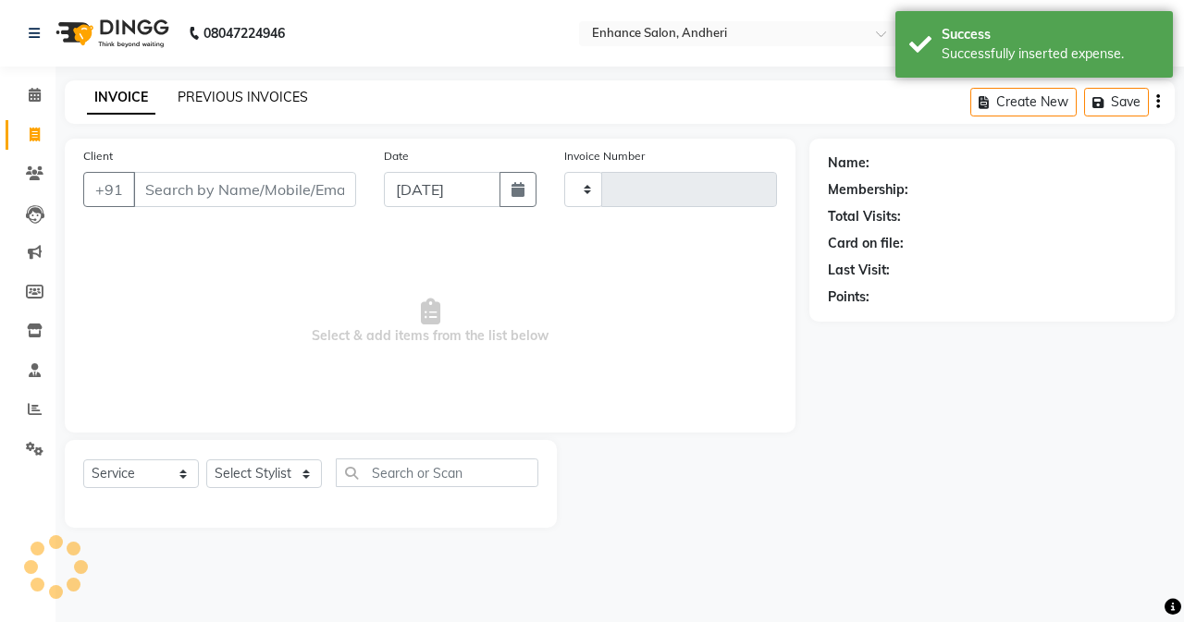
type input "2728"
select select "7236"
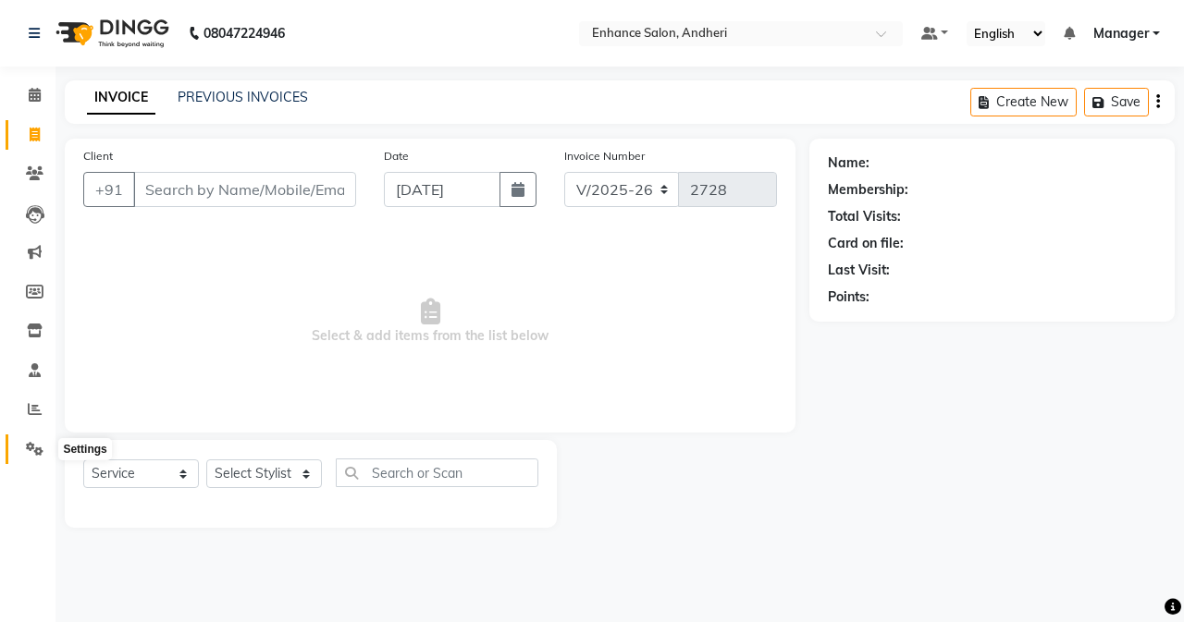
drag, startPoint x: 29, startPoint y: 451, endPoint x: 76, endPoint y: 436, distance: 49.4
click at [31, 448] on icon at bounding box center [35, 449] width 18 height 14
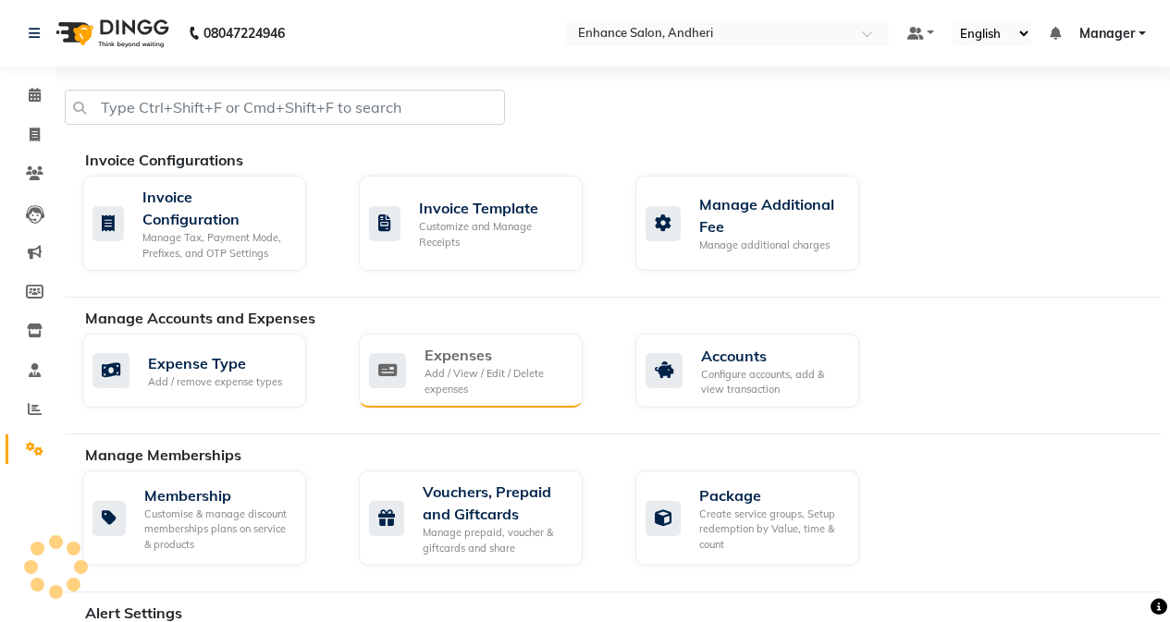
click at [387, 369] on icon at bounding box center [387, 370] width 37 height 35
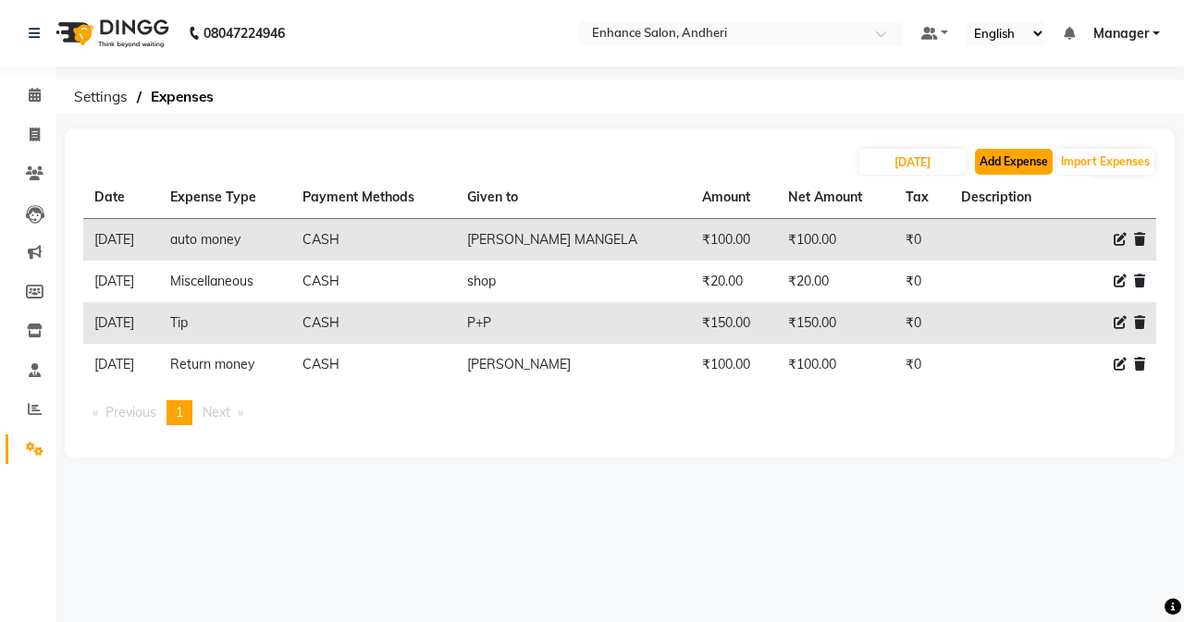
click at [931, 158] on button "Add Expense" at bounding box center [1014, 162] width 78 height 26
select select "1"
select select "6324"
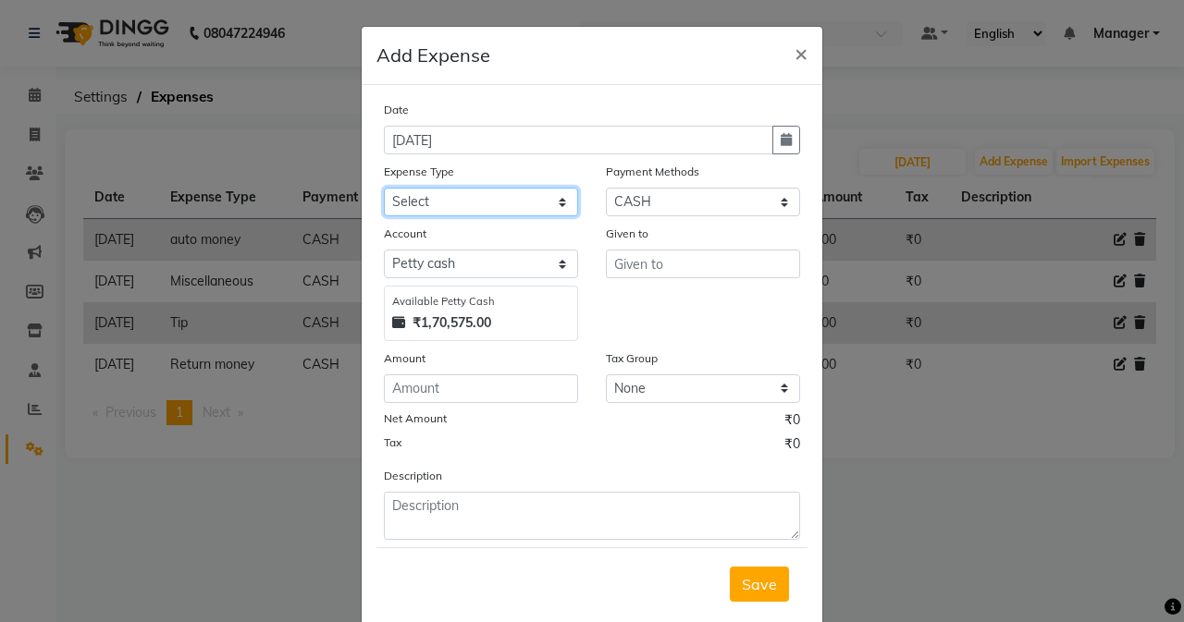
click at [406, 209] on select "Select Advance Salary Air Condition [PERSON_NAME] Aroma auto money Beauty Bazaa…" at bounding box center [481, 202] width 194 height 29
select select "20166"
click at [384, 188] on select "Select Advance Salary Air Condition [PERSON_NAME] Aroma auto money Beauty Bazaa…" at bounding box center [481, 202] width 194 height 29
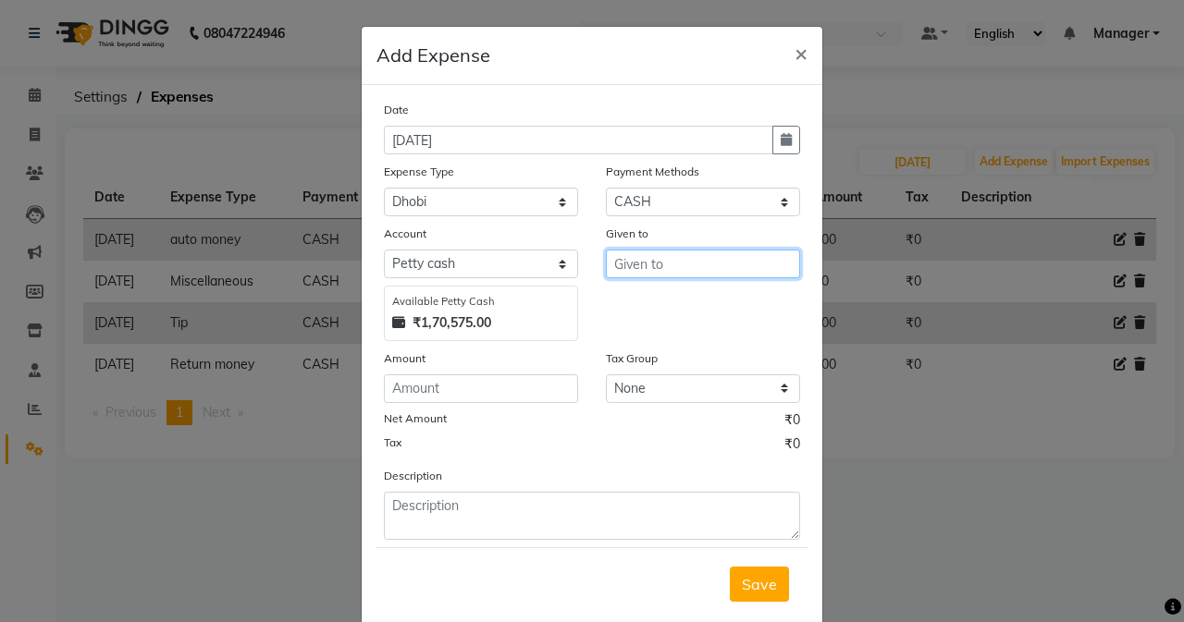
click at [618, 264] on input "text" at bounding box center [703, 264] width 194 height 29
type input "d"
type input "Dhobi"
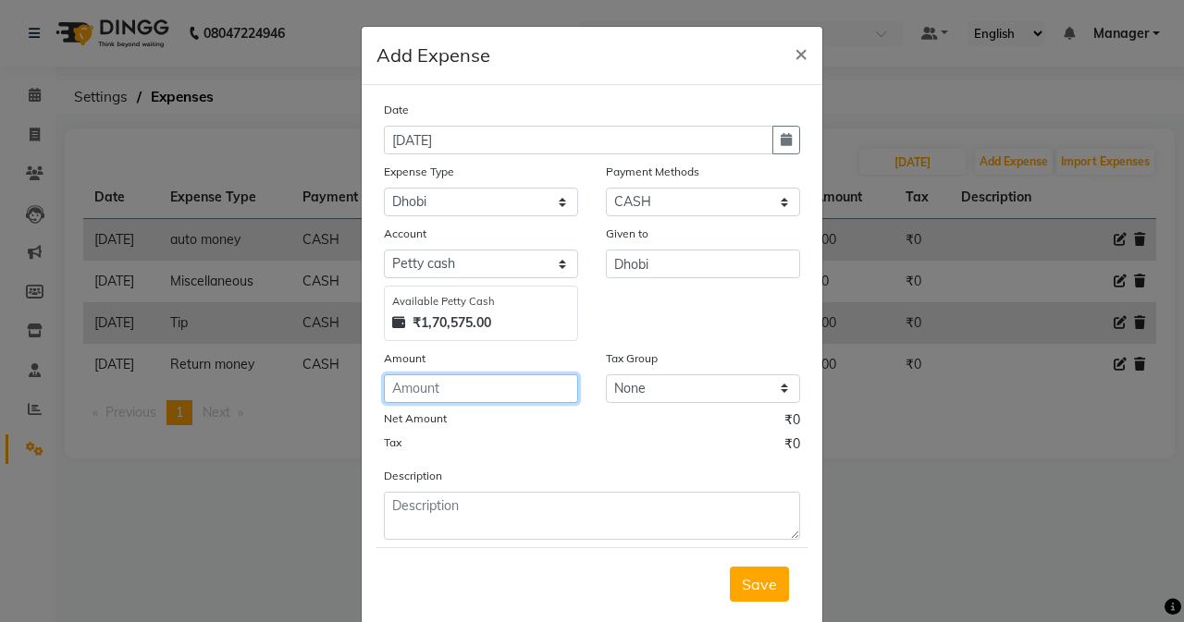
click at [463, 393] on input "number" at bounding box center [481, 388] width 194 height 29
type input "4600"
drag, startPoint x: 746, startPoint y: 576, endPoint x: 674, endPoint y: 550, distance: 76.6
click at [746, 577] on span "Save" at bounding box center [759, 584] width 35 height 18
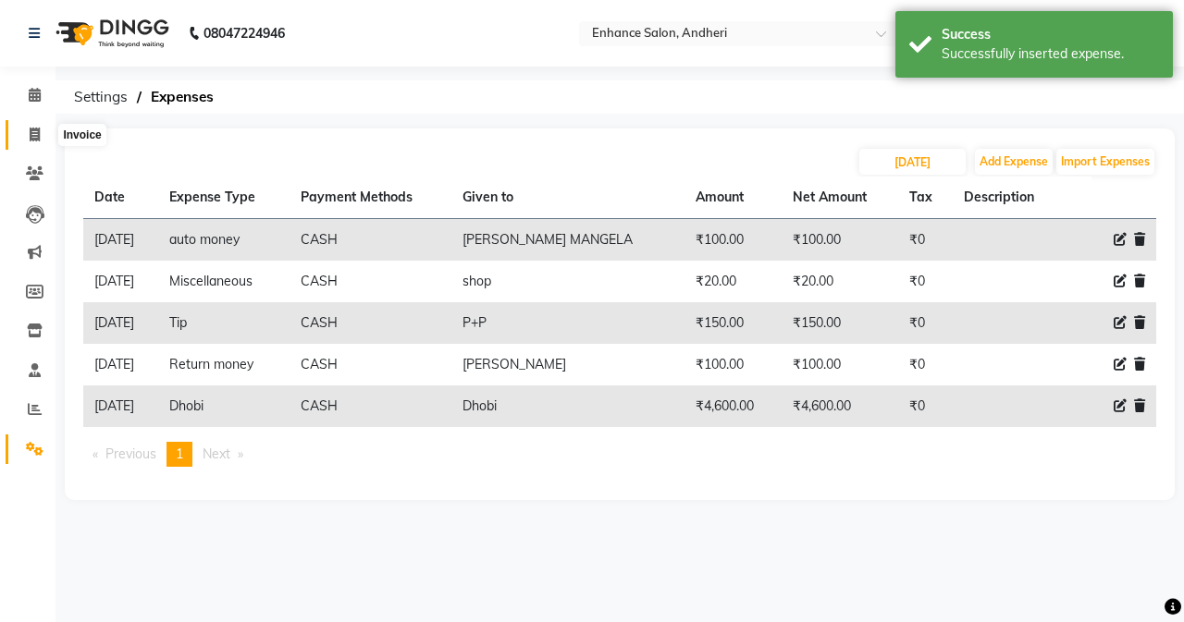
click at [43, 130] on span at bounding box center [34, 135] width 32 height 21
select select "7236"
select select "service"
